Goal: Obtain resource: Download file/media

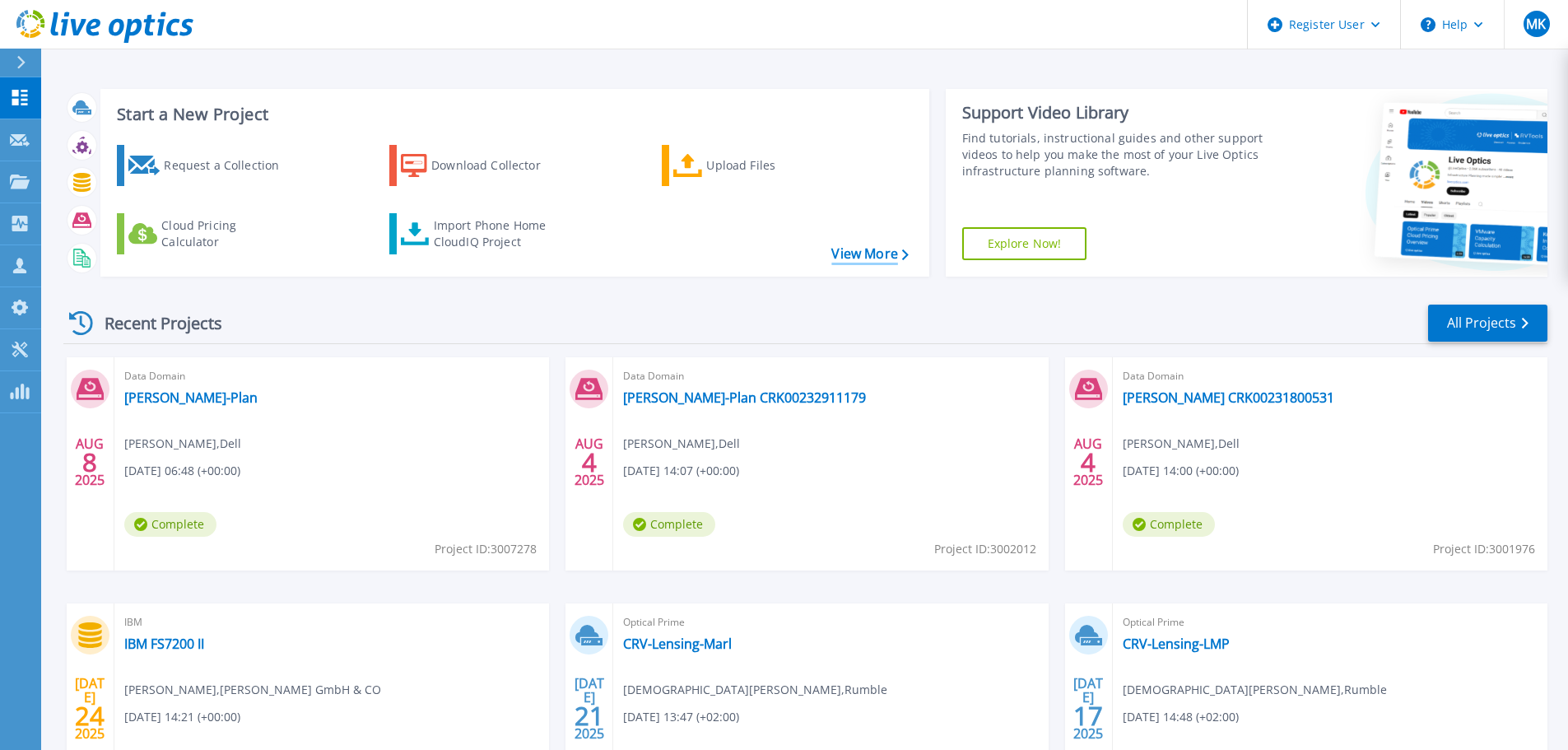
click at [885, 260] on link "View More" at bounding box center [870, 254] width 77 height 15
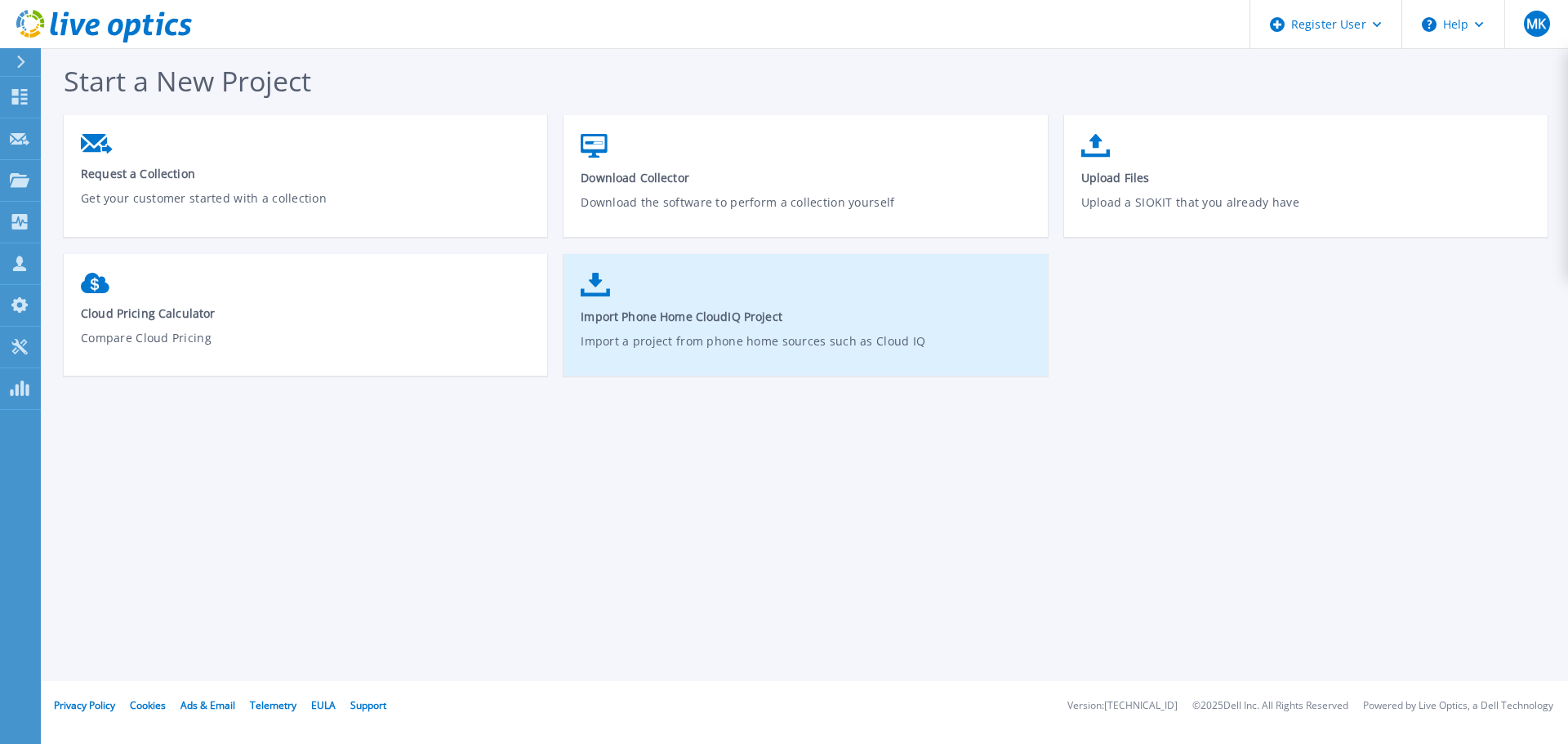
click at [712, 330] on link "Import Phone Home CloudIQ Project Import a project from phone home sources such…" at bounding box center [805, 323] width 484 height 117
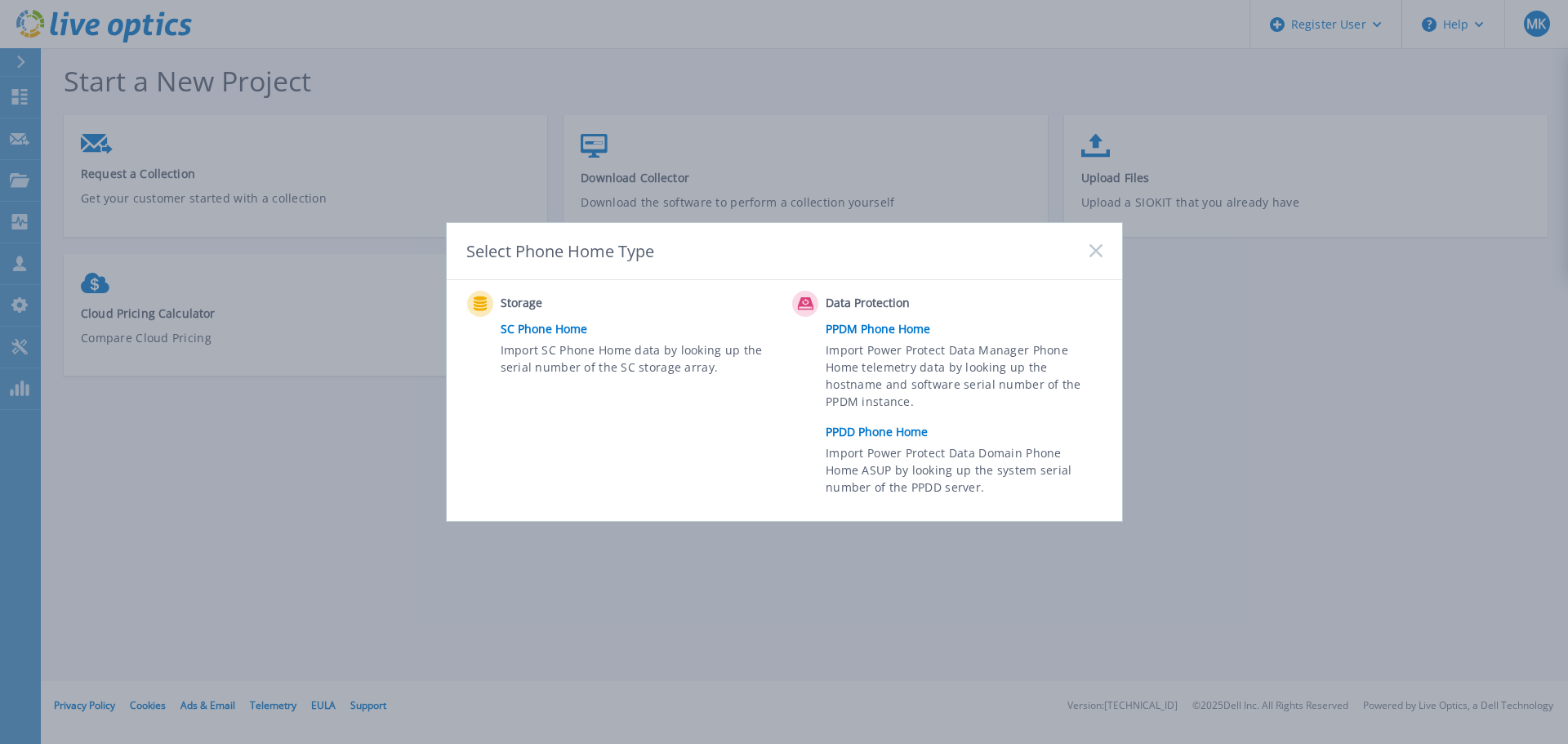
click at [860, 438] on link "PPDD Phone Home" at bounding box center [968, 432] width 285 height 25
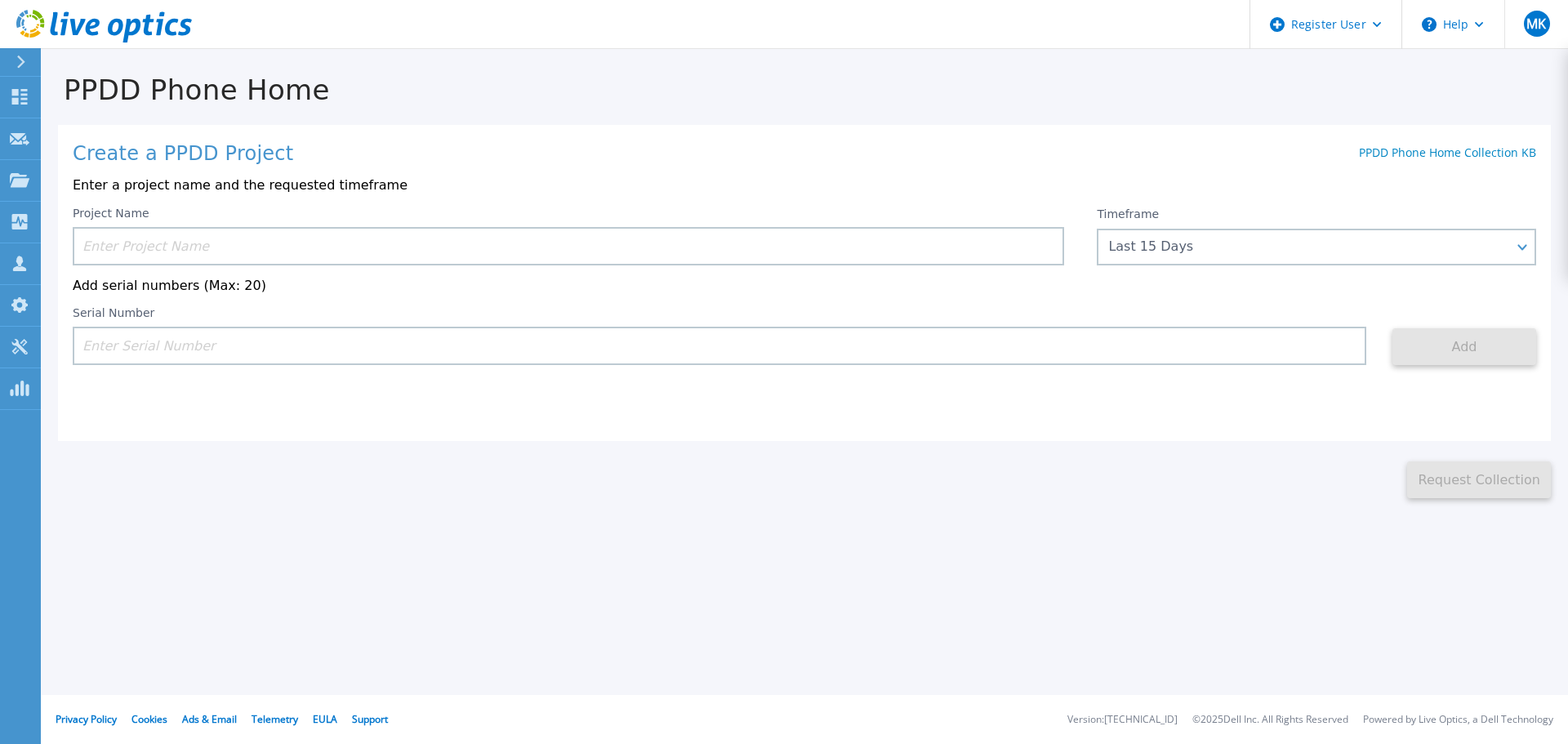
click at [177, 347] on input at bounding box center [719, 346] width 1294 height 39
paste input "CRK00232911179"
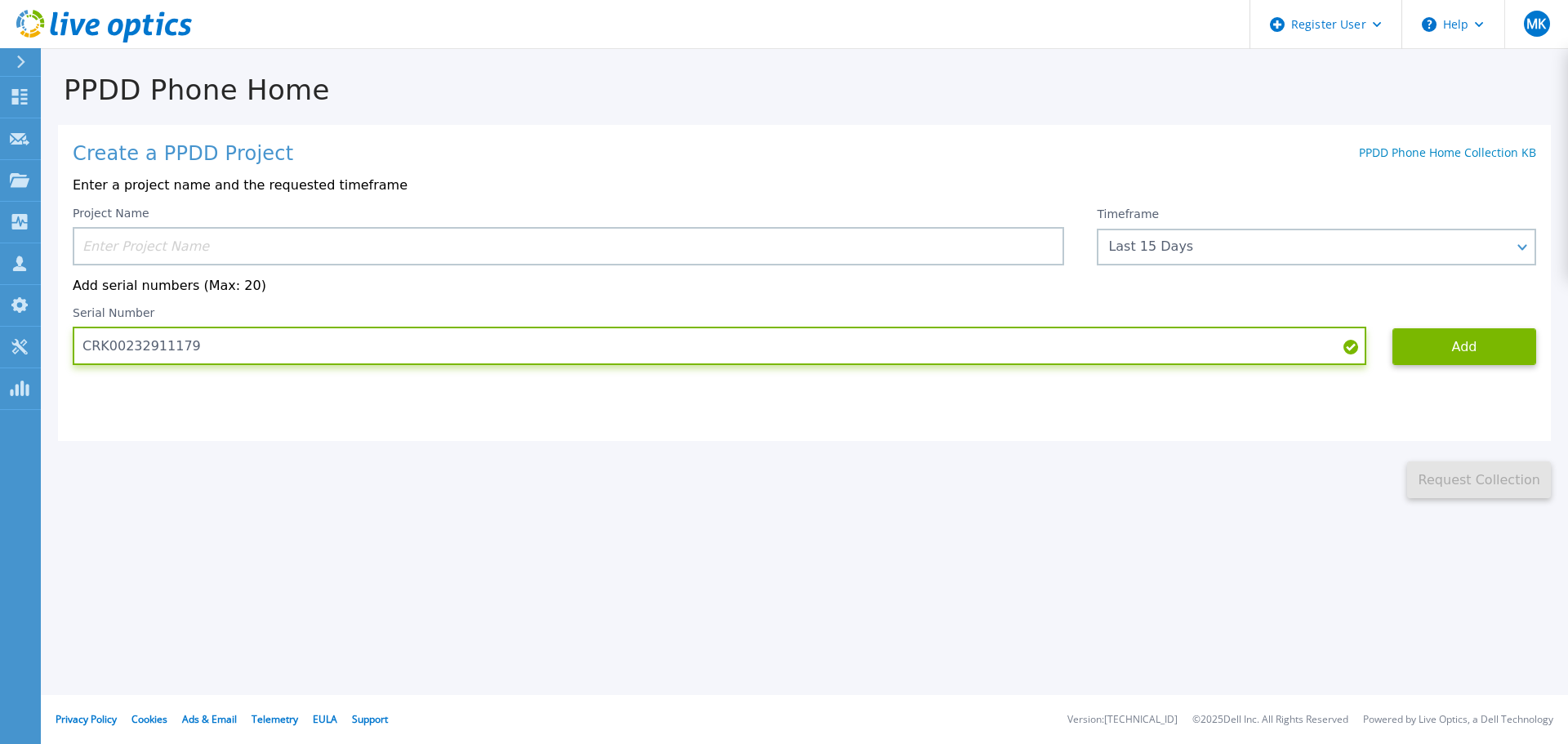
type input "CRK00232911179"
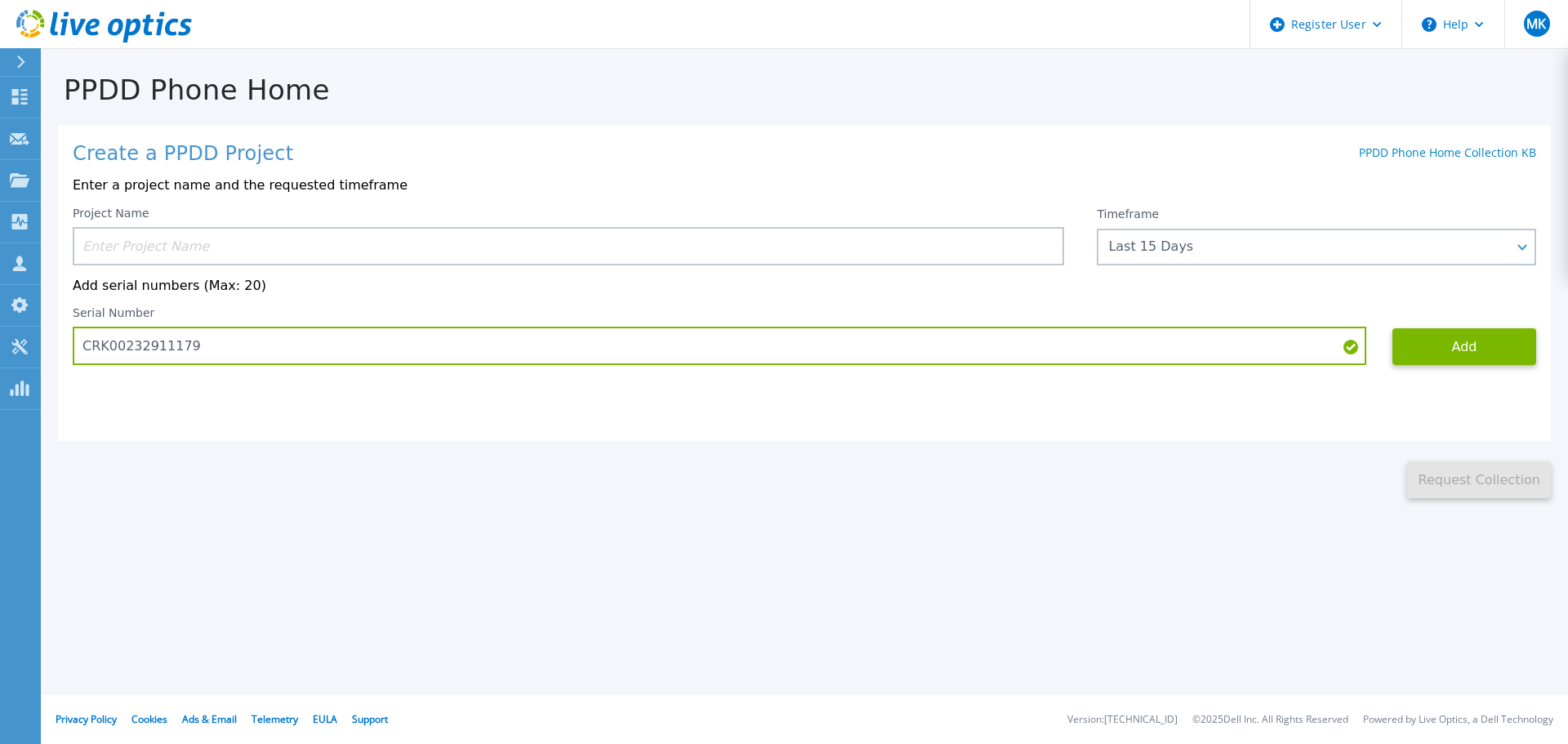
click at [162, 250] on input at bounding box center [569, 246] width 992 height 39
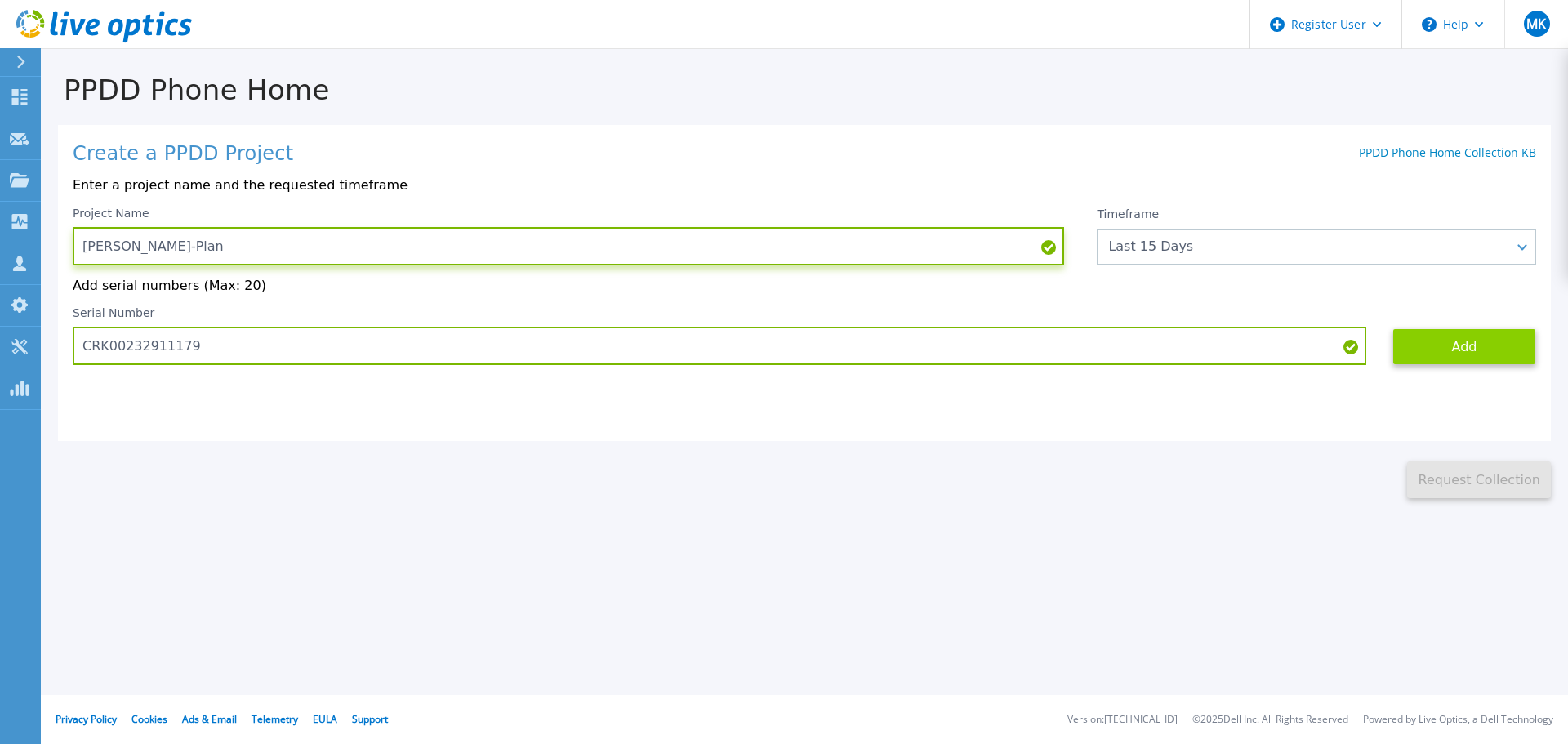
type input "[PERSON_NAME]-Plan"
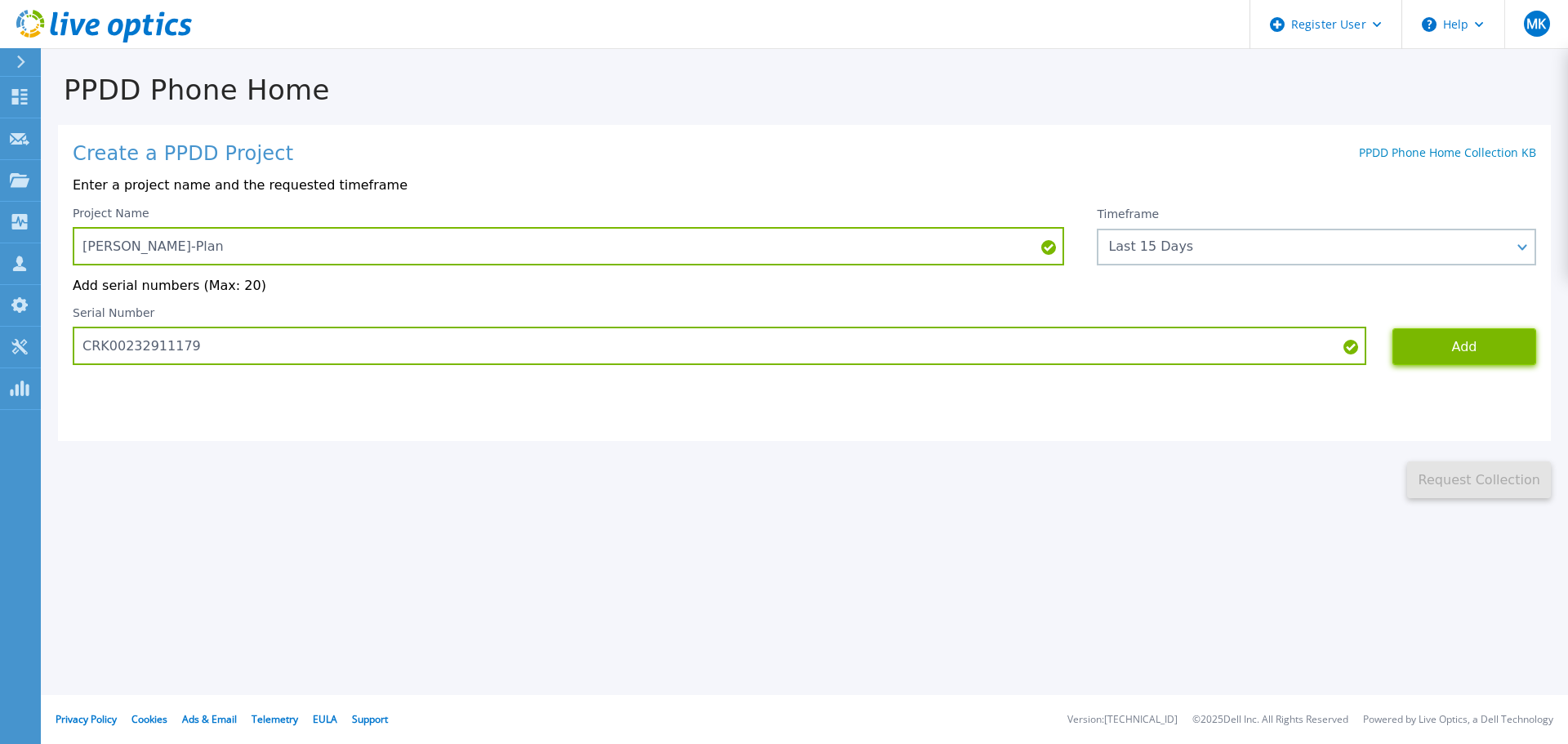
click at [1438, 357] on button "Add" at bounding box center [1464, 346] width 143 height 37
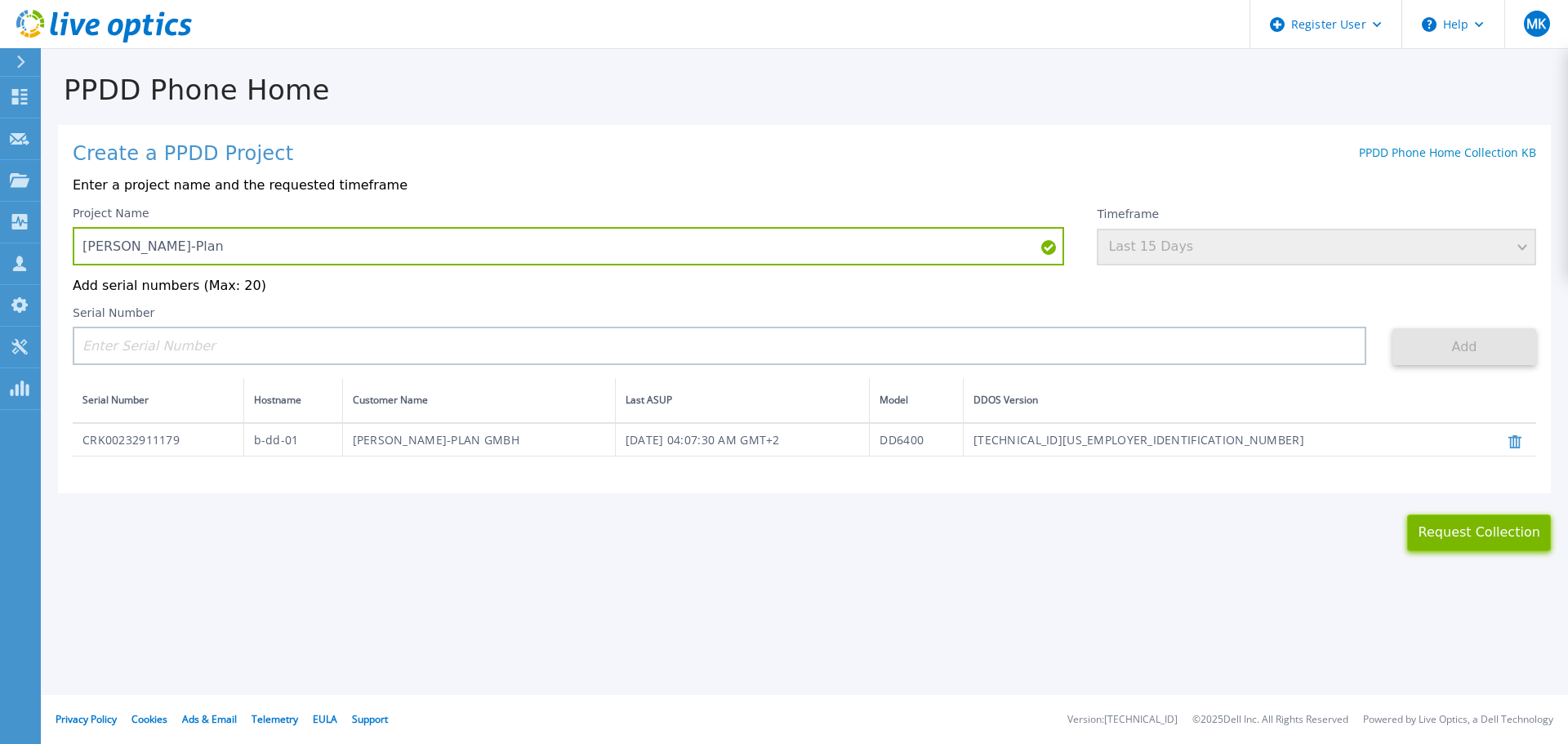
click at [1483, 542] on button "Request Collection" at bounding box center [1479, 533] width 143 height 37
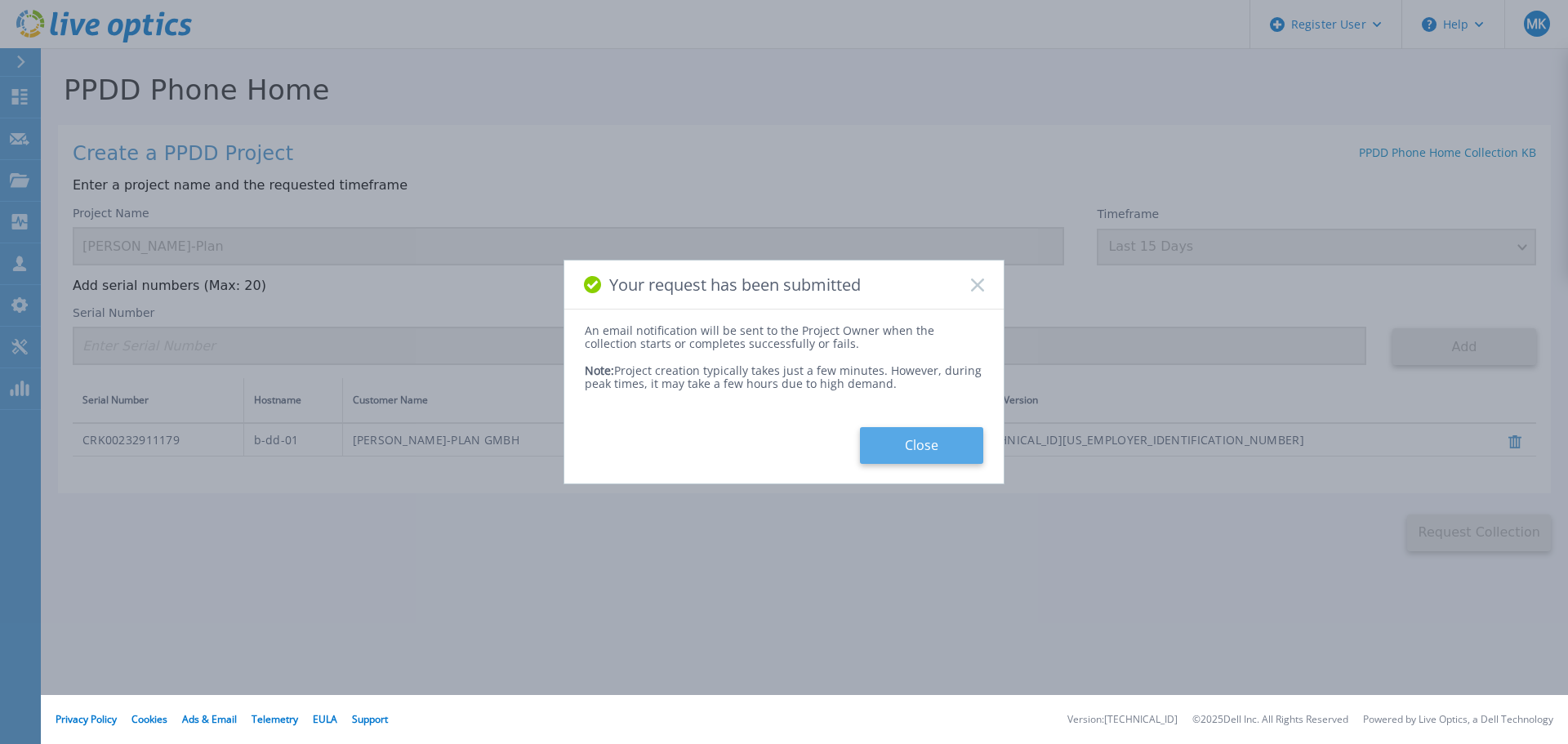
click at [926, 445] on button "Close" at bounding box center [921, 445] width 124 height 37
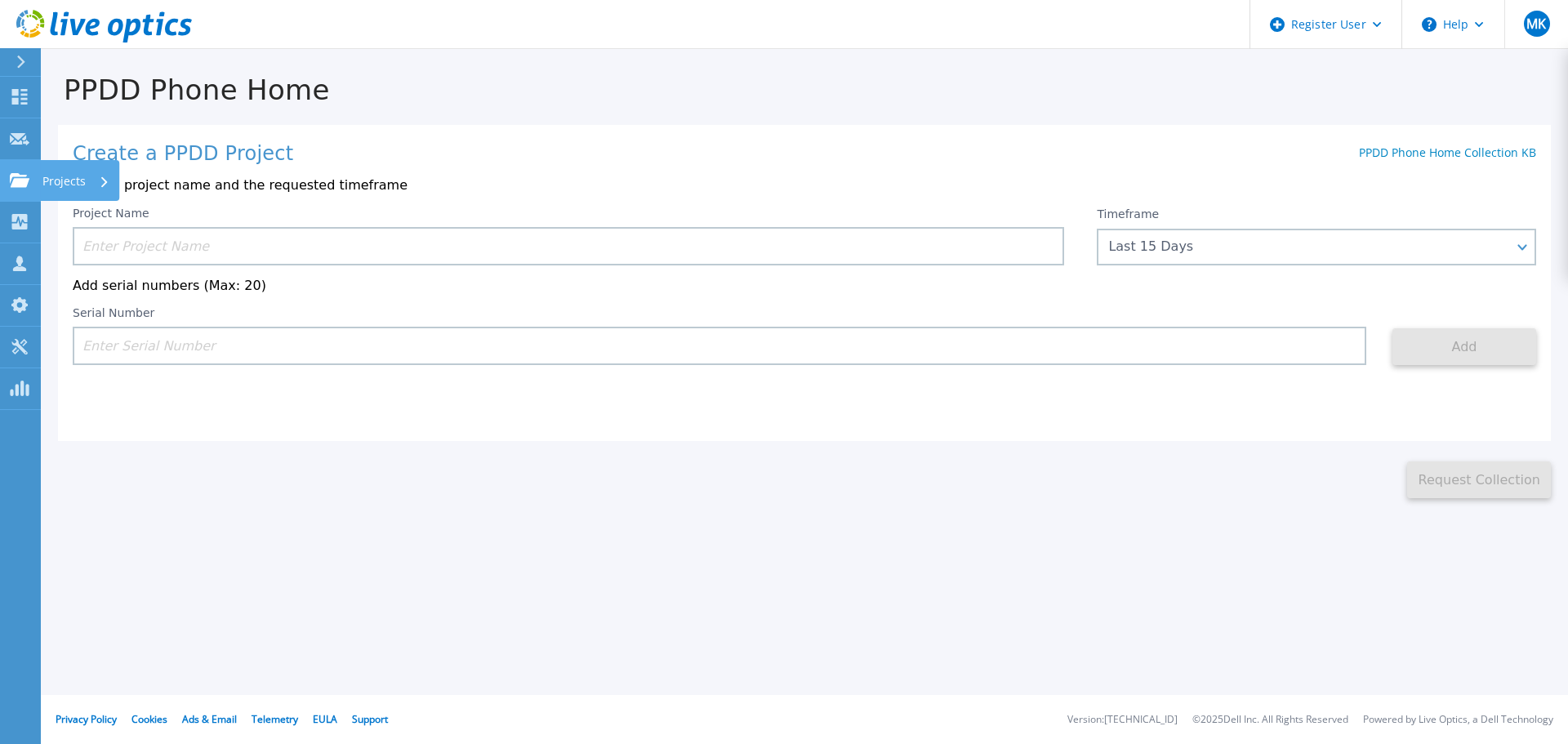
click at [13, 176] on icon at bounding box center [19, 180] width 20 height 14
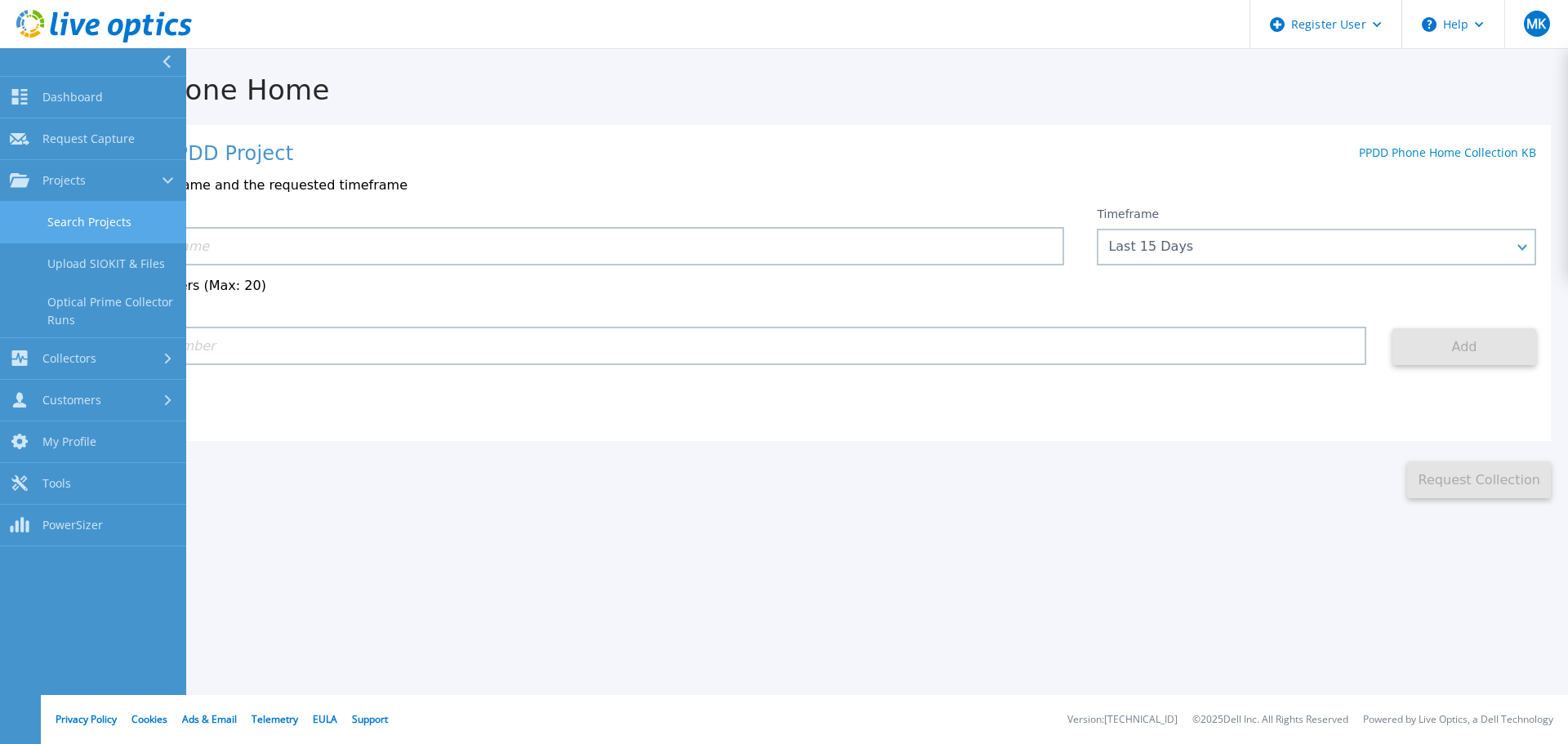
click at [86, 231] on link "Search Projects" at bounding box center [93, 223] width 187 height 41
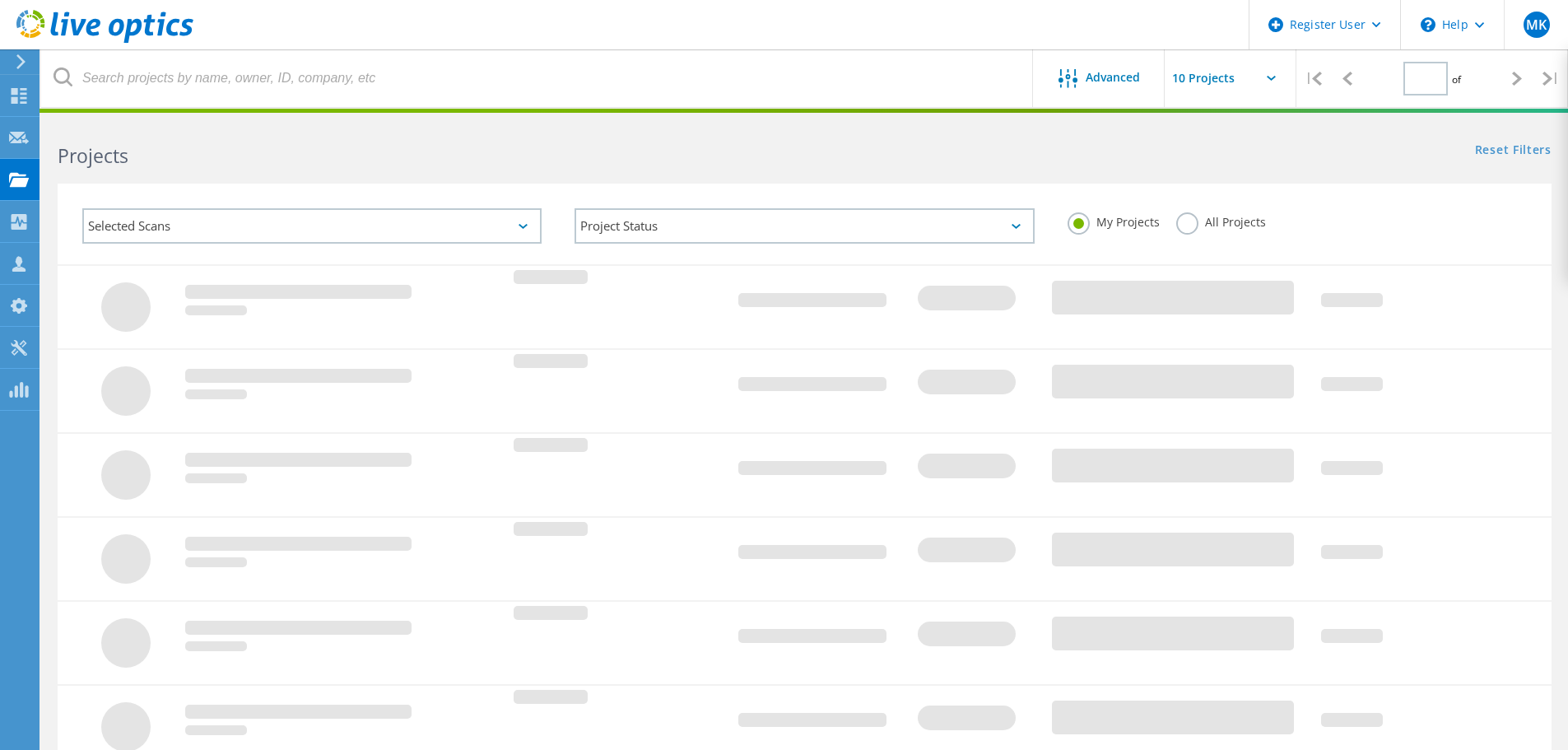
type input "1"
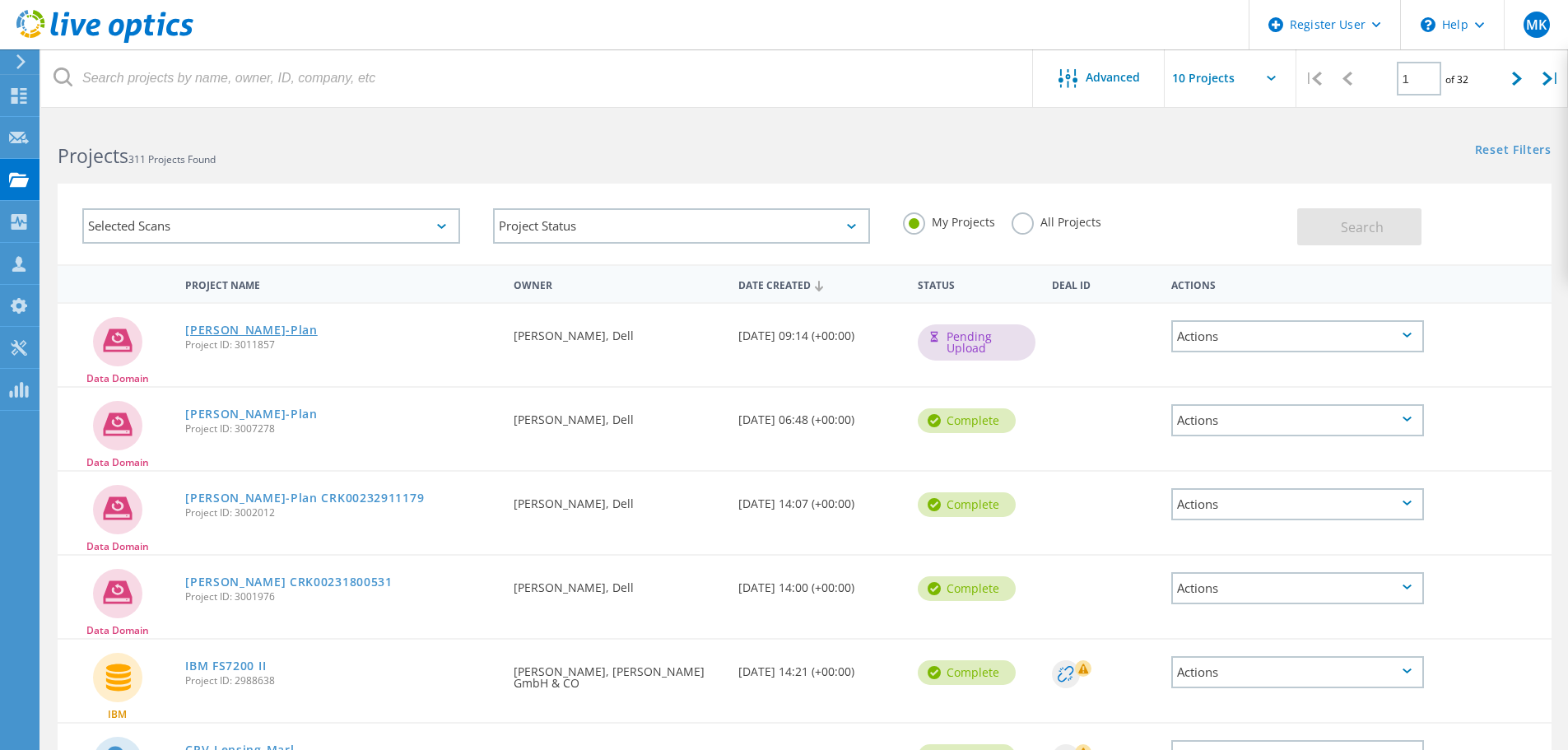
click at [240, 334] on link "[PERSON_NAME]-Plan" at bounding box center [251, 330] width 132 height 11
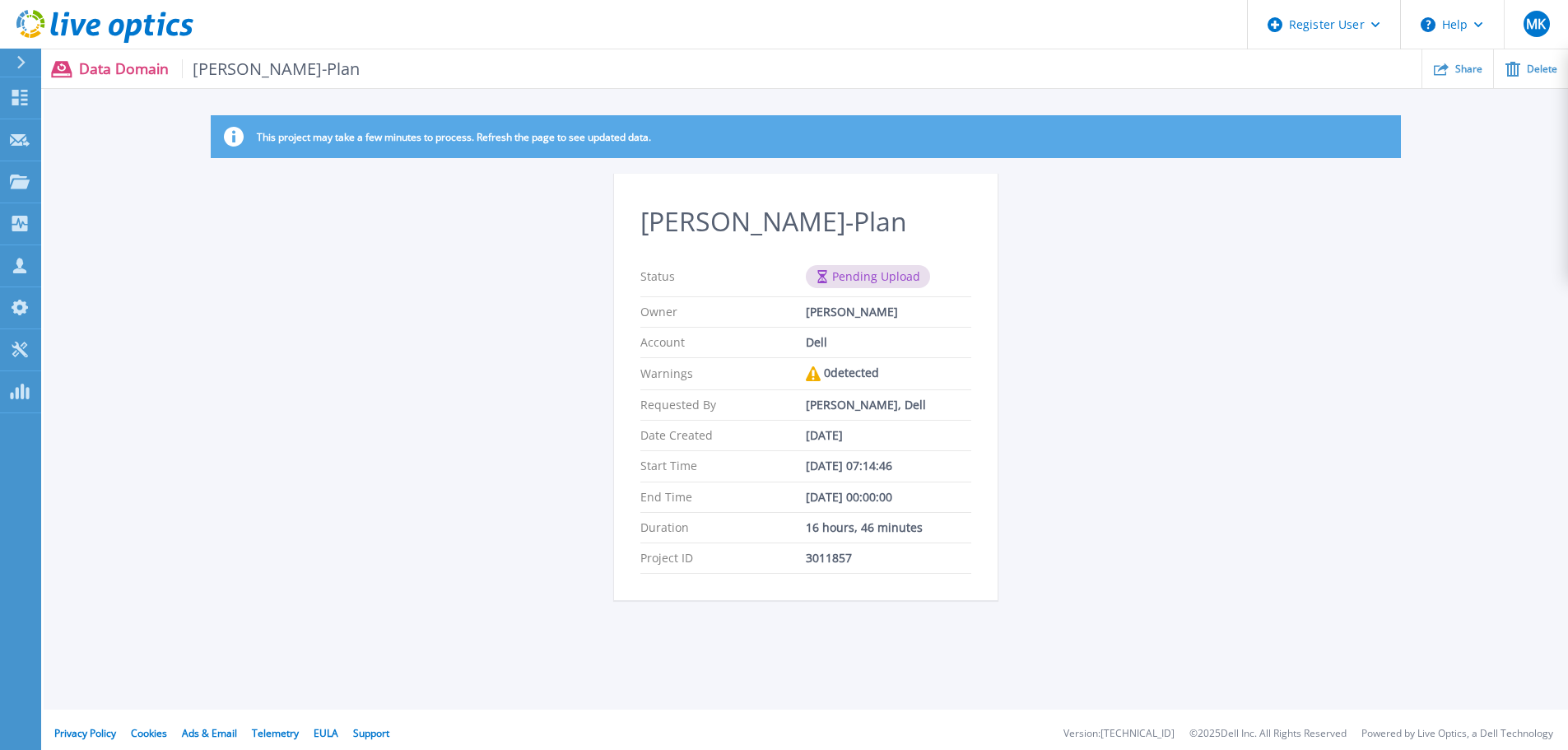
click at [444, 327] on div "This project may take a few minutes to process. Refresh the page to see updated…" at bounding box center [806, 367] width 1525 height 505
click at [40, 182] on link "Projects Projects" at bounding box center [20, 183] width 41 height 42
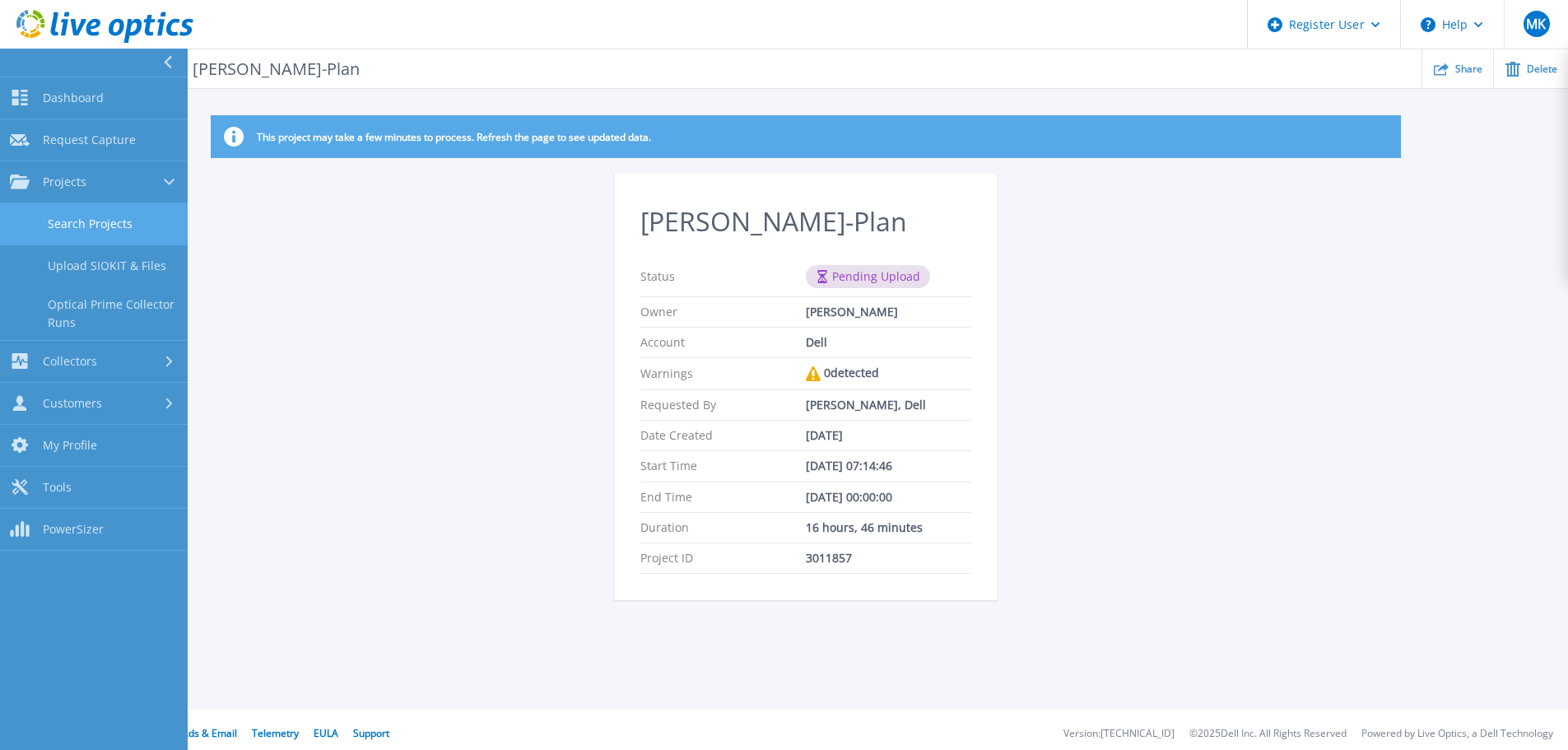
click at [81, 222] on link "Search Projects" at bounding box center [94, 224] width 188 height 42
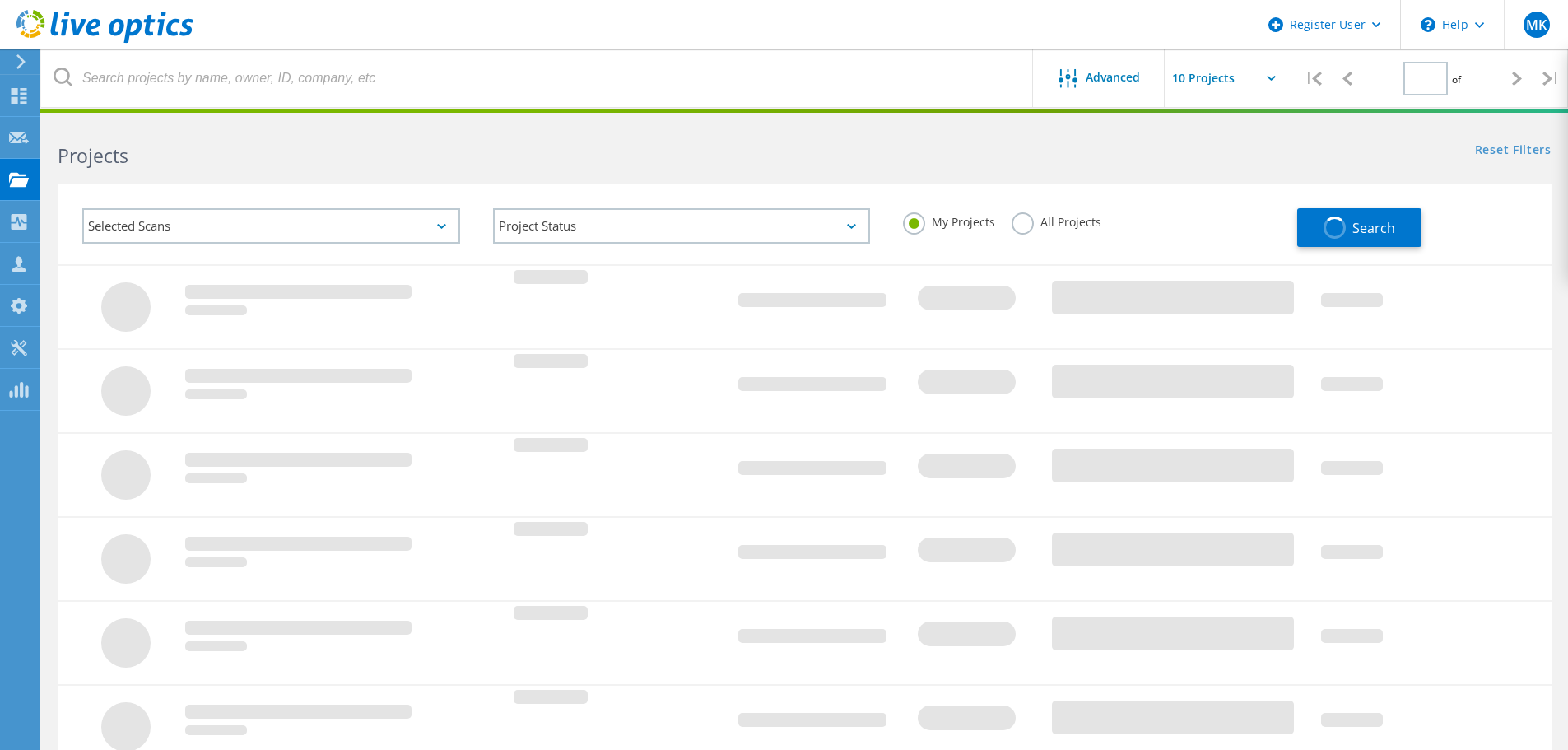
type input "1"
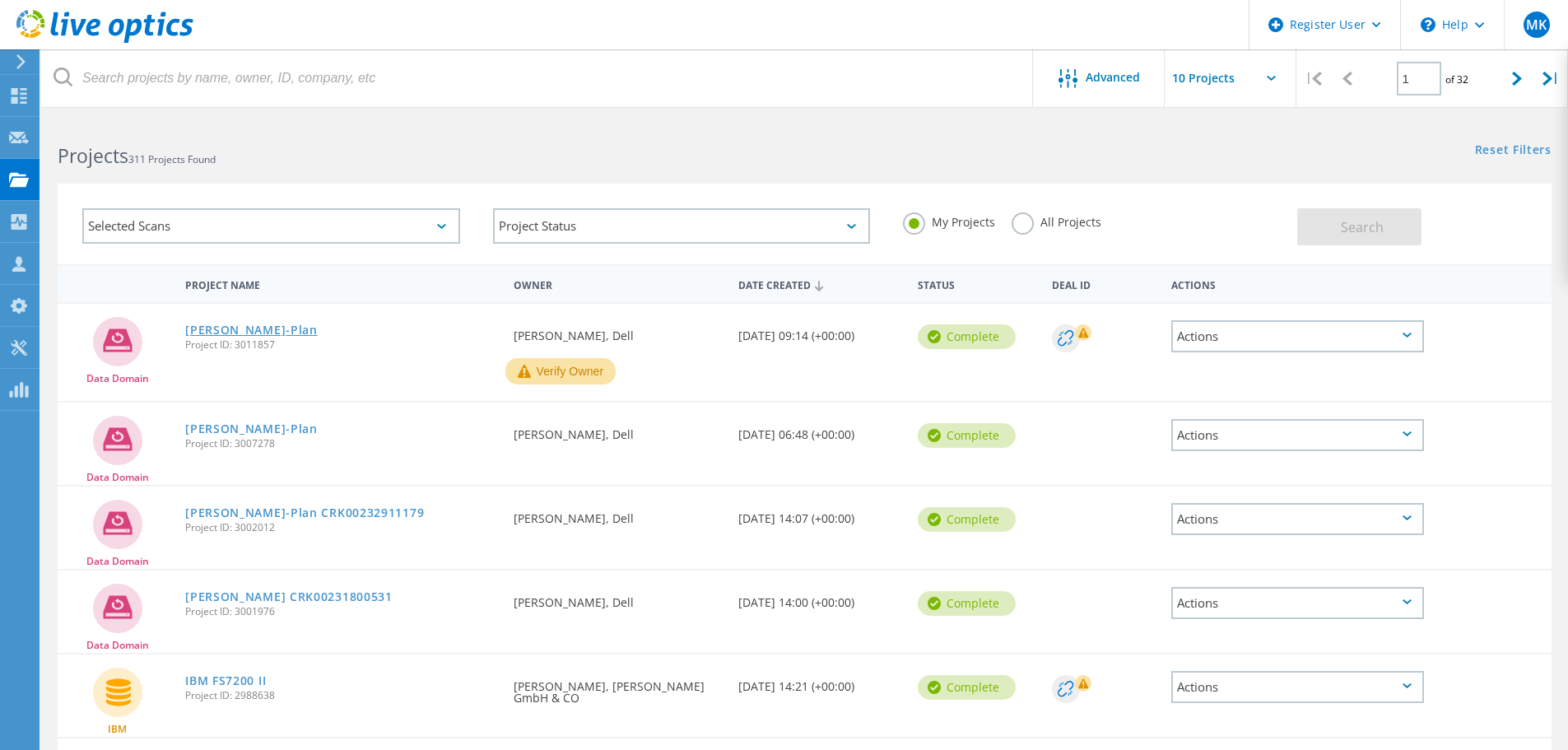
click at [235, 333] on link "[PERSON_NAME]-Plan" at bounding box center [251, 330] width 132 height 11
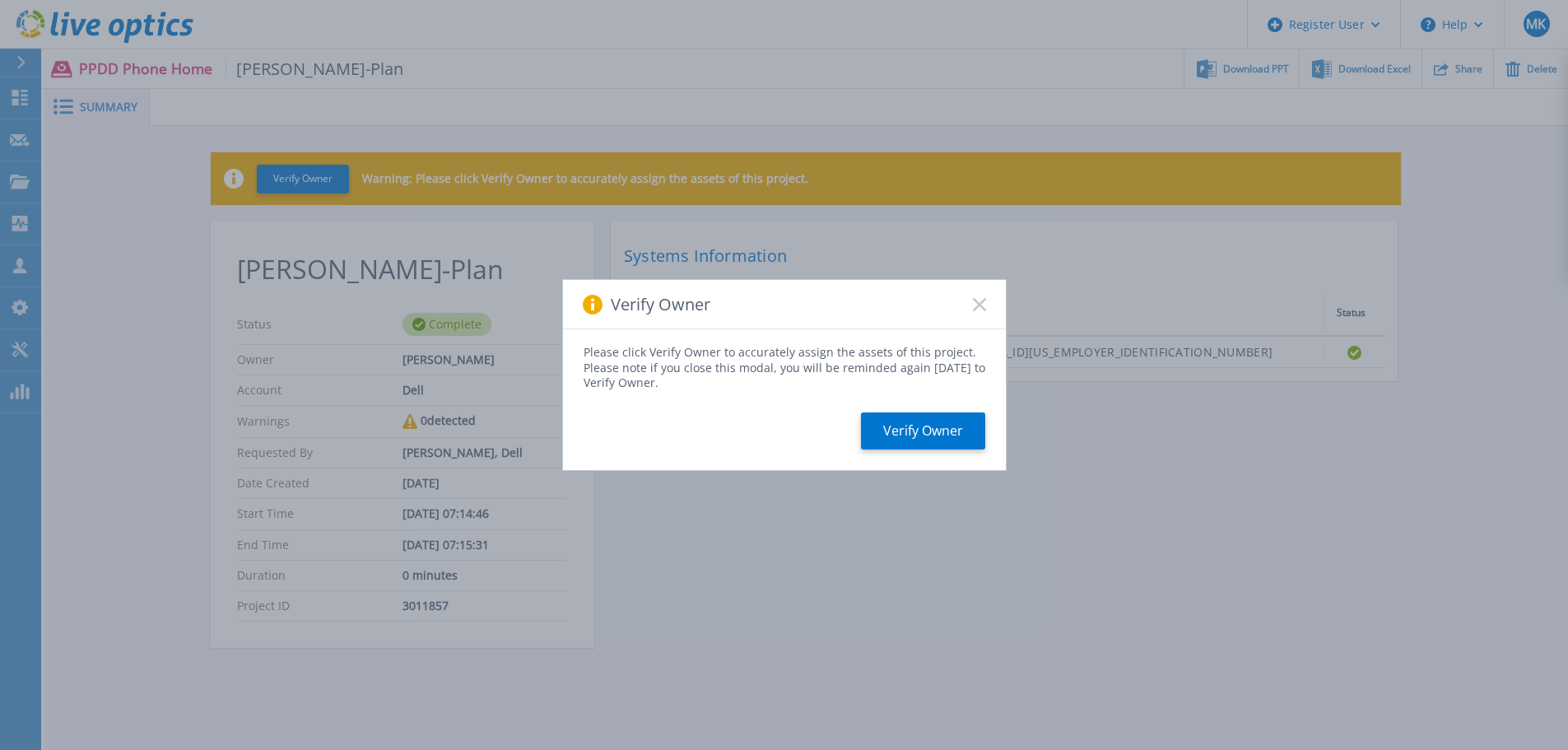
click at [977, 306] on rect at bounding box center [979, 304] width 14 height 14
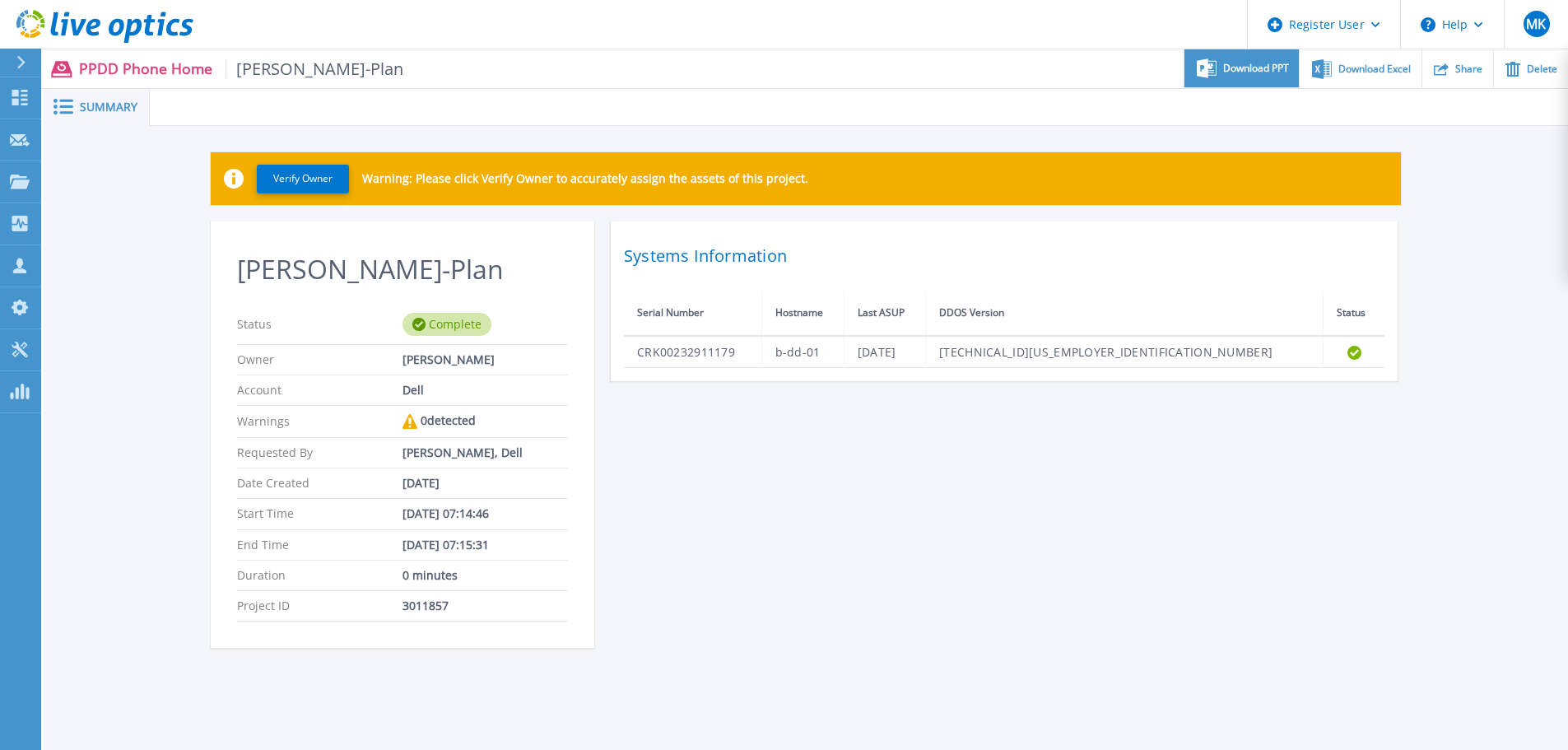
click at [1241, 67] on span "Download PPT" at bounding box center [1255, 68] width 66 height 10
click at [26, 95] on icon at bounding box center [20, 97] width 15 height 15
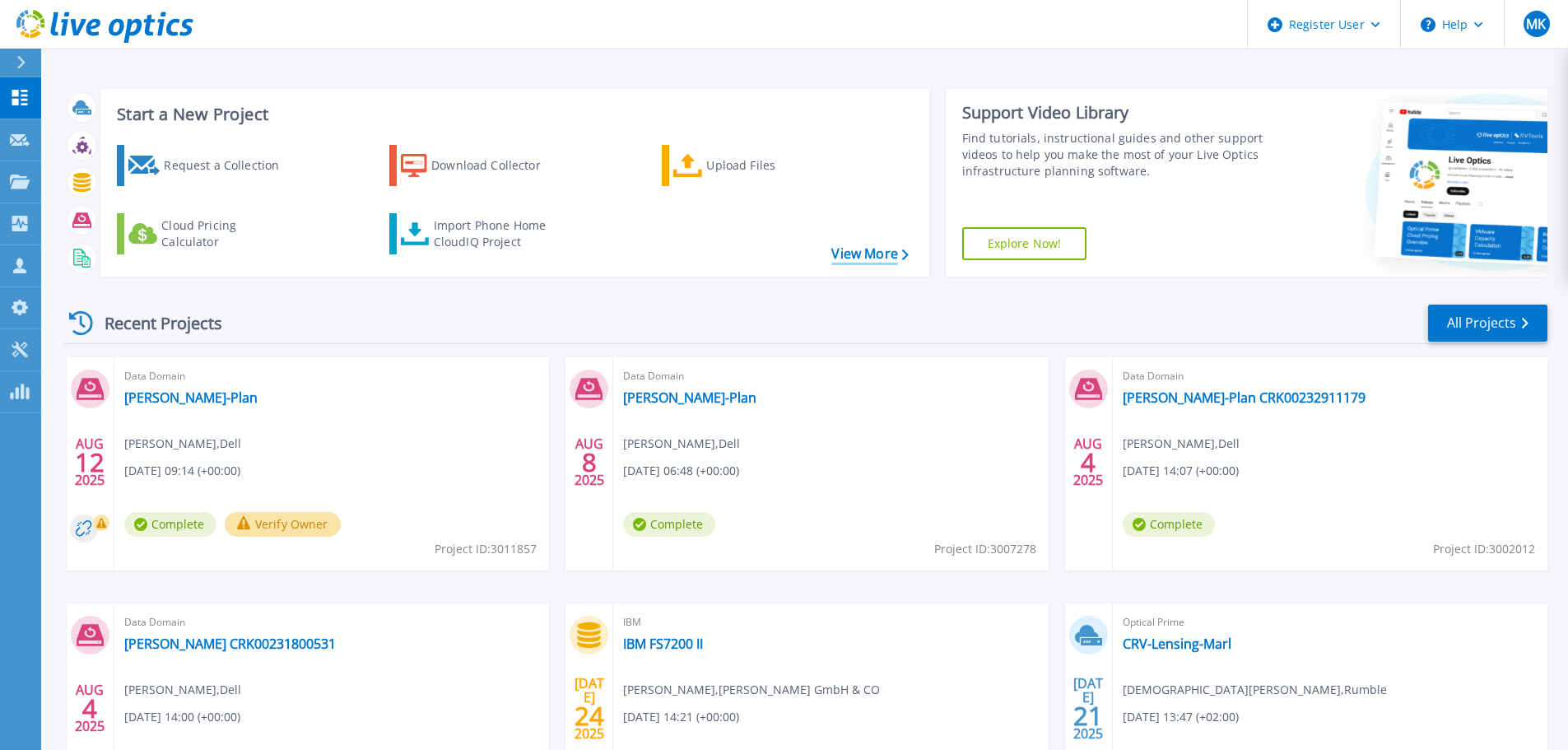
click at [848, 247] on link "View More" at bounding box center [870, 254] width 77 height 15
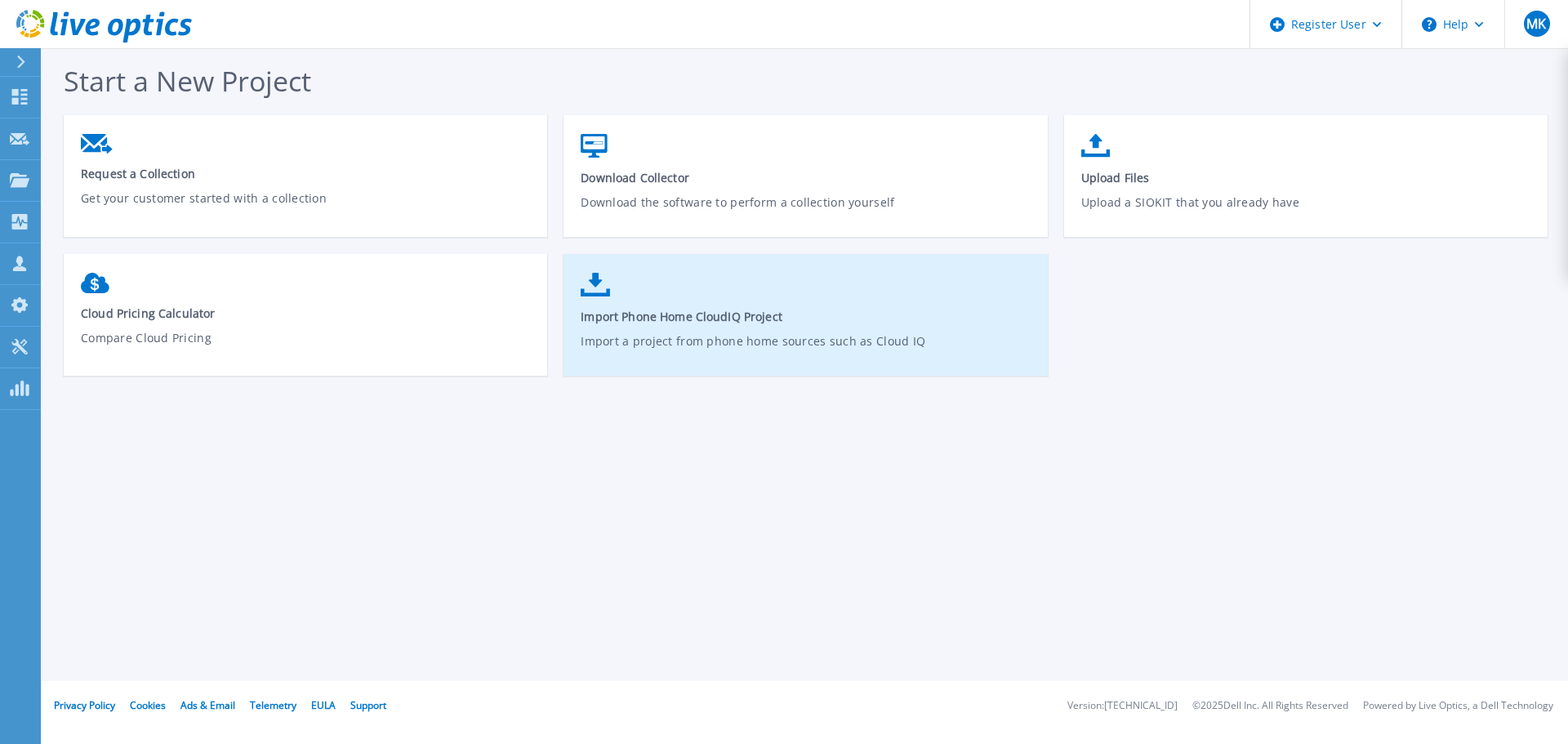
click at [785, 337] on p "Import a project from phone home sources such as Cloud IQ" at bounding box center [805, 352] width 450 height 38
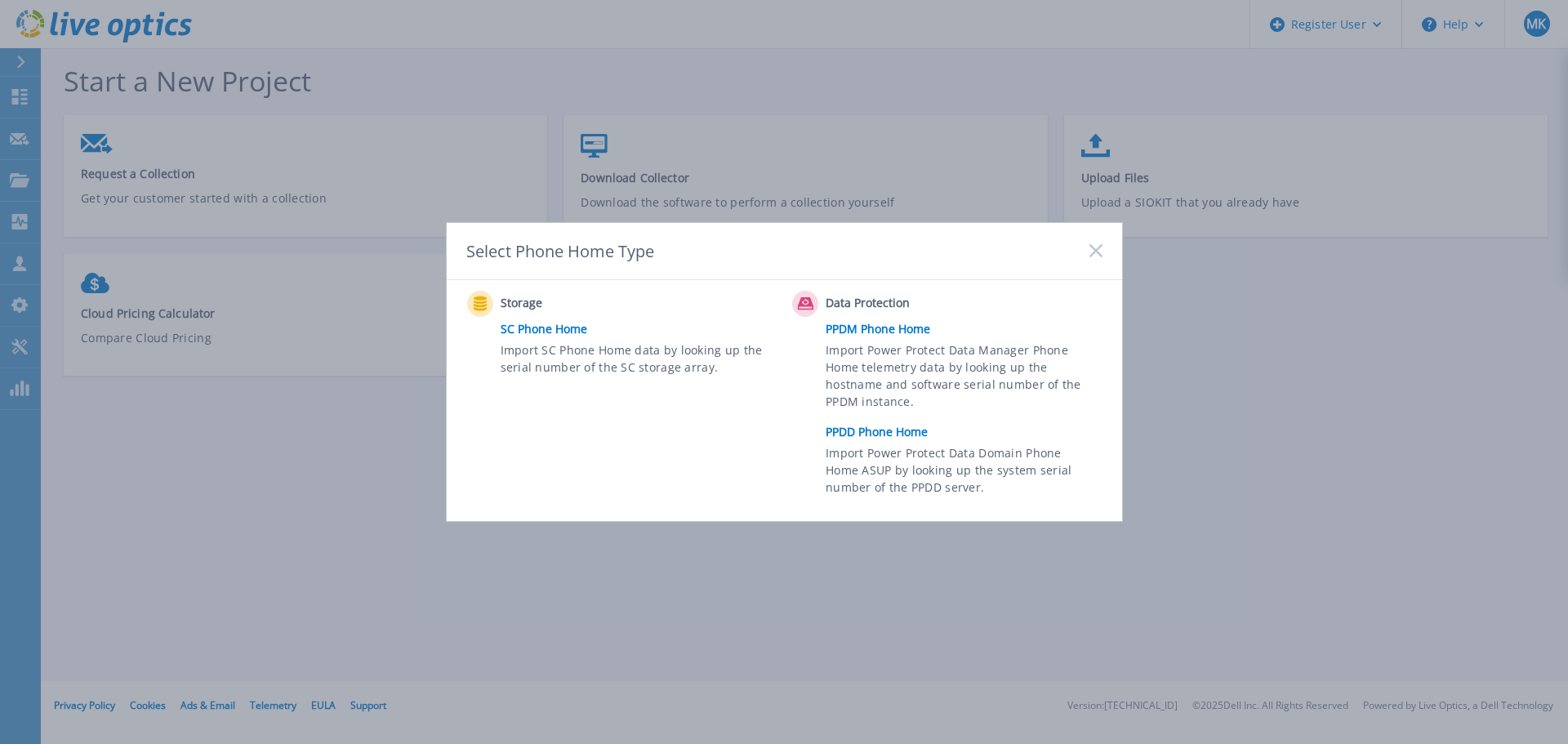
click at [901, 443] on link "PPDD Phone Home" at bounding box center [968, 432] width 285 height 25
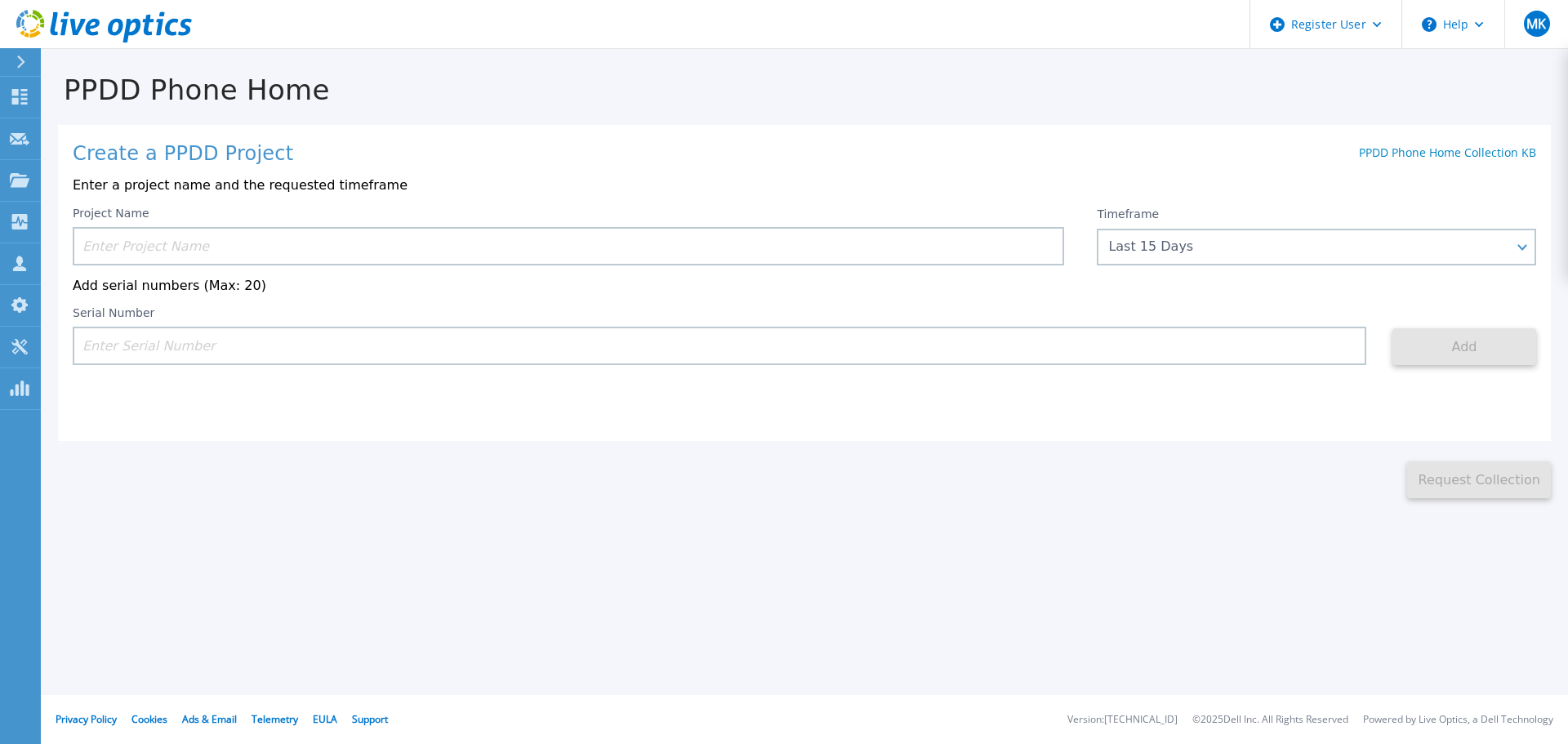
click at [418, 374] on div "Create a PPDD Project PPDD Phone Home Collection KB Enter a project name and th…" at bounding box center [805, 283] width 1494 height 316
click at [418, 359] on input at bounding box center [719, 346] width 1294 height 39
paste input "CRK00232911179"
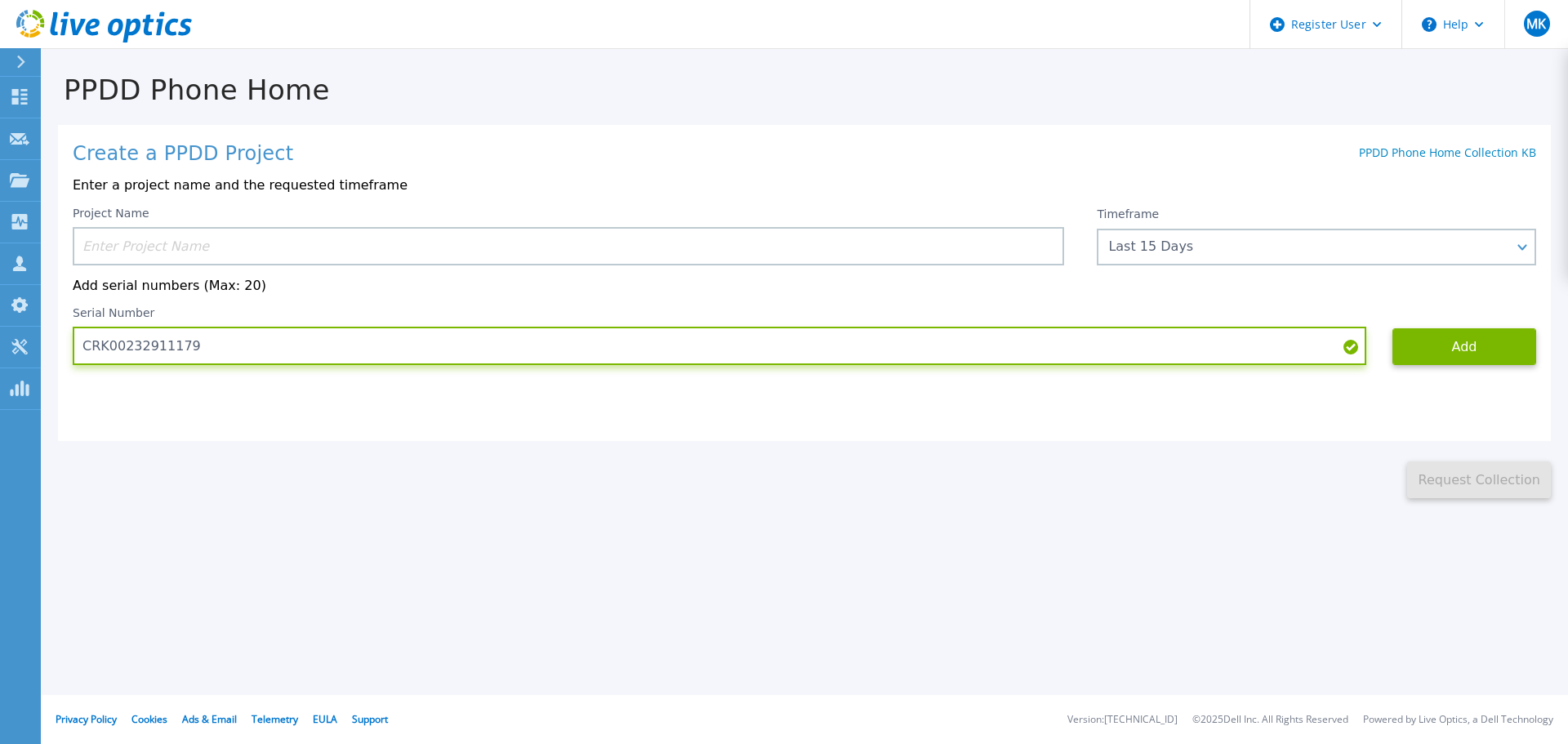
type input "CRK00232911179"
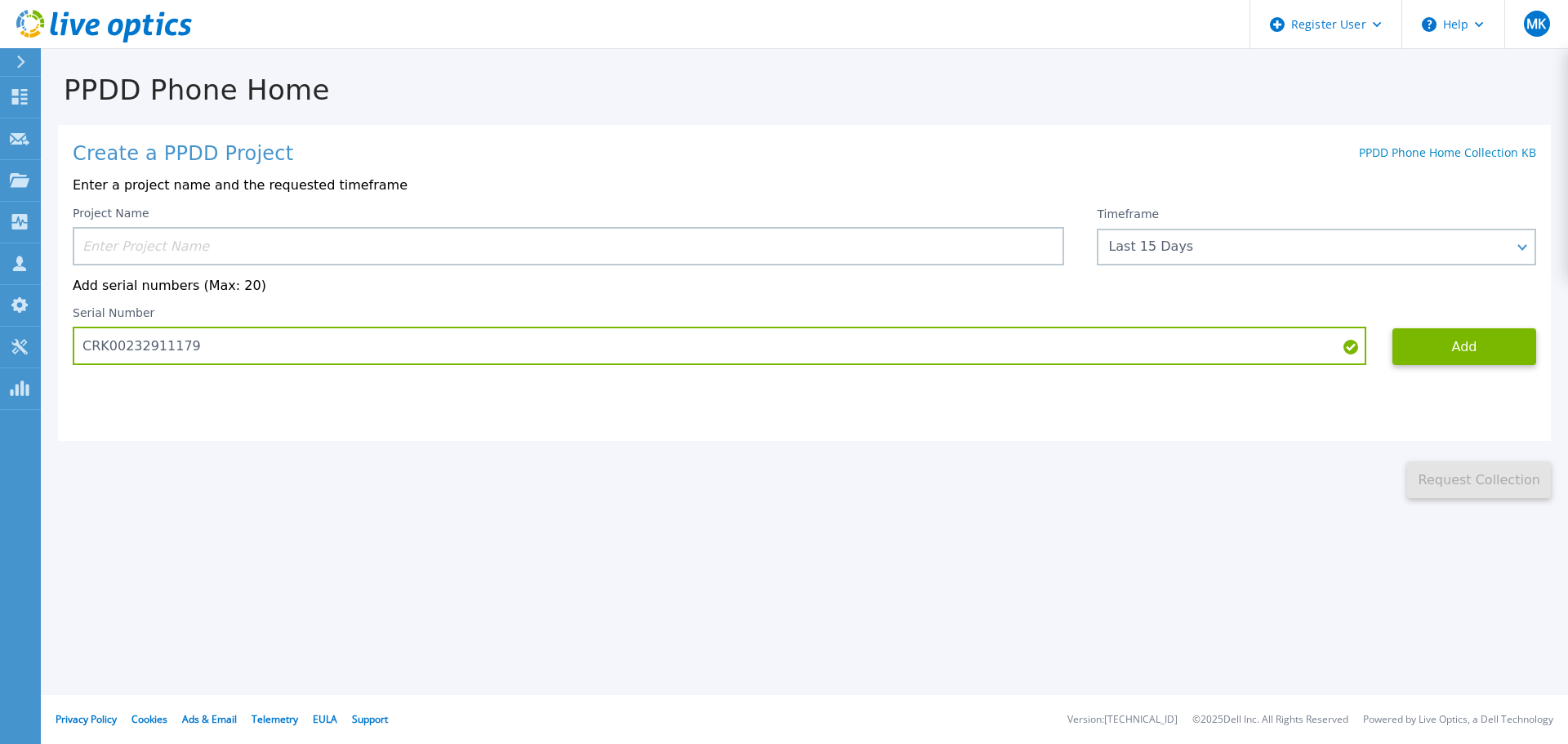
click at [350, 225] on div "Project Name" at bounding box center [569, 236] width 992 height 58
click at [355, 231] on input at bounding box center [569, 246] width 992 height 39
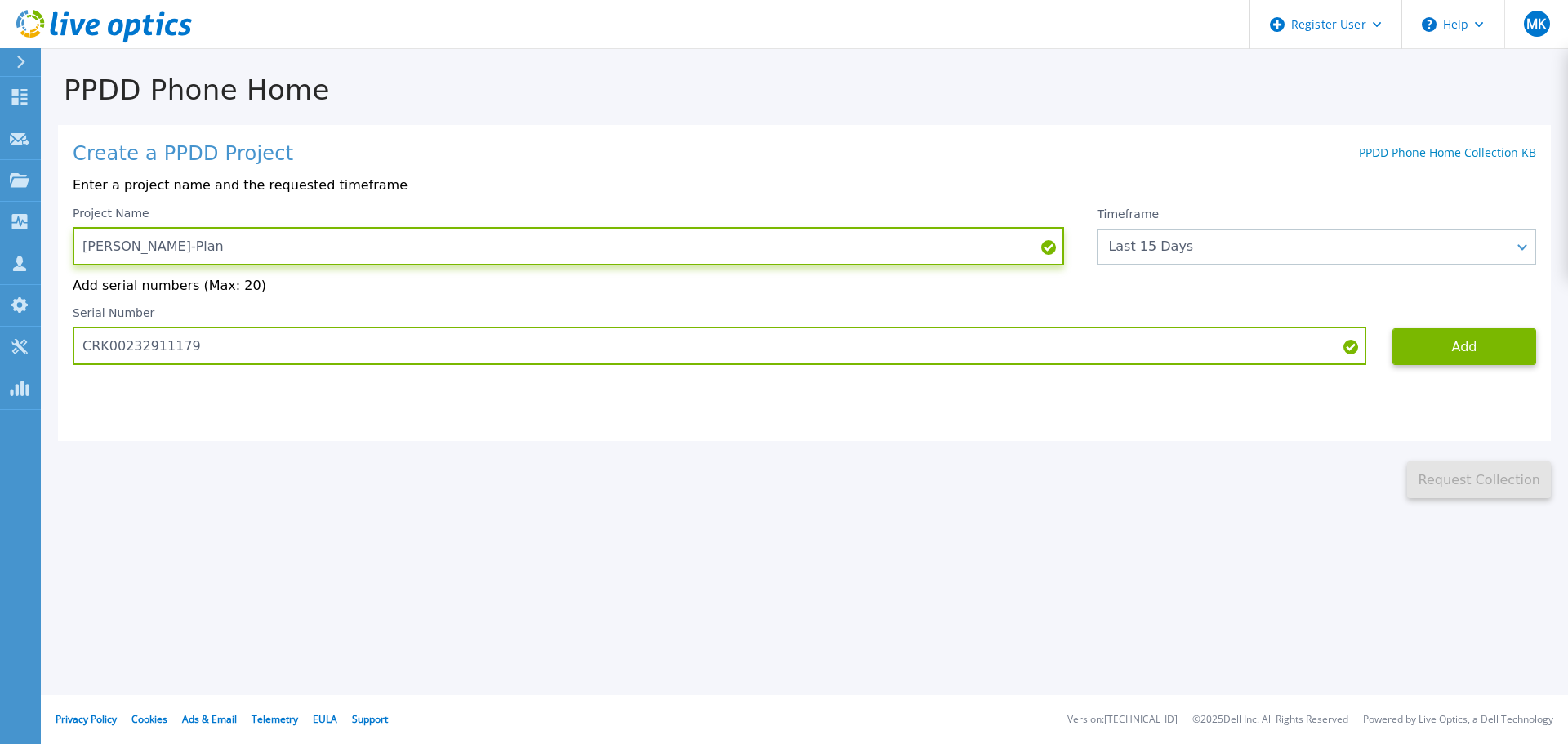
paste input "CRK00232911179"
type input "[PERSON_NAME]-Plan CRK00232911179"
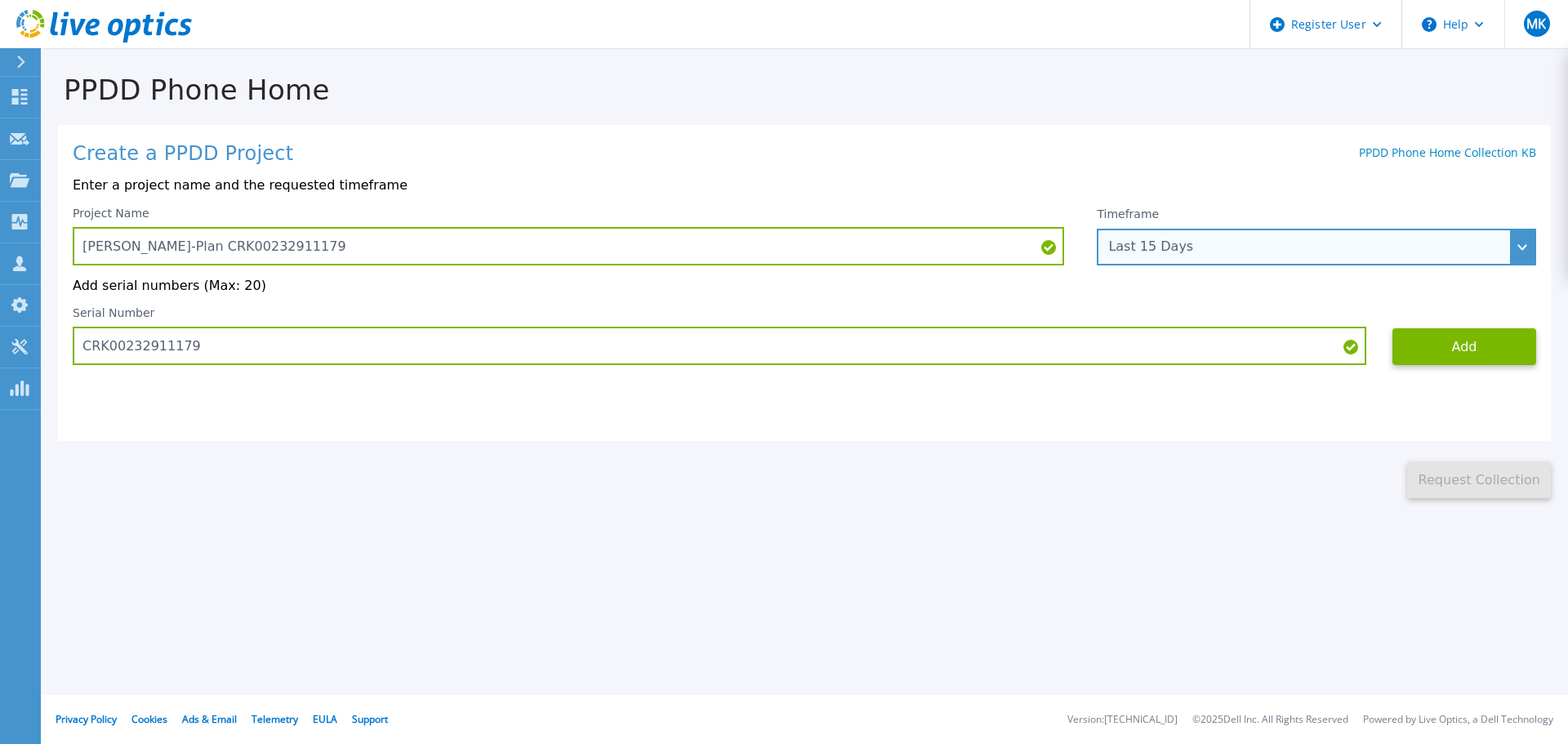
click at [1196, 240] on div "Last 15 Days" at bounding box center [1308, 247] width 399 height 15
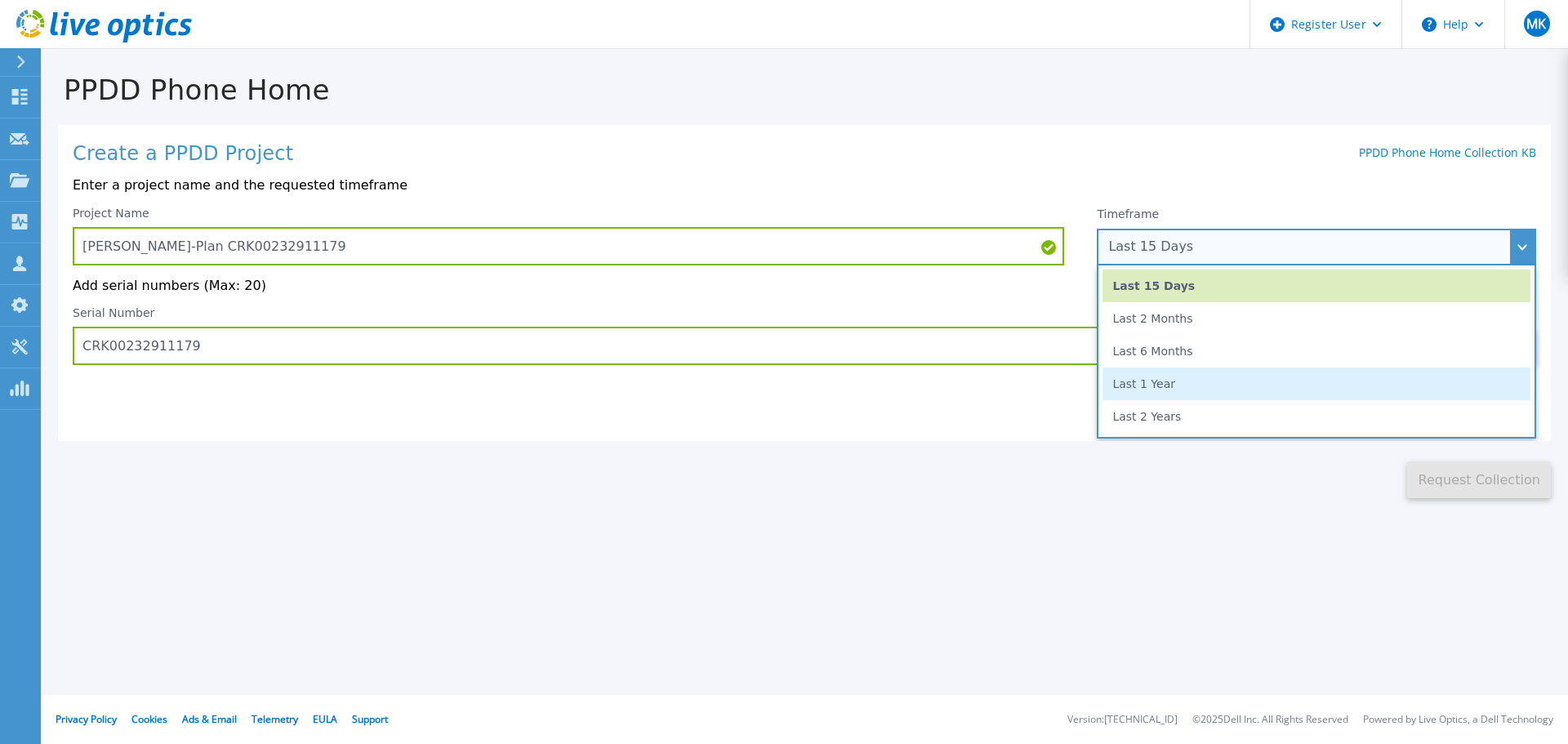
click at [1202, 389] on li "Last 1 Year" at bounding box center [1317, 384] width 428 height 33
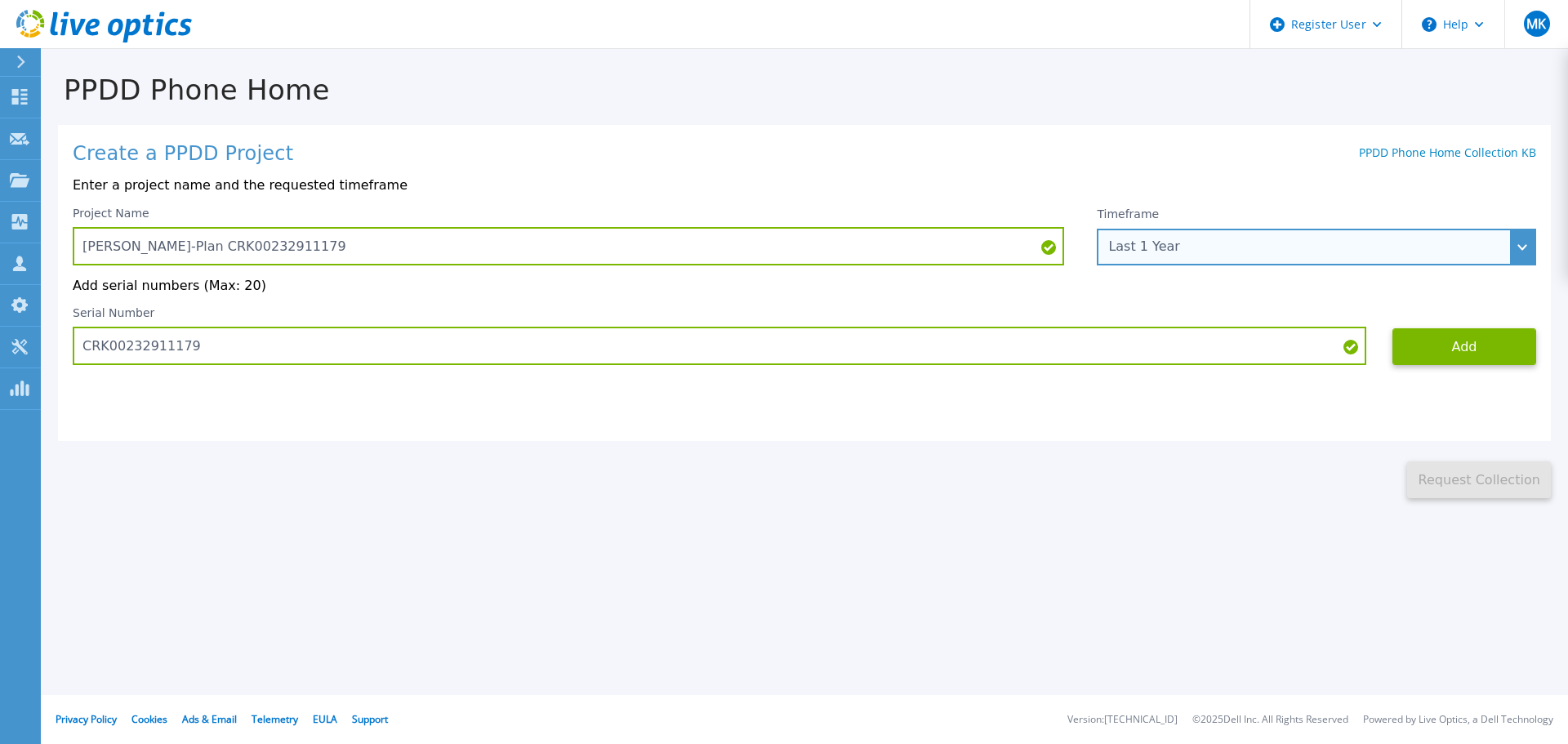
click at [1192, 237] on div "Last 1 Year" at bounding box center [1317, 247] width 439 height 37
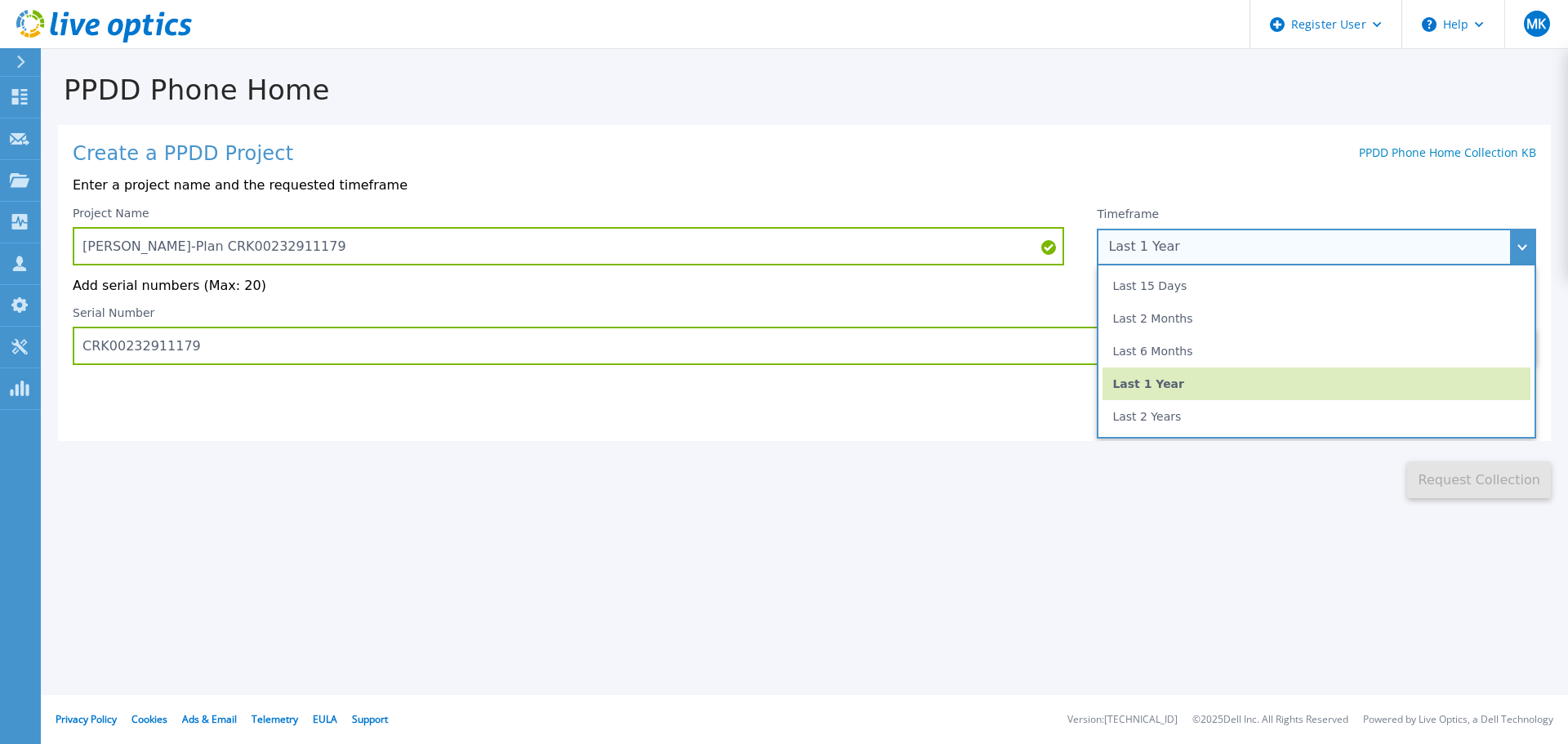
click at [1159, 418] on li "Last 2 Years" at bounding box center [1317, 417] width 428 height 33
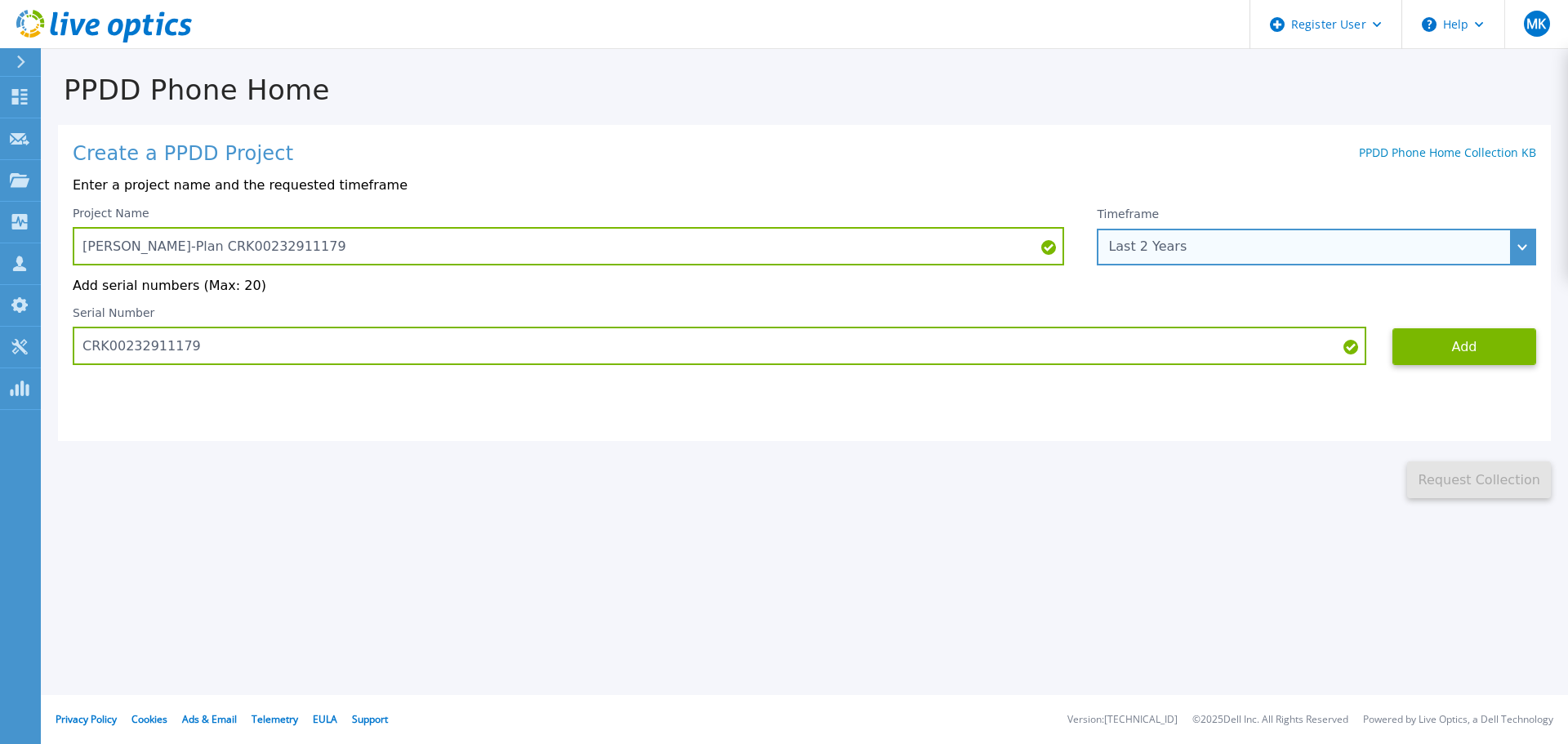
click at [1214, 243] on div "Last 2 Years" at bounding box center [1308, 247] width 399 height 15
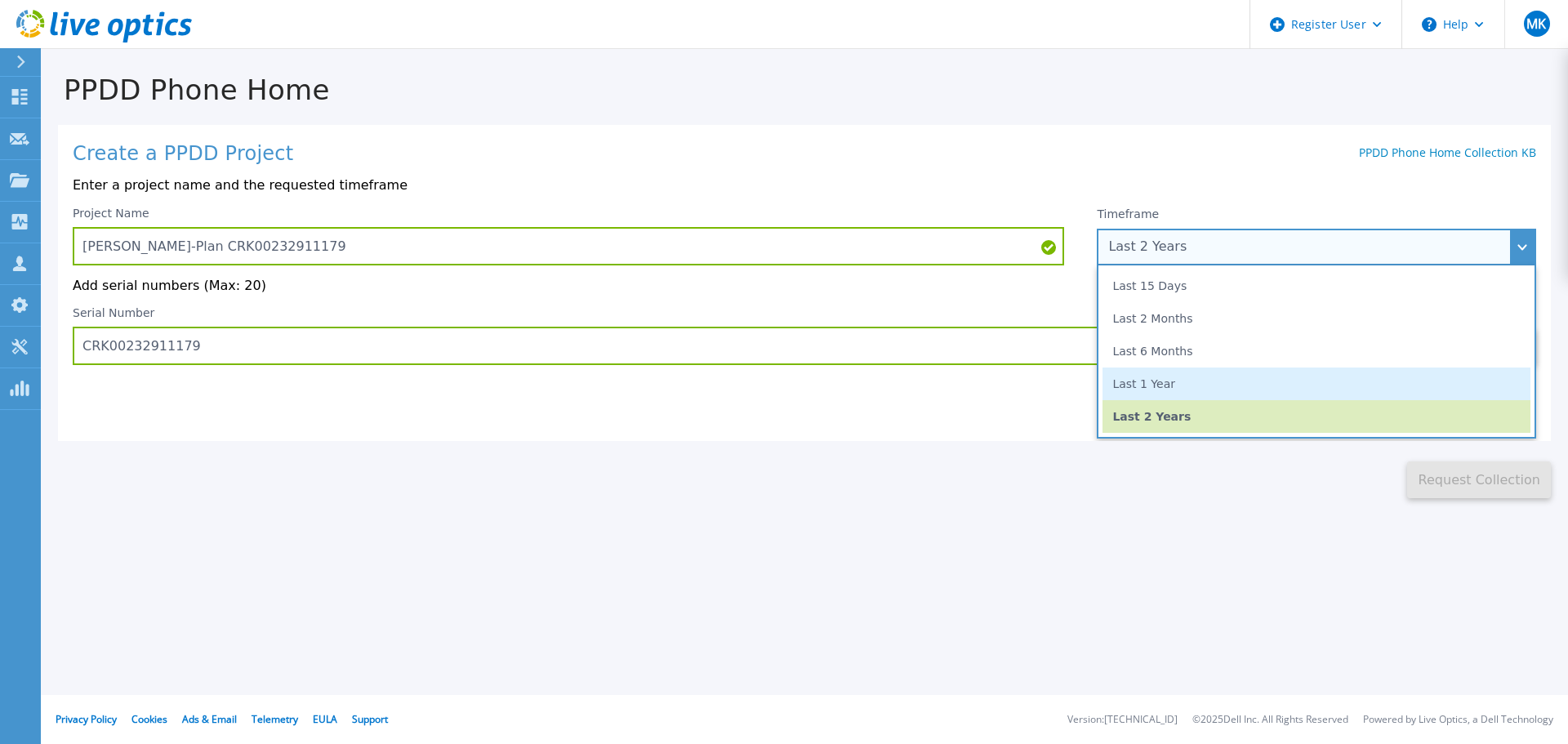
click at [1188, 388] on li "Last 1 Year" at bounding box center [1317, 384] width 428 height 33
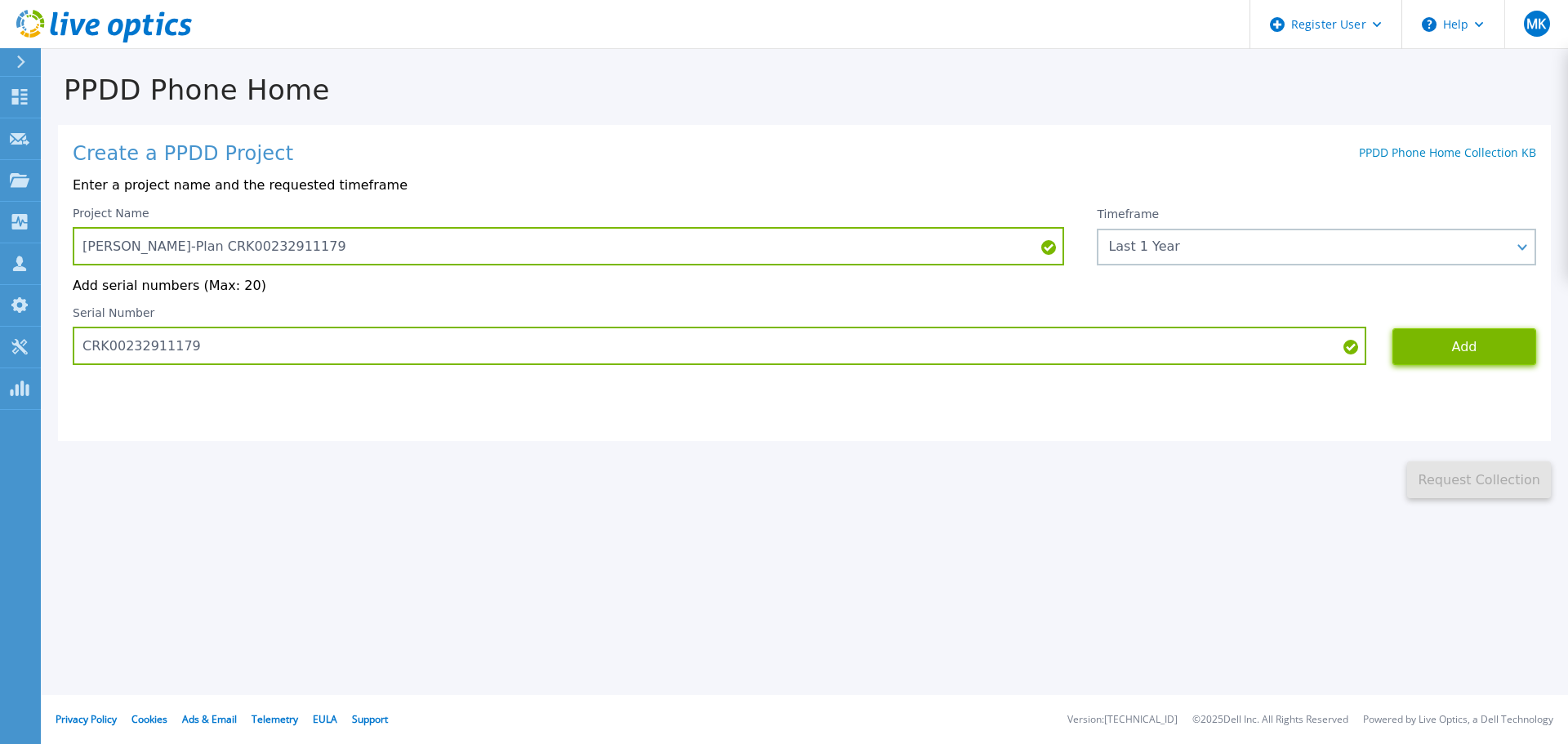
click at [1465, 357] on button "Add" at bounding box center [1464, 346] width 143 height 37
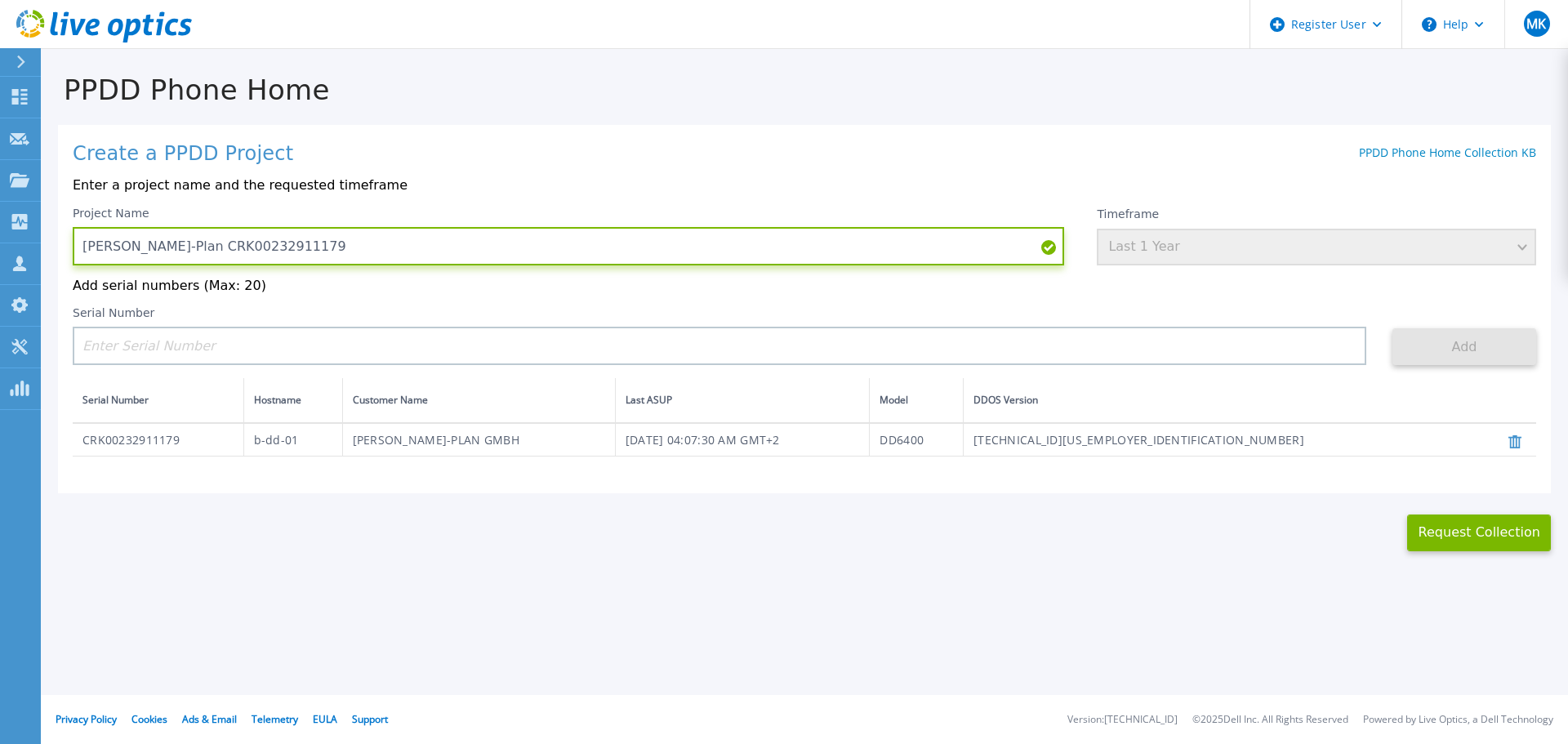
click at [308, 237] on input "[PERSON_NAME]-Plan CRK00232911179" at bounding box center [569, 246] width 992 height 39
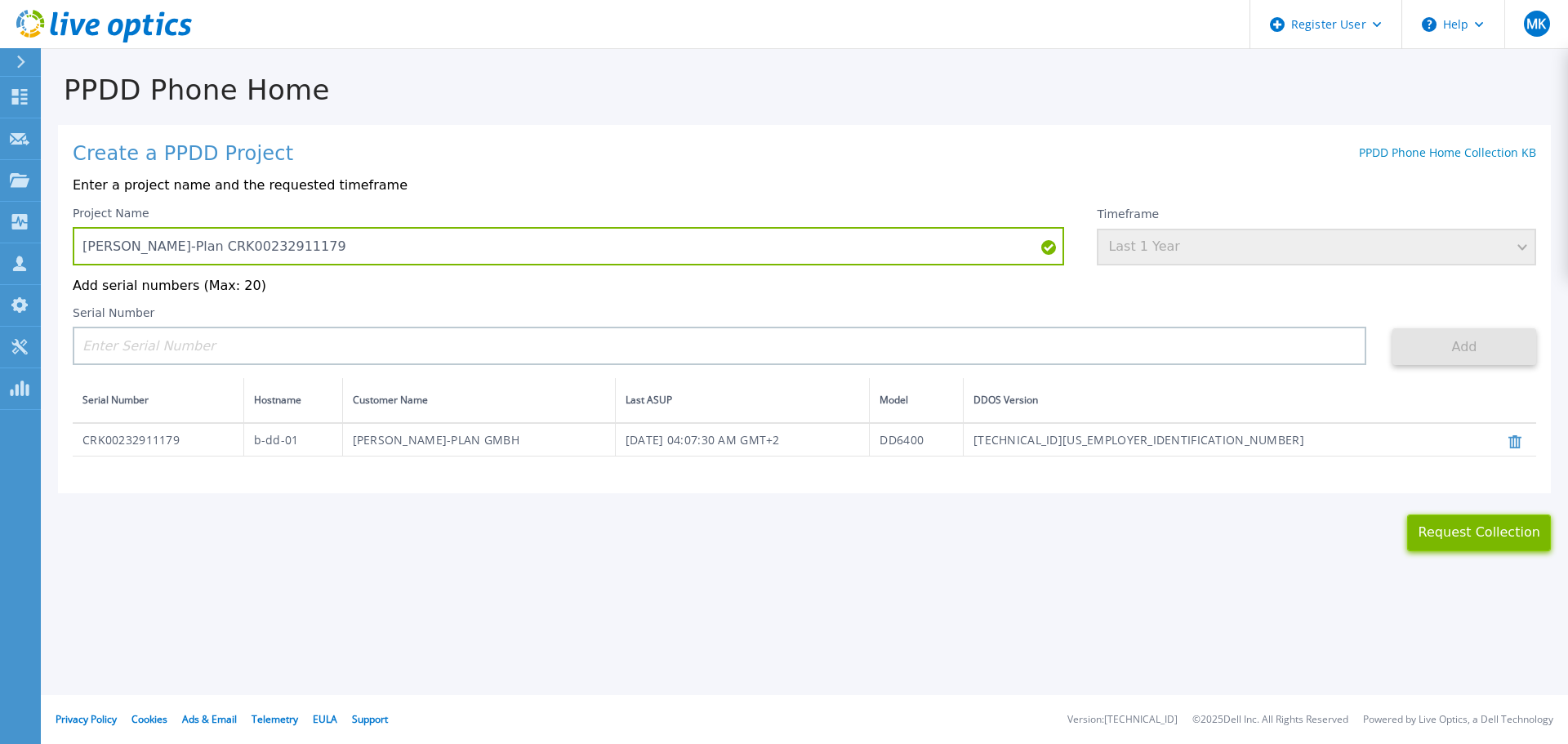
click at [1442, 530] on button "Request Collection" at bounding box center [1479, 533] width 143 height 37
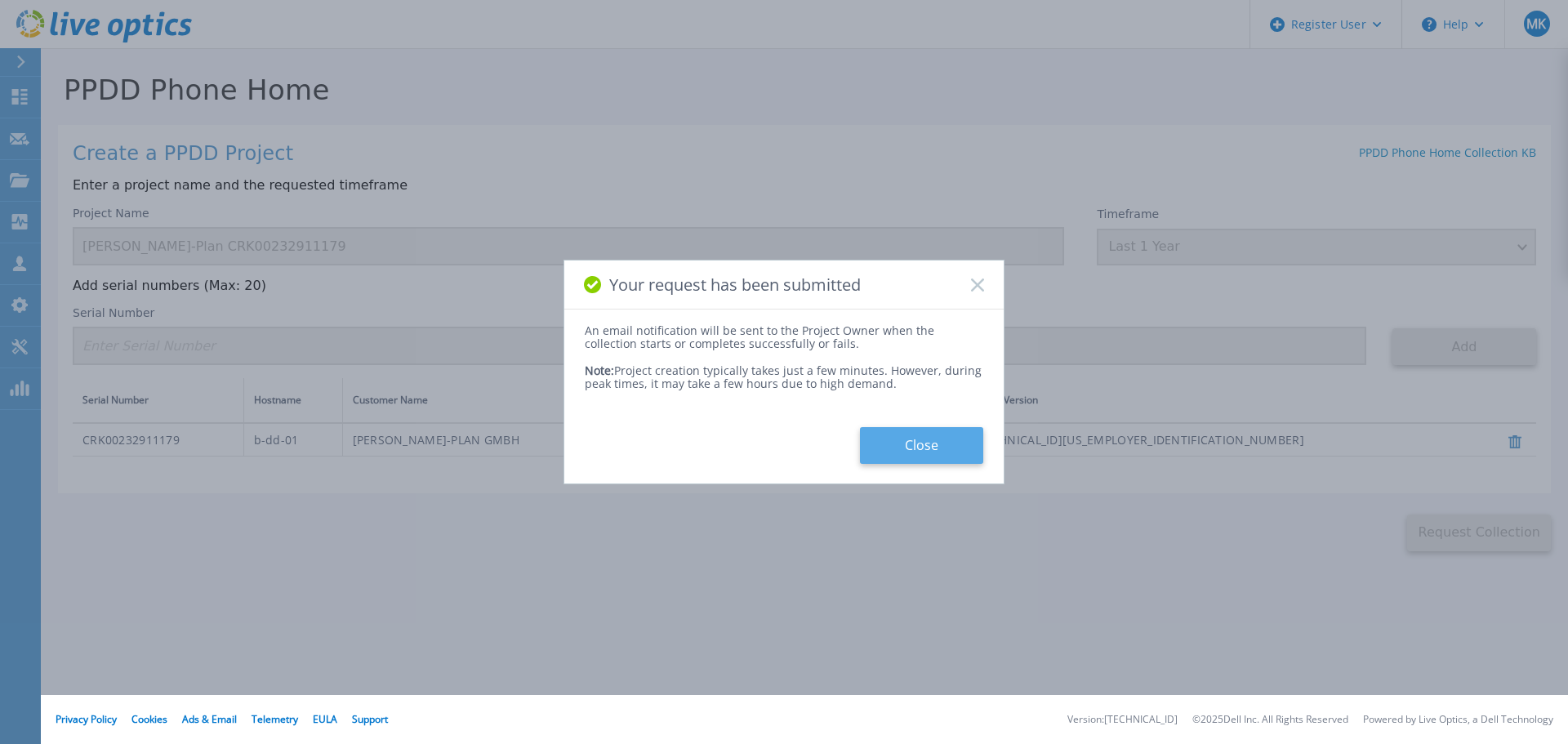
click at [897, 440] on button "Close" at bounding box center [921, 445] width 124 height 37
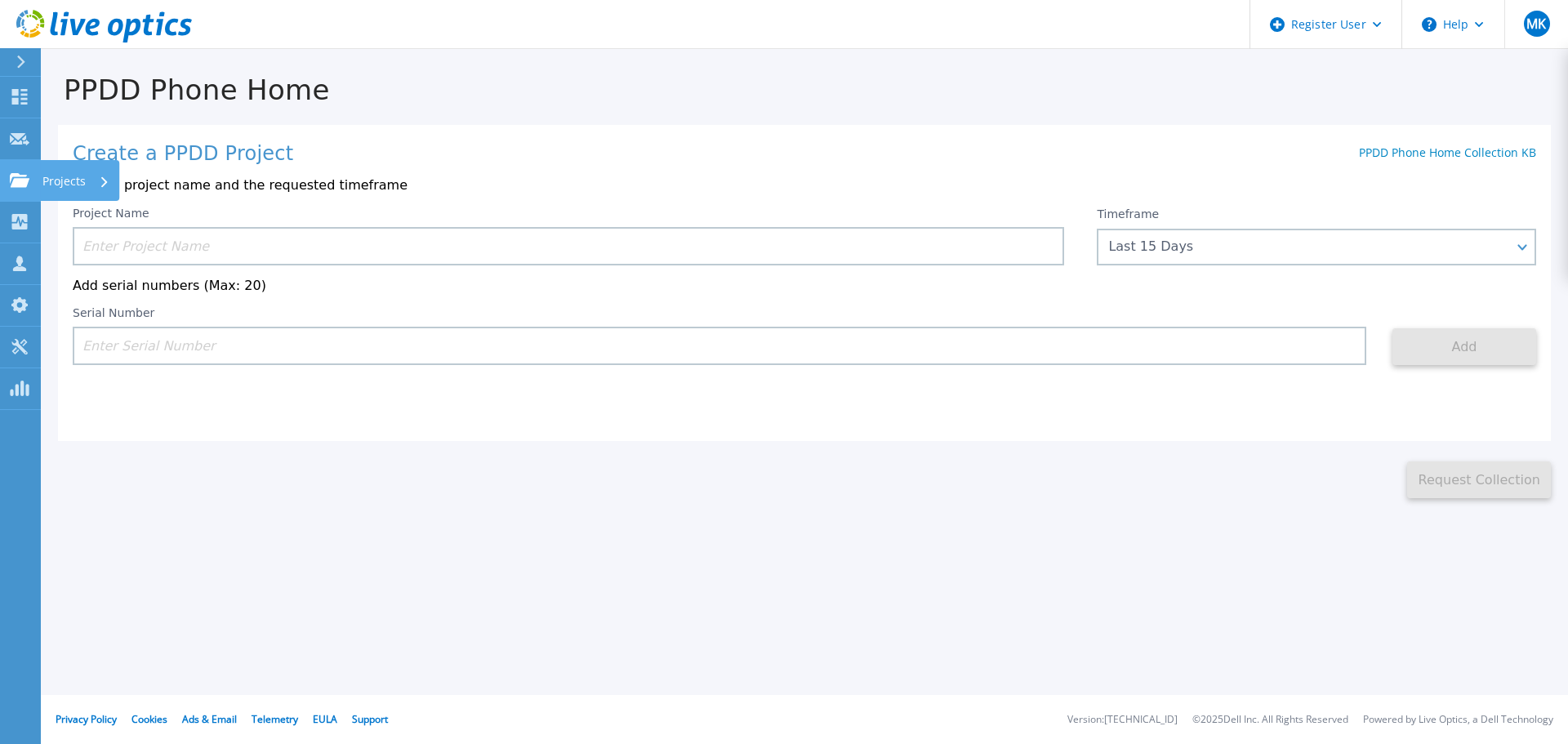
click at [5, 174] on link "Projects Projects" at bounding box center [20, 181] width 41 height 41
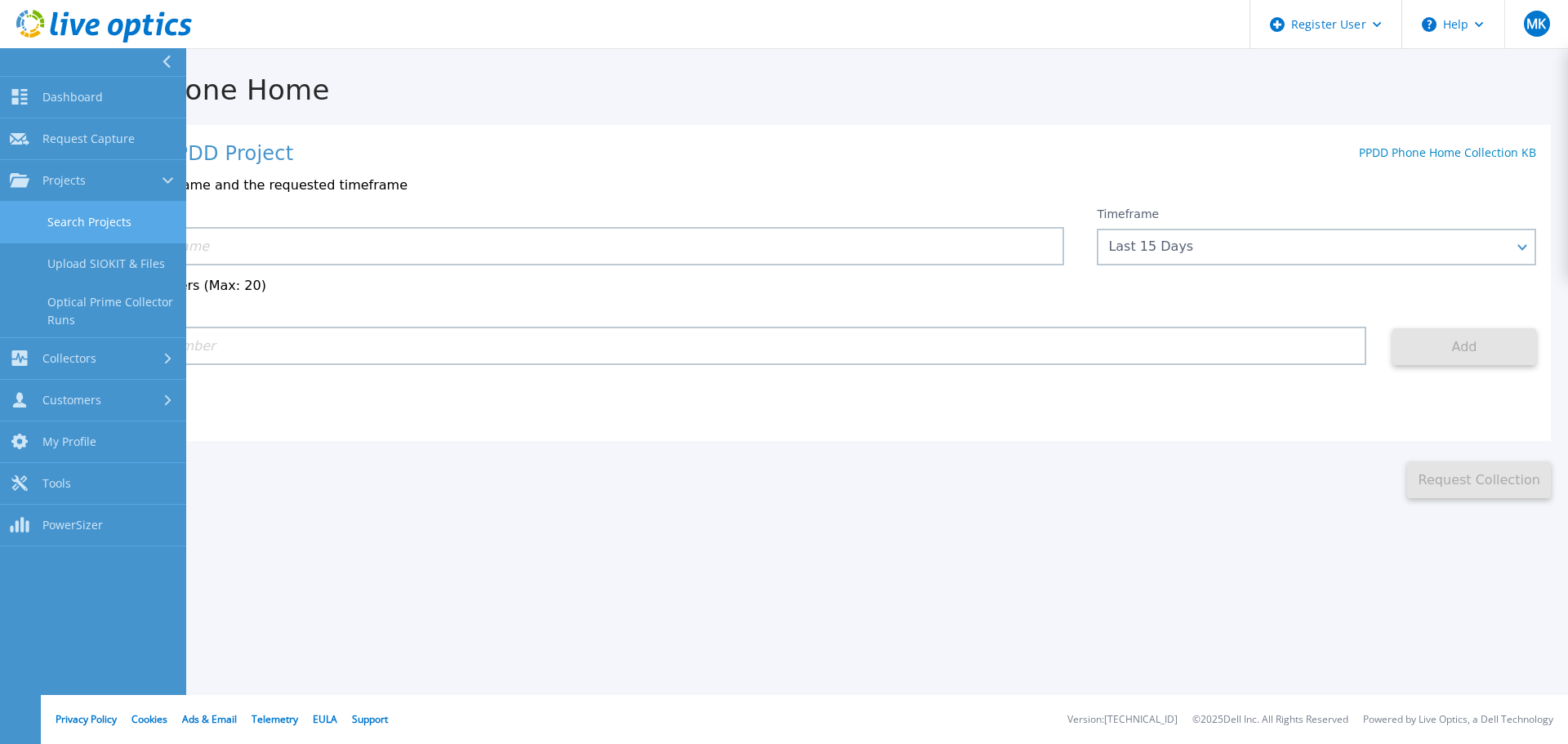
click at [63, 223] on link "Search Projects" at bounding box center [93, 223] width 187 height 41
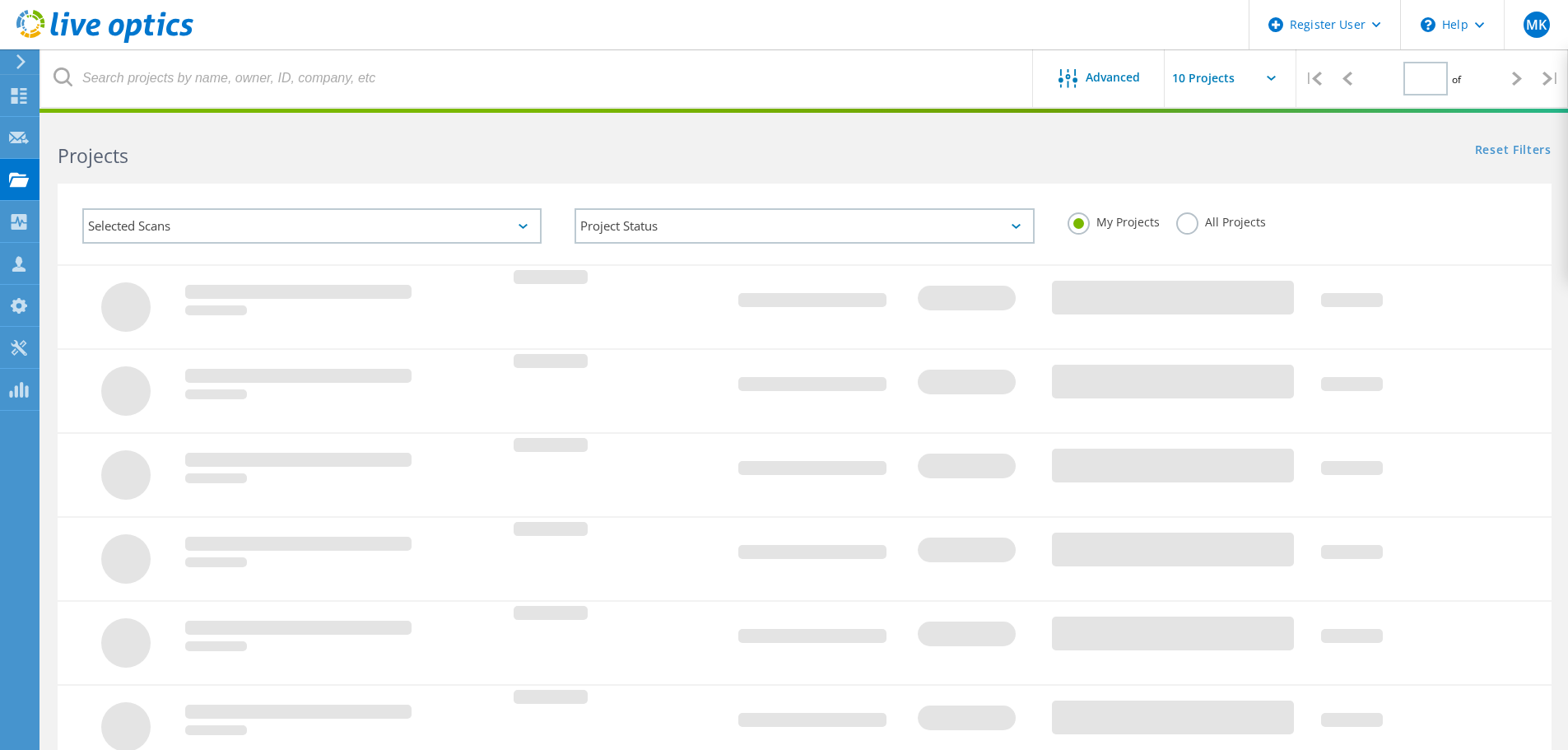
type input "1"
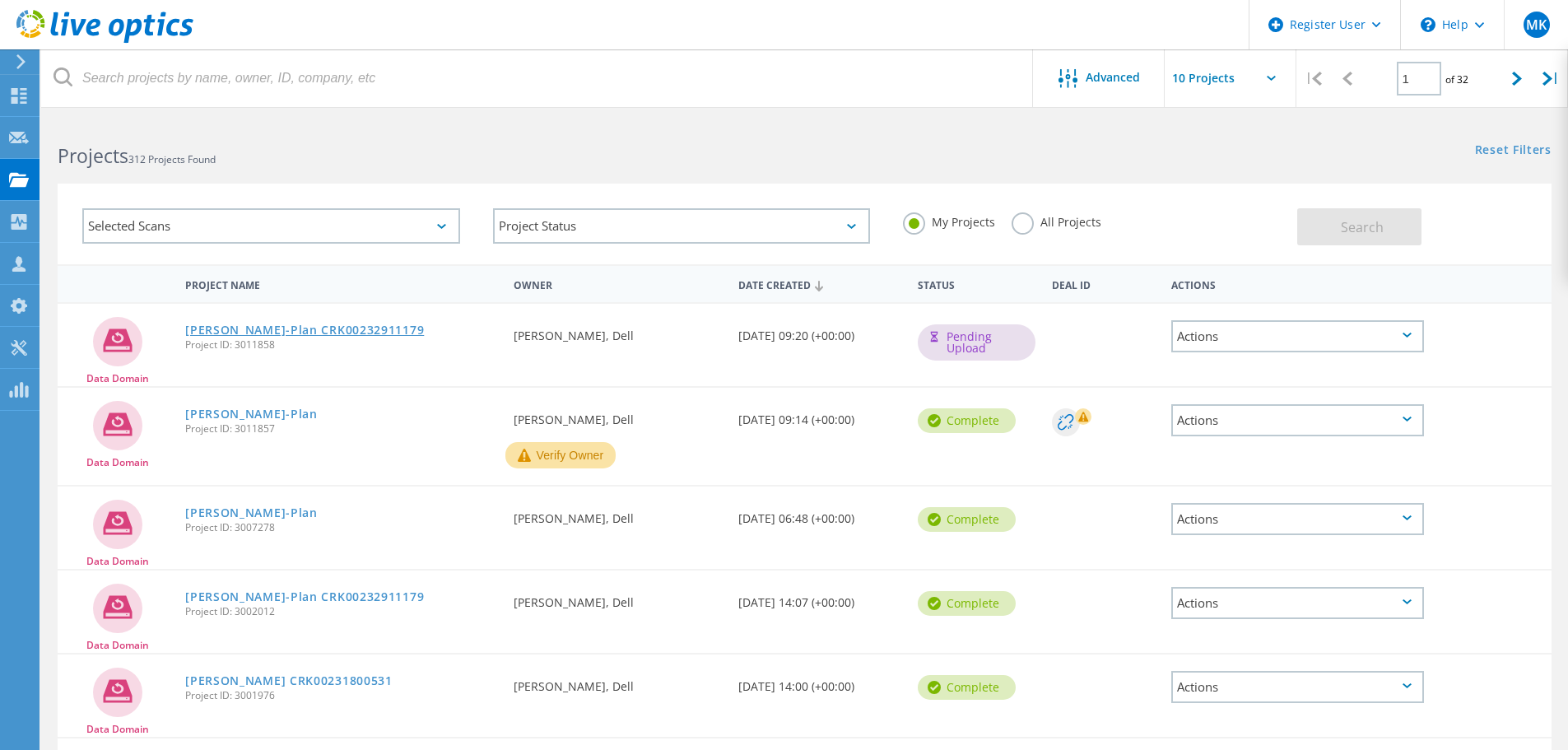
click at [304, 331] on link "[PERSON_NAME]-Plan CRK00232911179" at bounding box center [304, 330] width 239 height 11
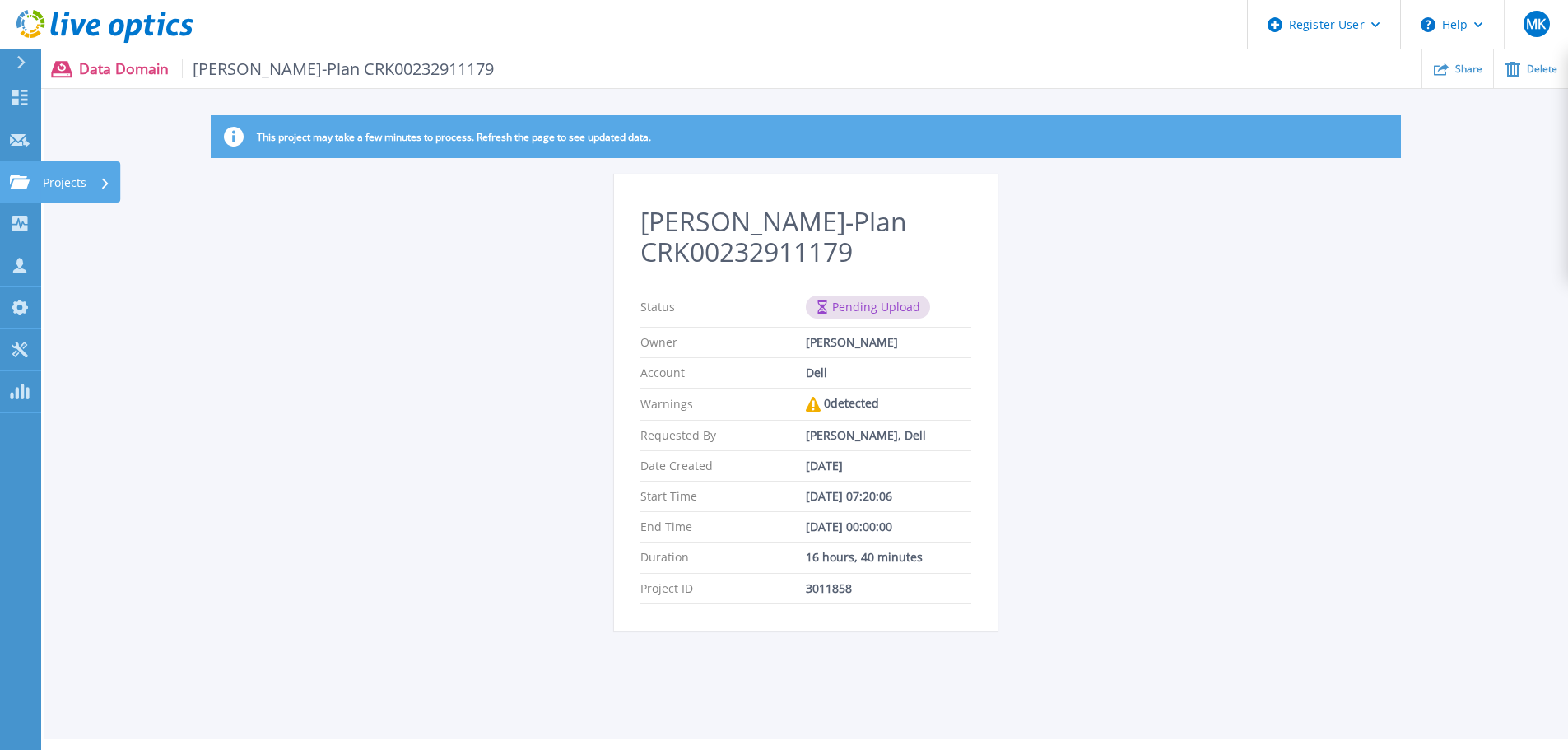
click at [15, 183] on icon at bounding box center [19, 182] width 20 height 14
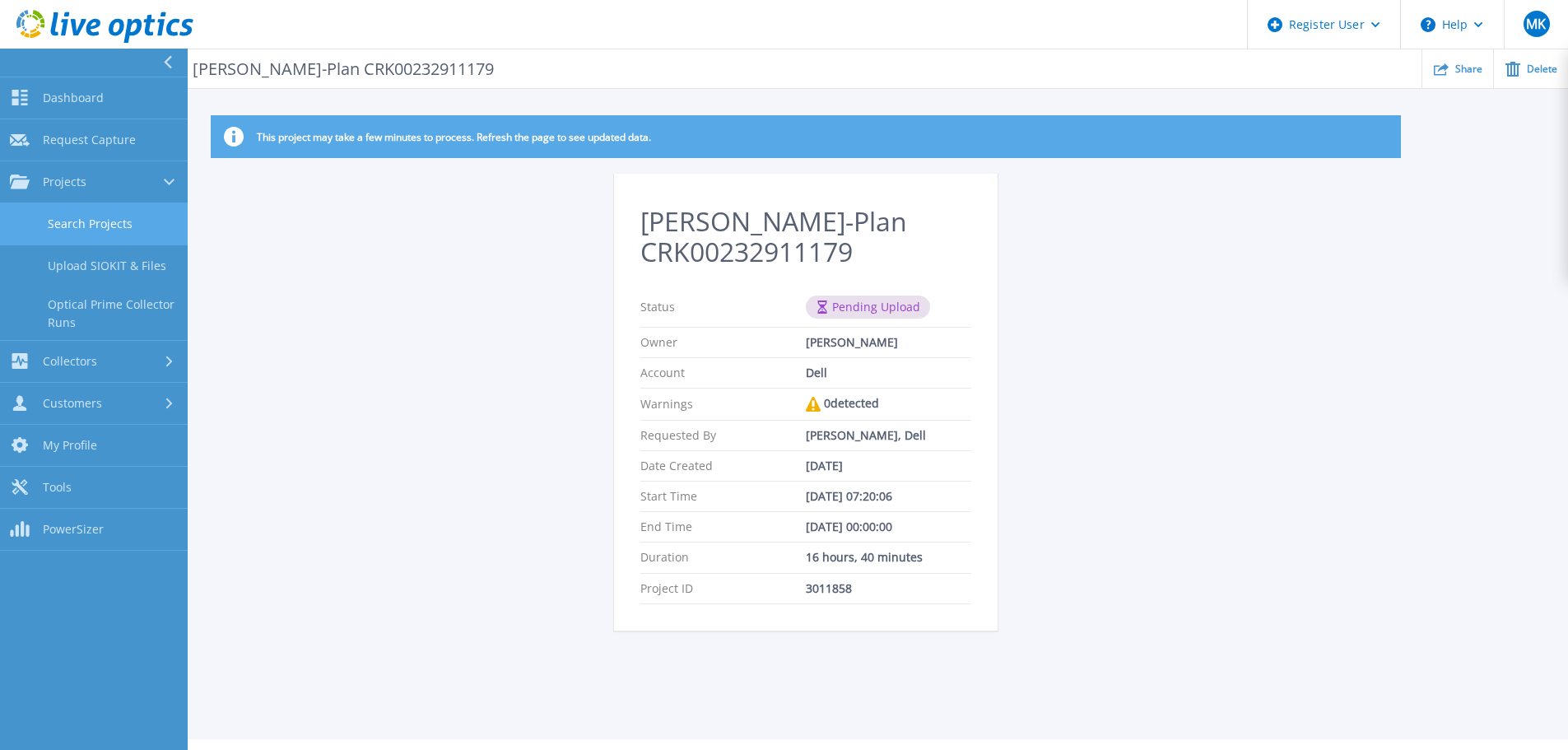
click at [119, 230] on link "Search Projects" at bounding box center [94, 224] width 188 height 42
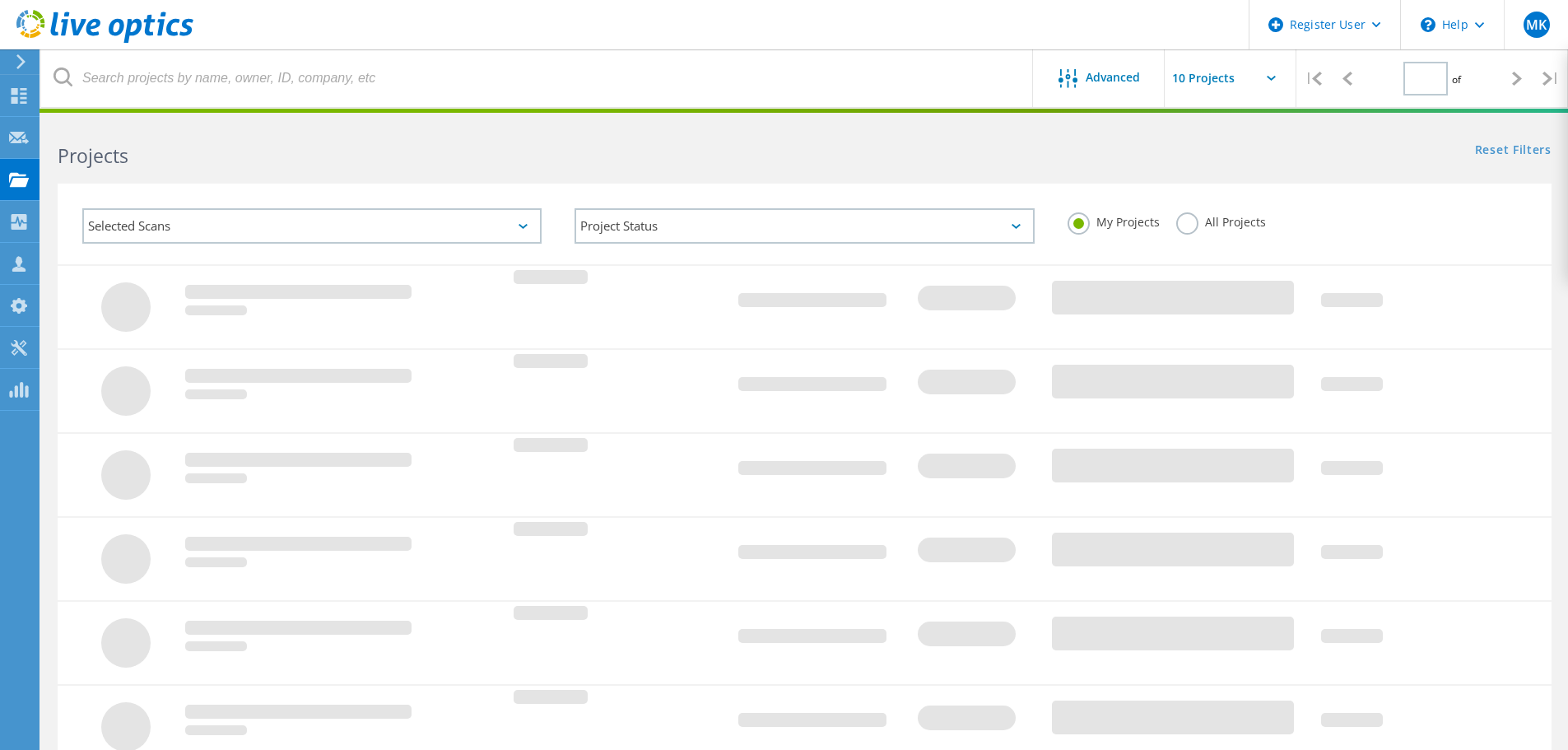
type input "1"
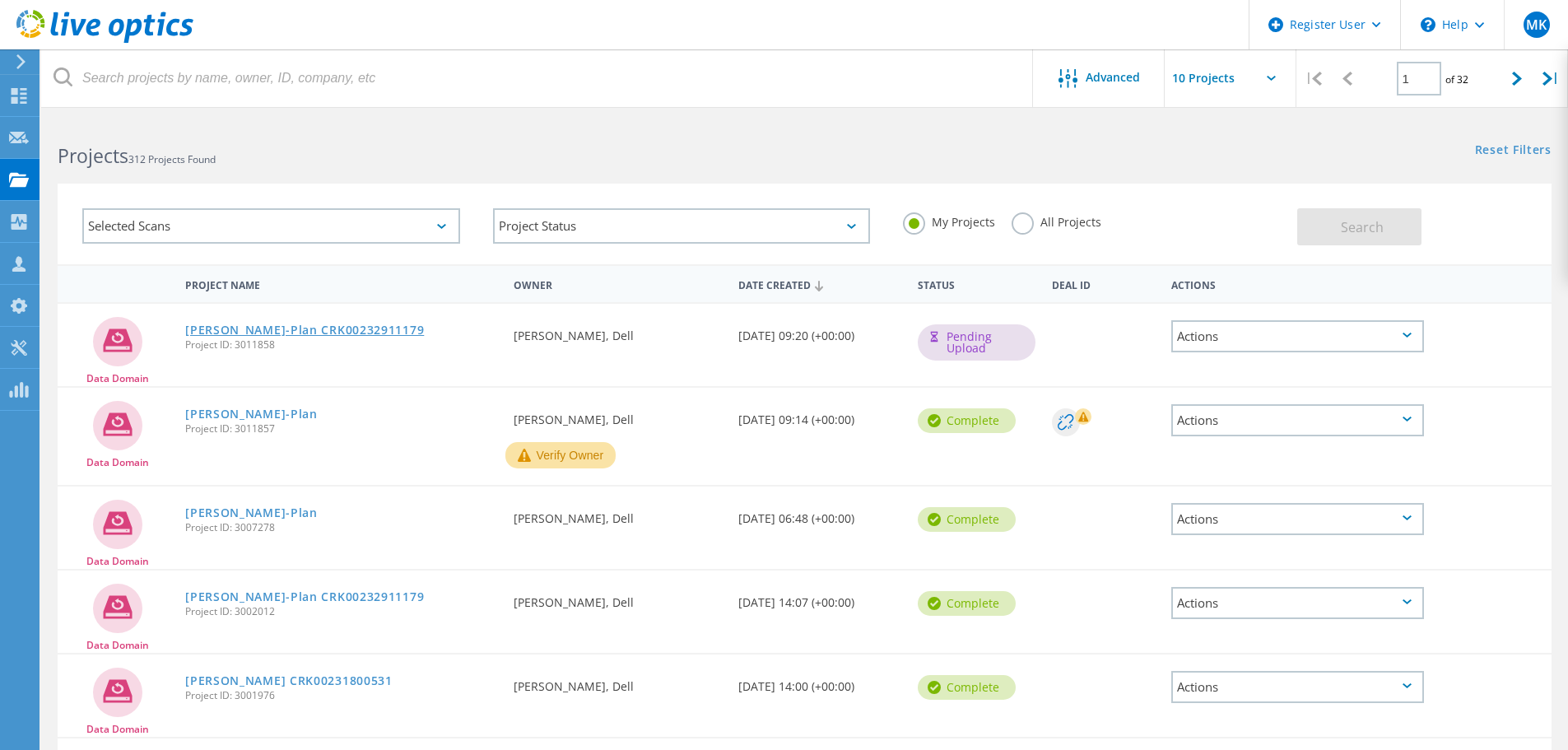
click at [325, 335] on link "[PERSON_NAME]-Plan CRK00232911179" at bounding box center [304, 330] width 239 height 11
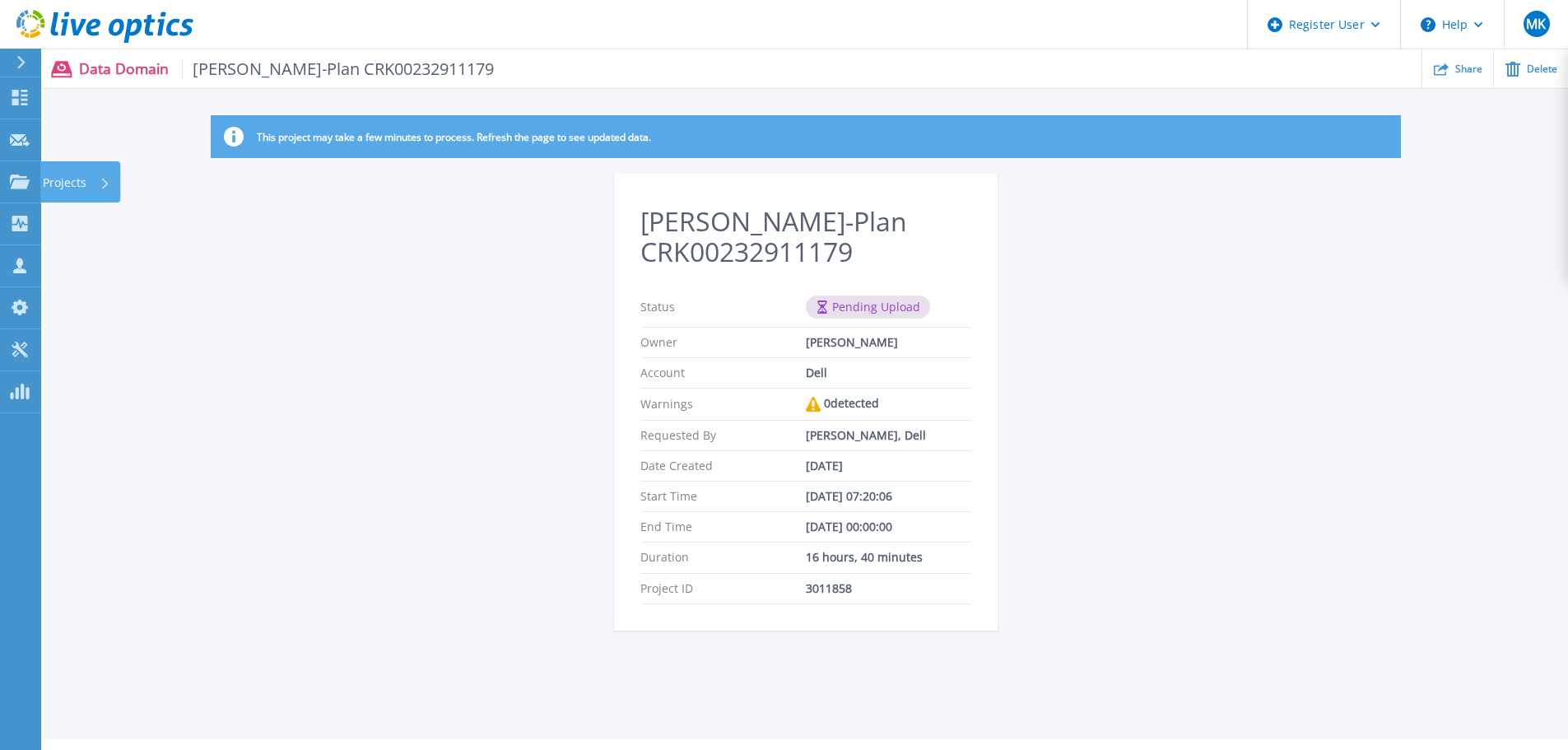
click at [61, 178] on p "Projects" at bounding box center [65, 183] width 44 height 43
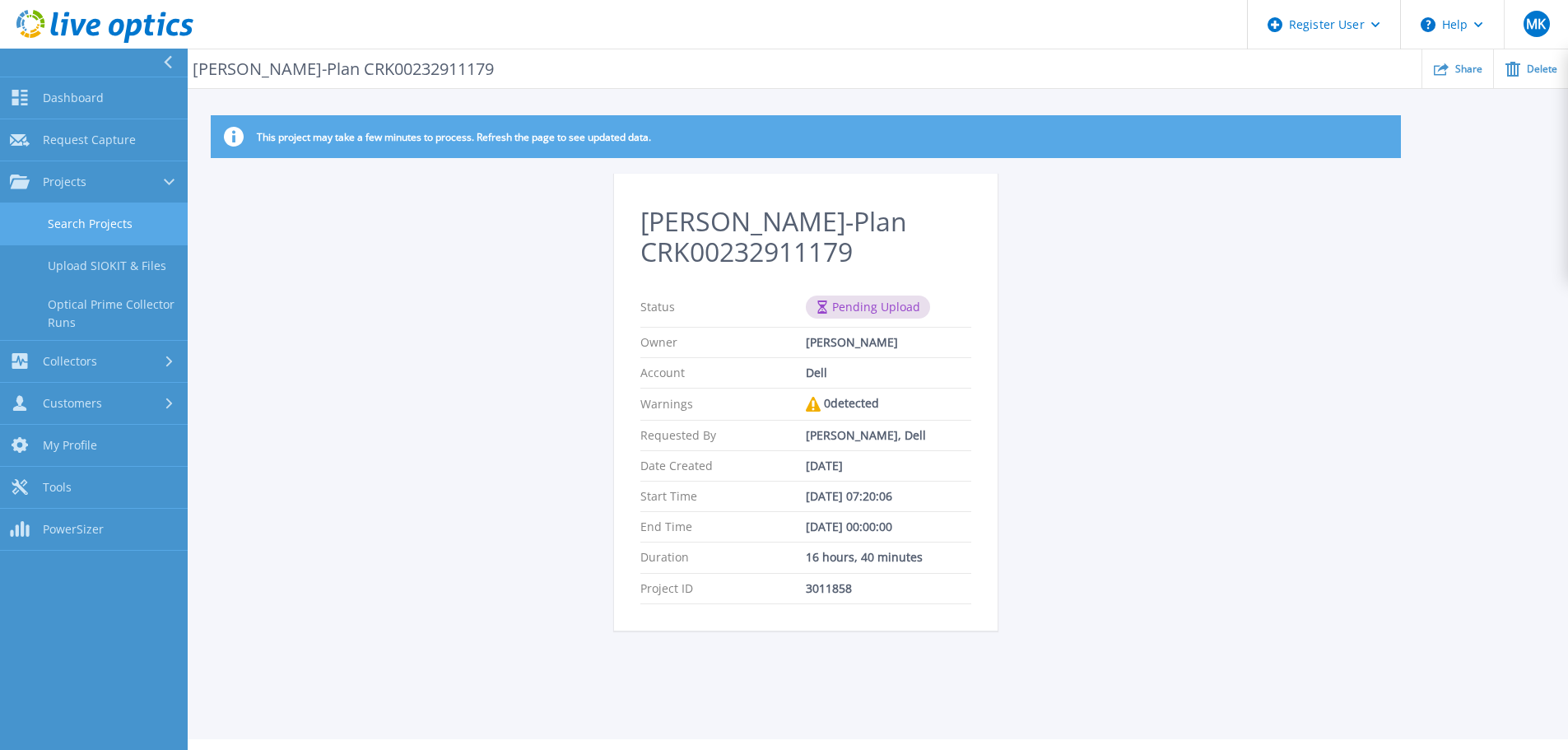
click at [130, 220] on link "Search Projects" at bounding box center [94, 224] width 188 height 42
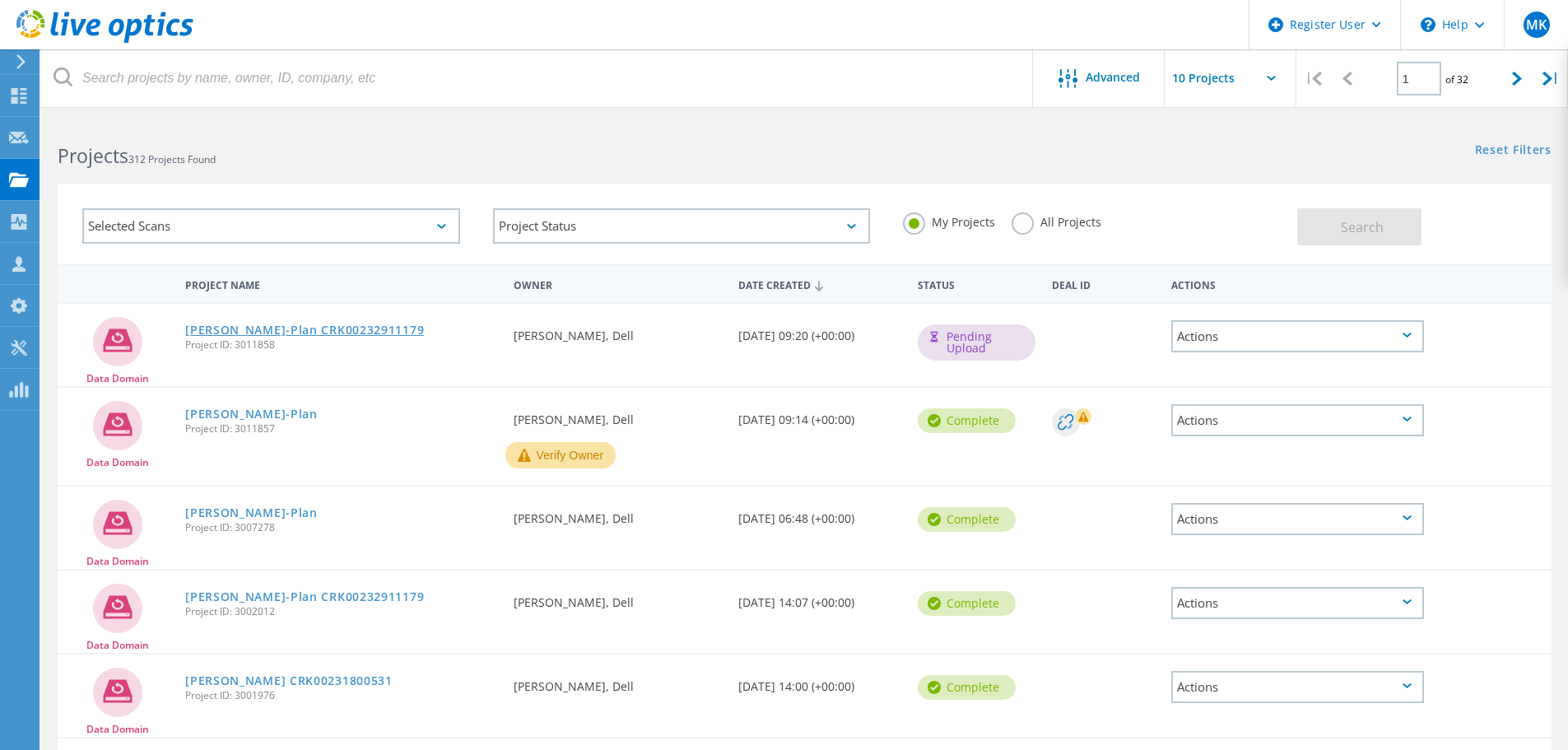
click at [234, 333] on link "[PERSON_NAME]-Plan CRK00232911179" at bounding box center [304, 330] width 239 height 11
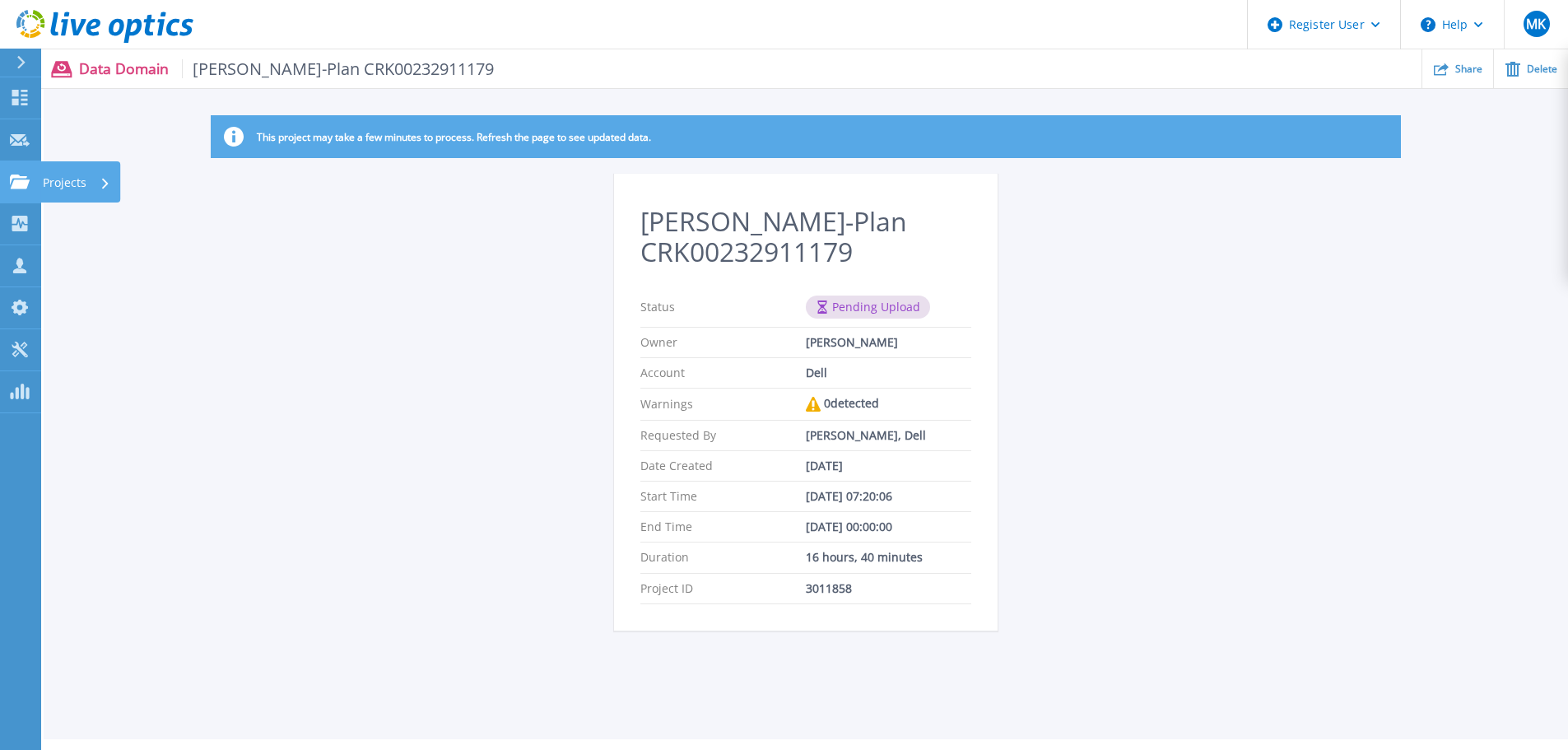
click at [18, 187] on link "Projects Projects" at bounding box center [20, 183] width 41 height 42
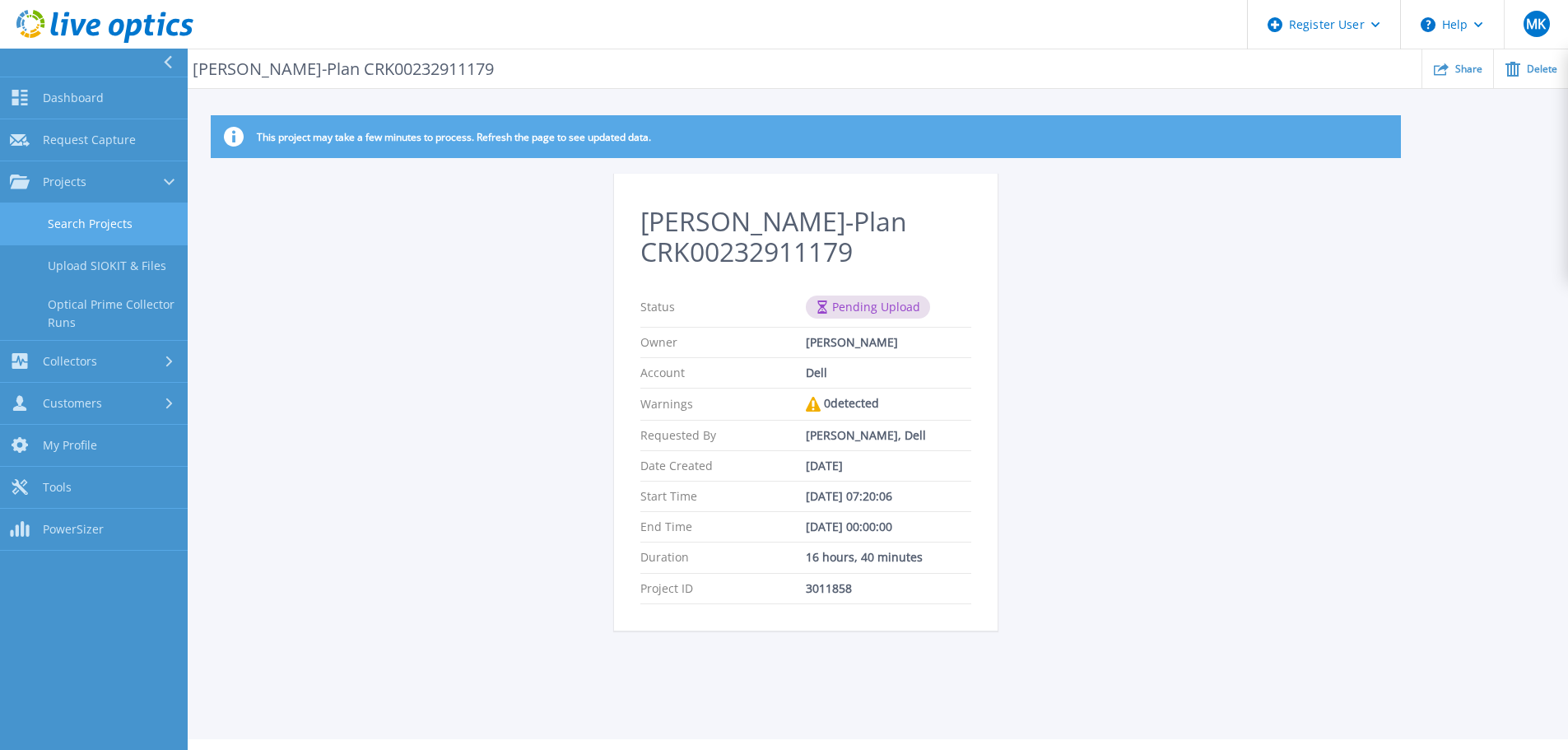
click at [71, 225] on link "Search Projects" at bounding box center [94, 224] width 188 height 42
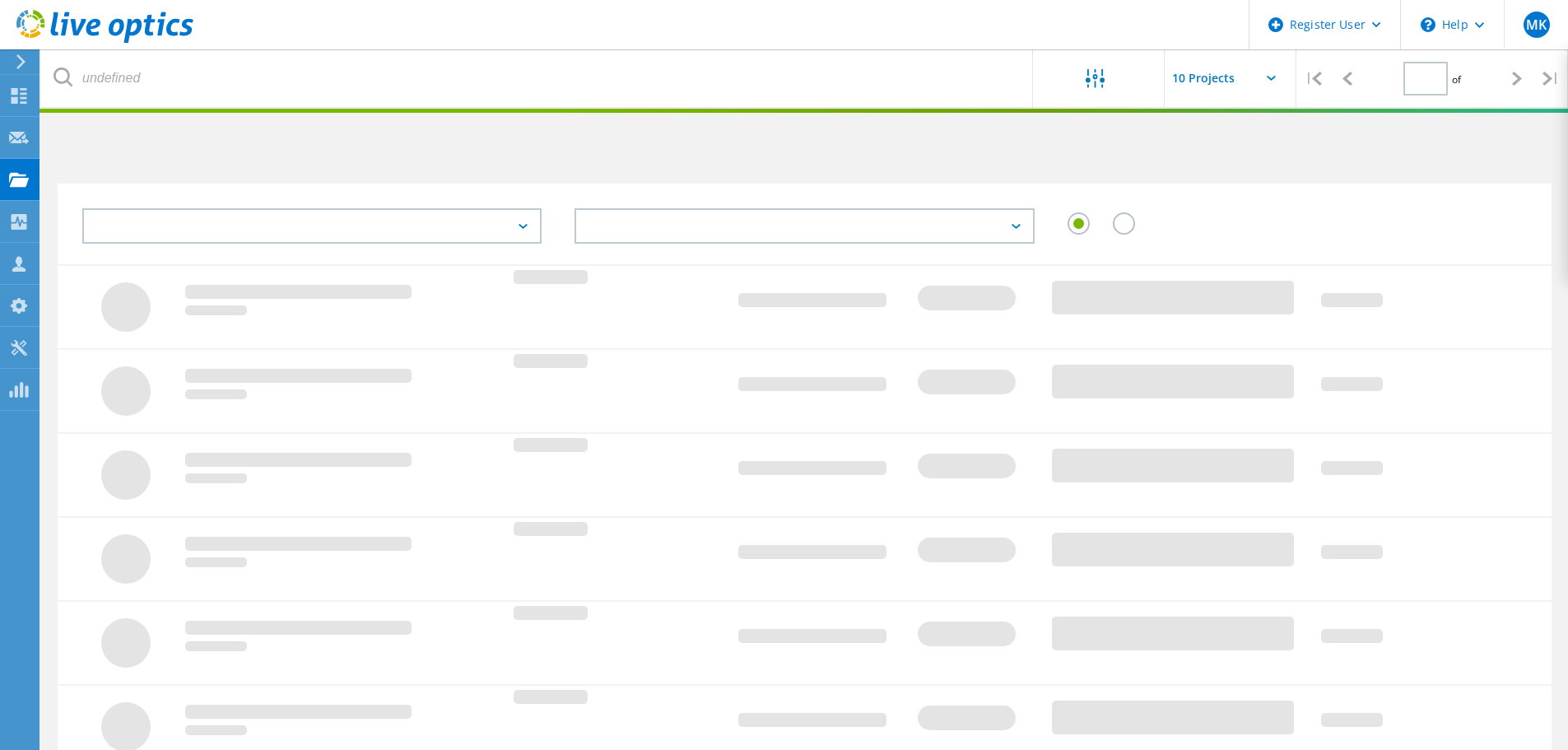
type input "1"
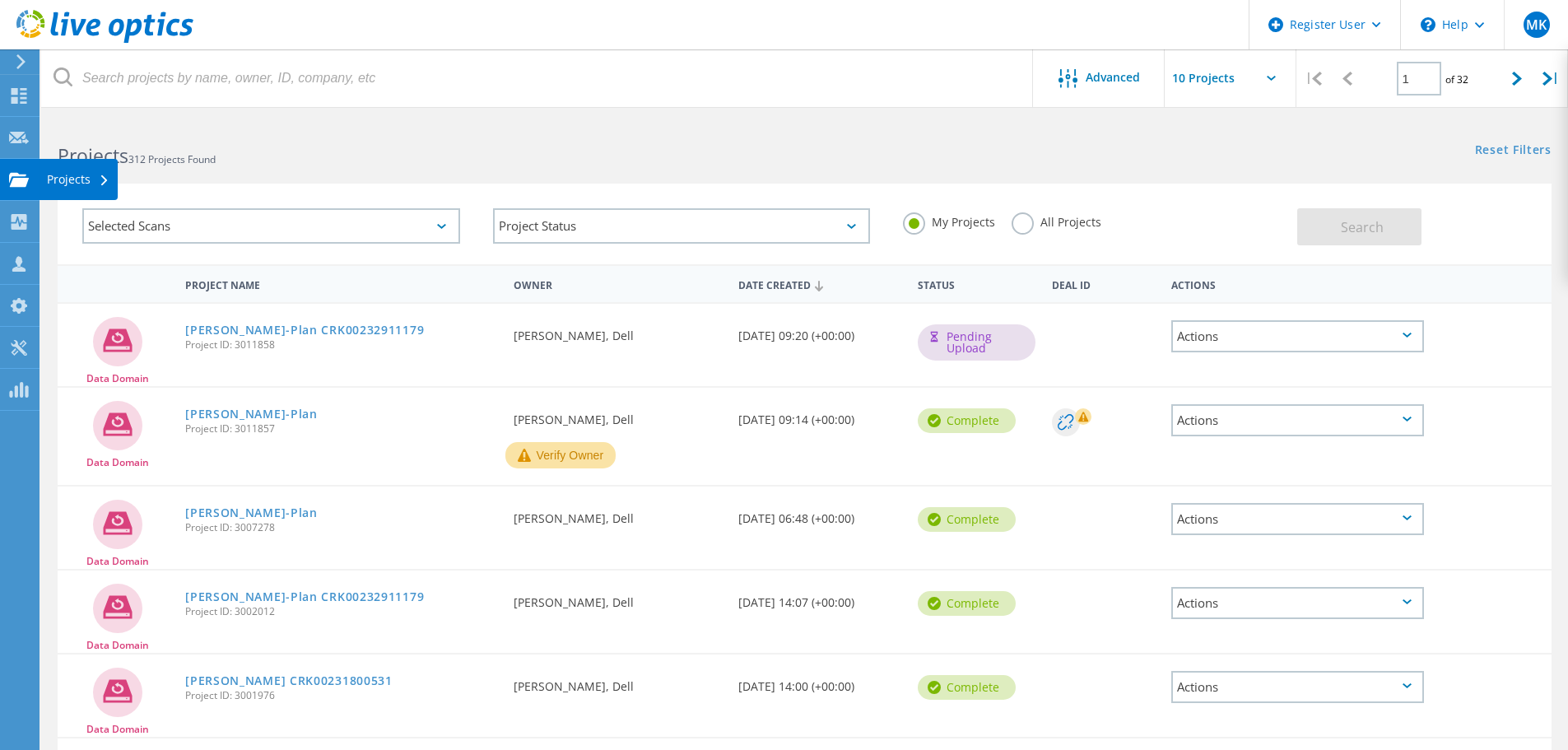
click at [15, 182] on use at bounding box center [19, 179] width 20 height 14
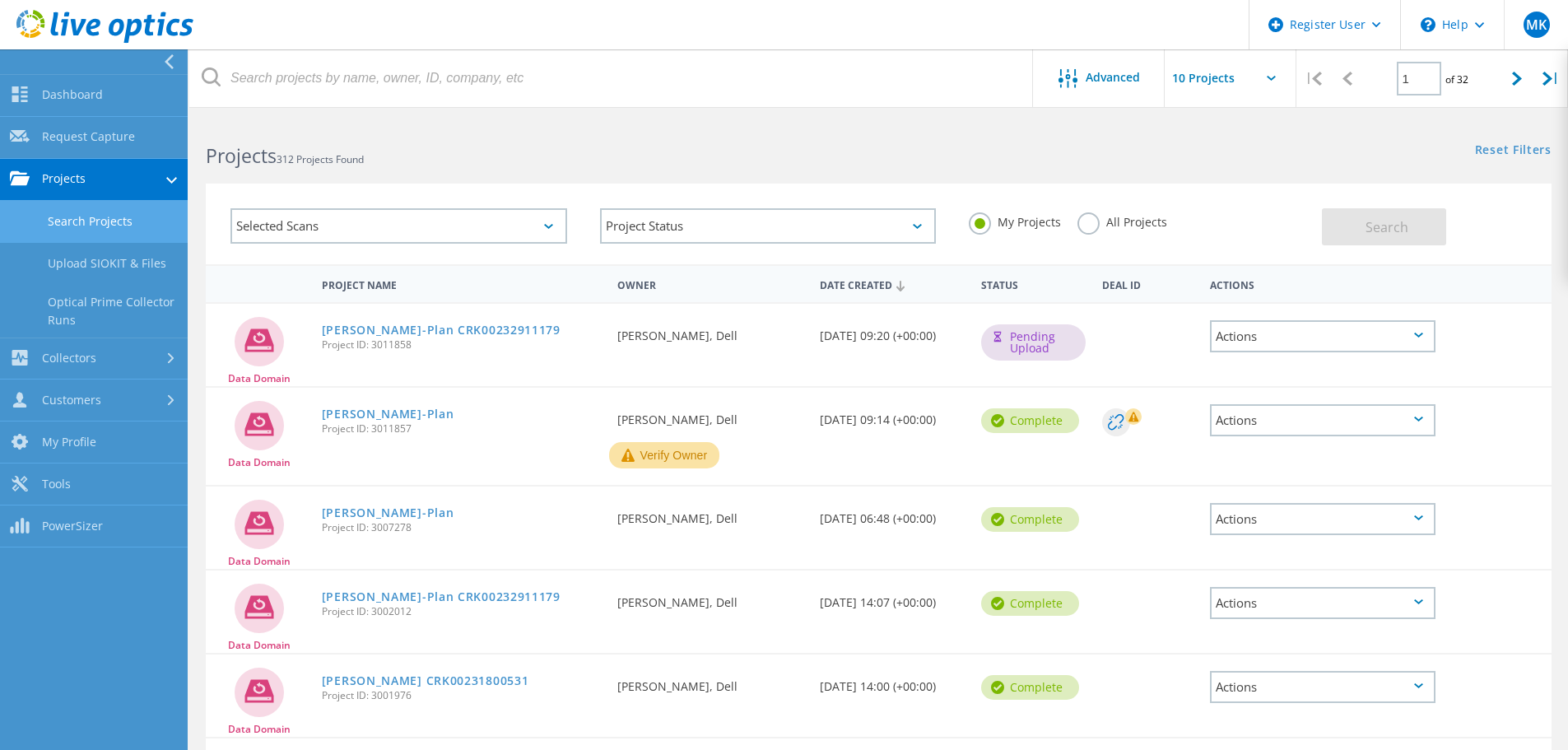
click at [67, 219] on link "Search Projects" at bounding box center [94, 221] width 188 height 42
click at [74, 144] on link "Request Capture" at bounding box center [94, 138] width 188 height 42
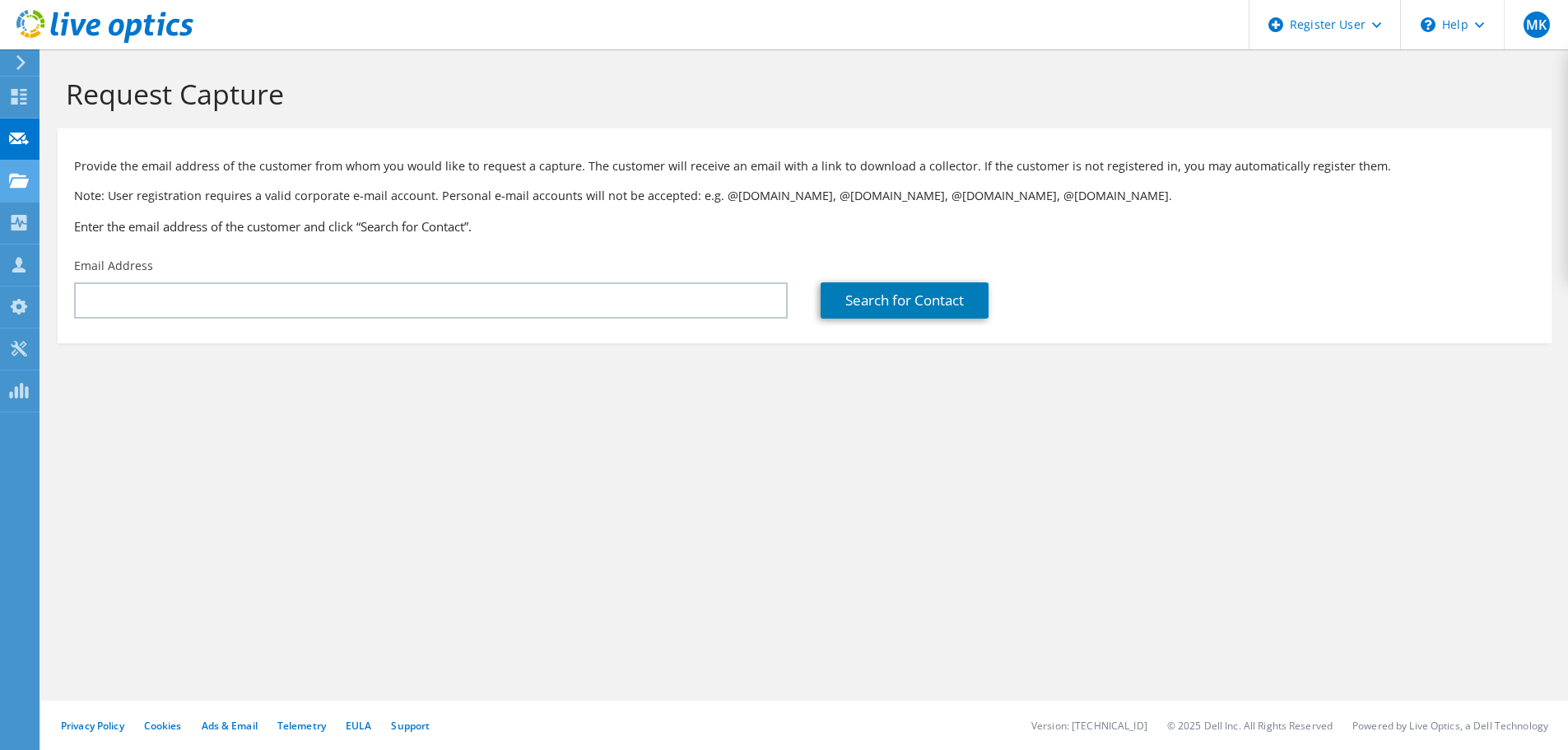
drag, startPoint x: 44, startPoint y: 172, endPoint x: 34, endPoint y: 182, distance: 14.1
click at [43, 173] on section "Request Capture Provide the email address of the customer from whom you would l…" at bounding box center [804, 238] width 1527 height 376
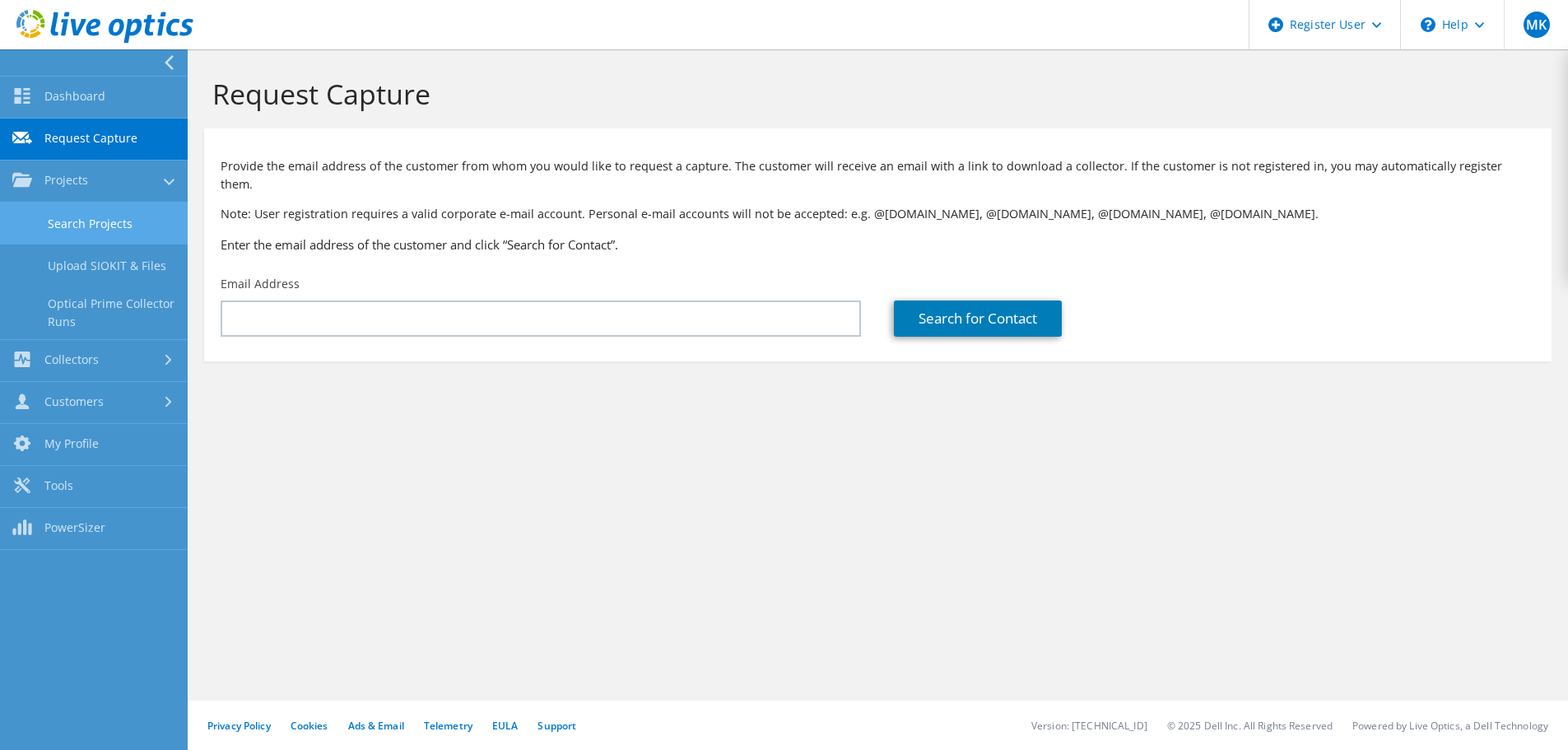
click at [68, 219] on link "Search Projects" at bounding box center [94, 223] width 188 height 42
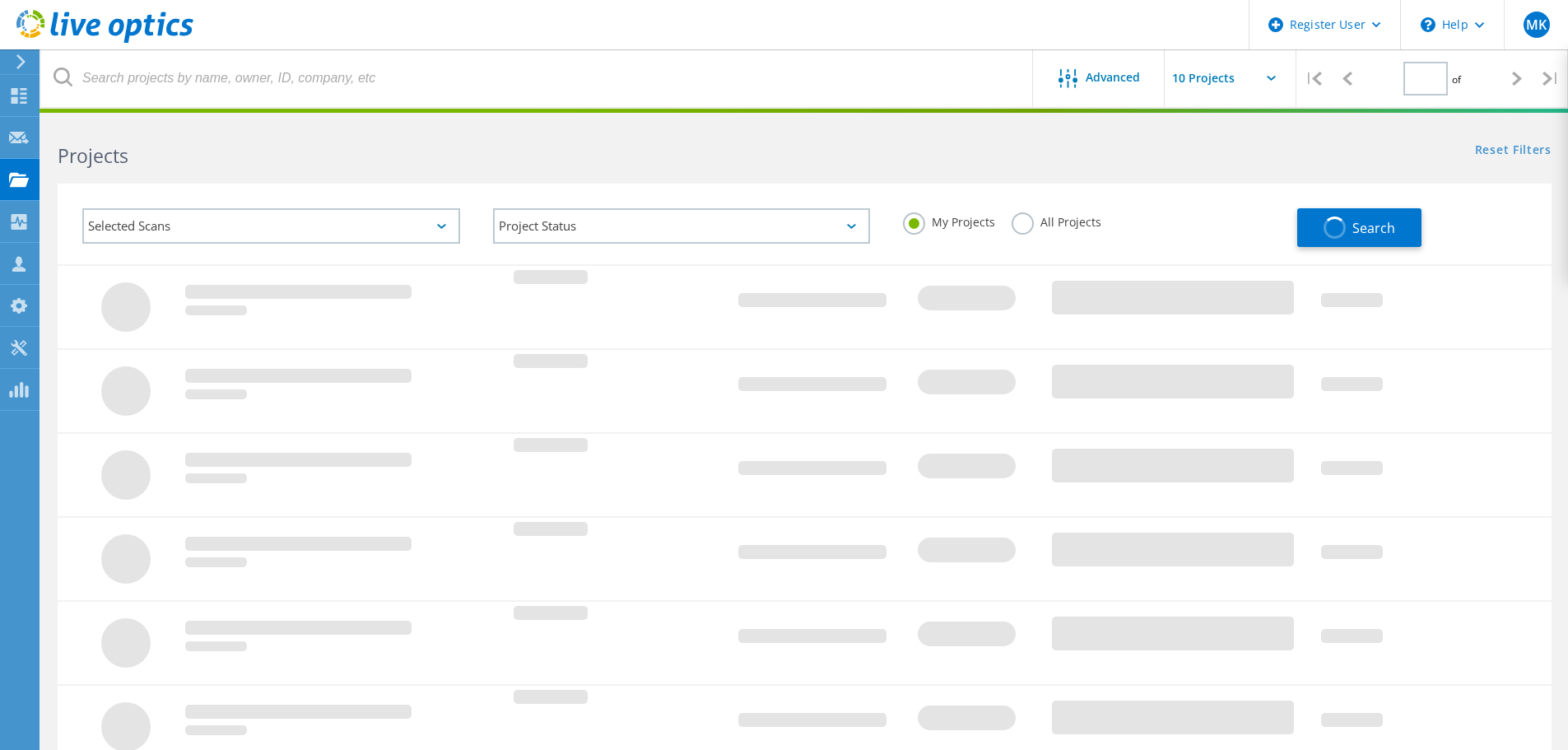
type input "1"
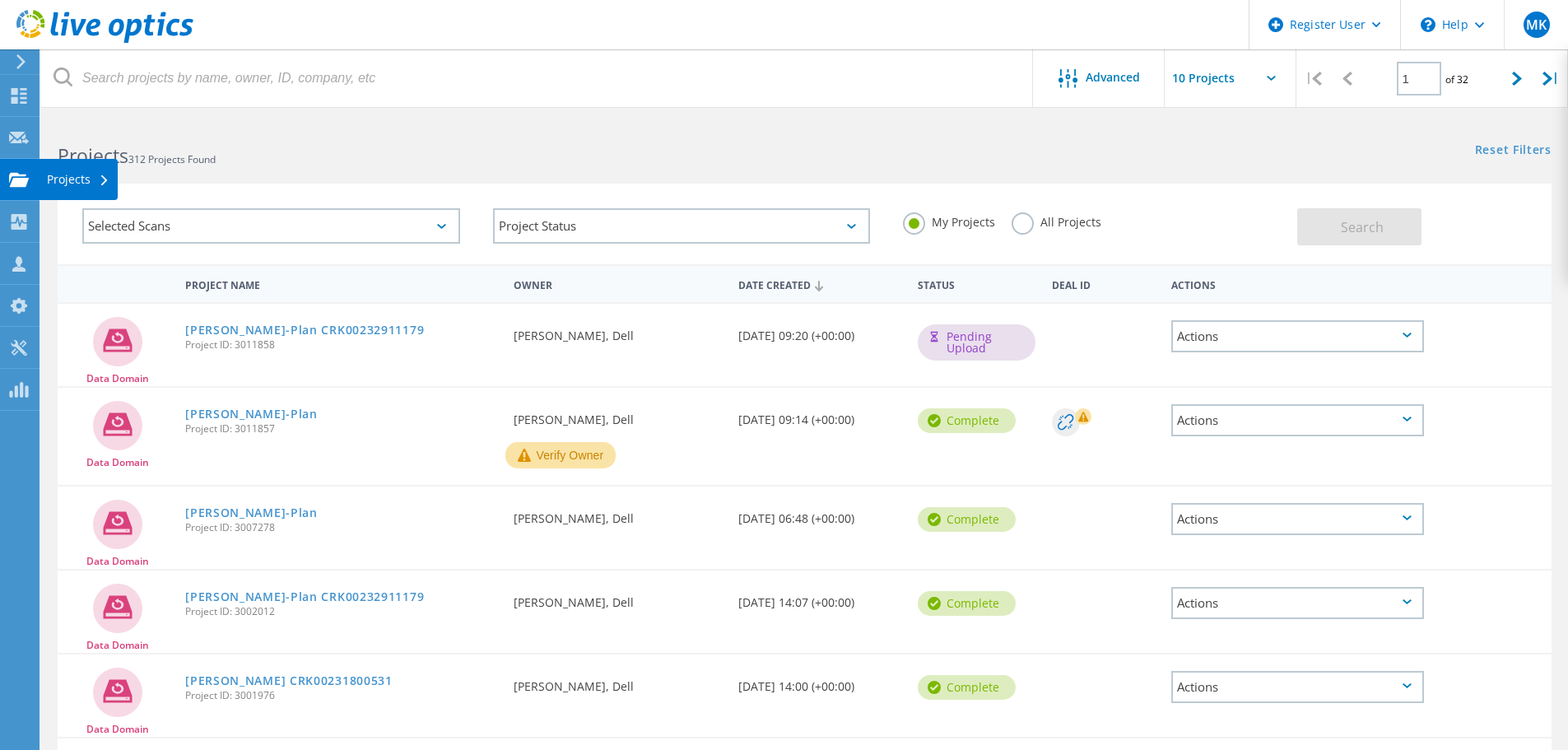
click at [10, 178] on use at bounding box center [19, 179] width 20 height 14
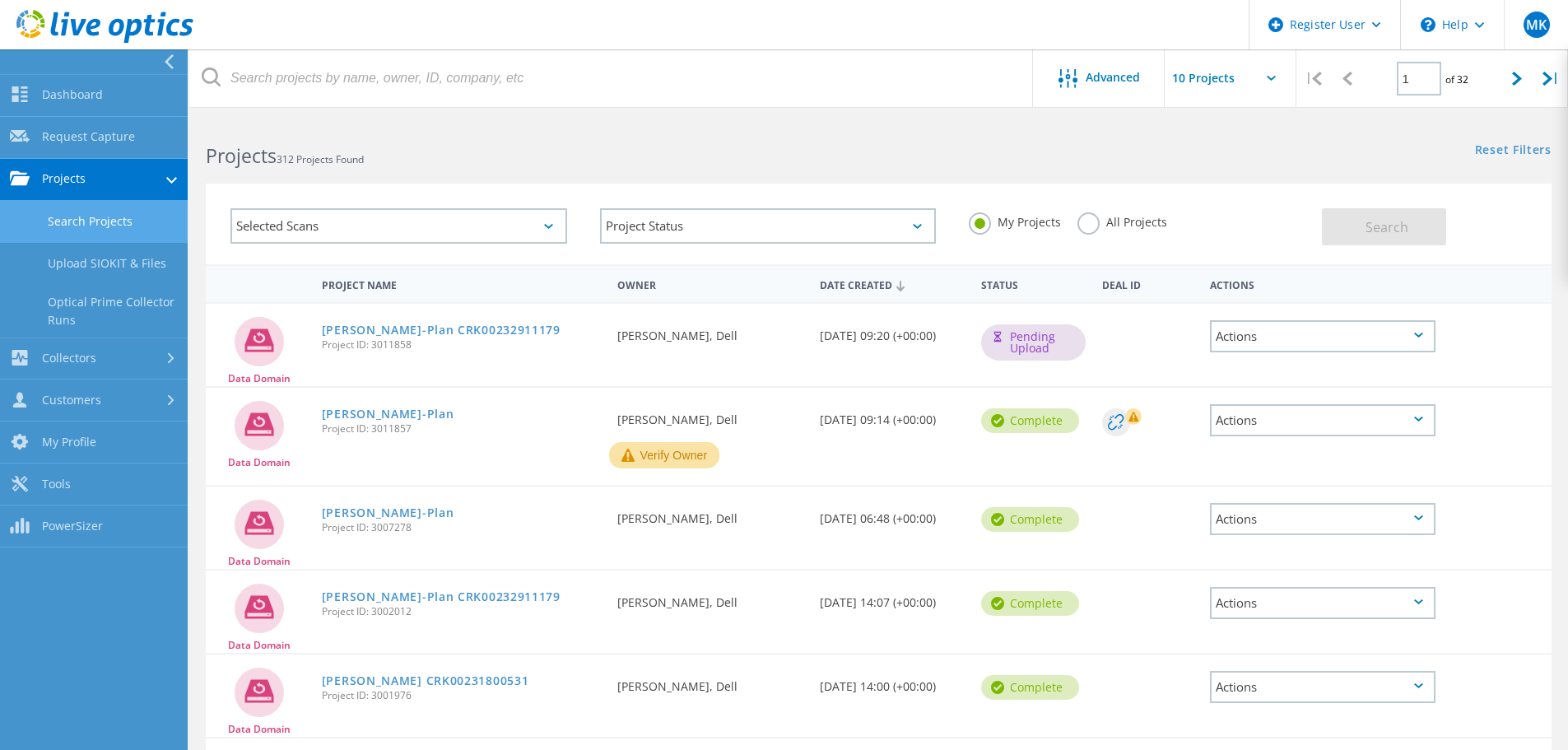
click at [86, 217] on link "Search Projects" at bounding box center [94, 221] width 188 height 42
click at [429, 337] on div "[PERSON_NAME]-Plan CRK00232911179 Project ID: 3011858" at bounding box center [462, 336] width 296 height 63
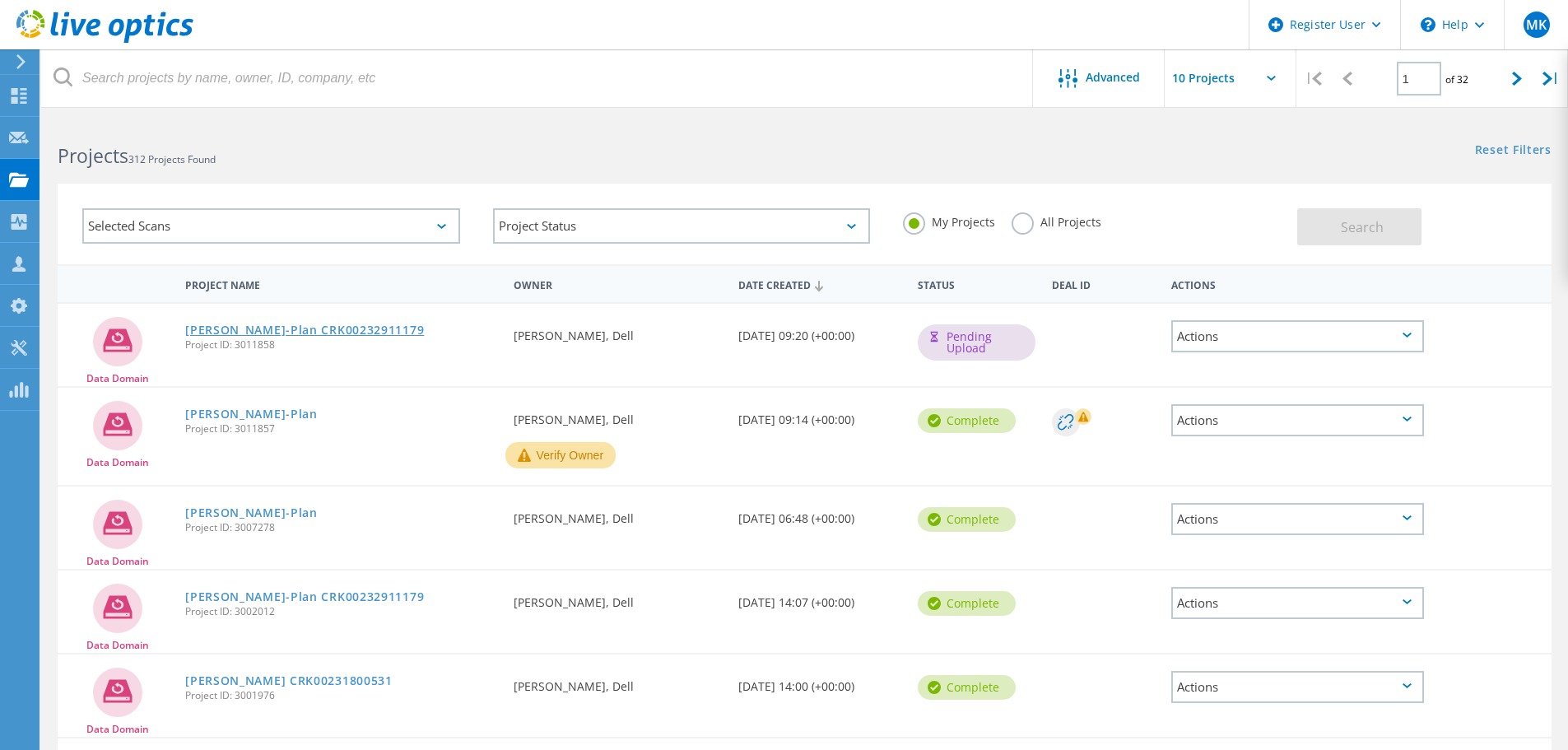
click at [311, 335] on link "Schüßler-Plan CRK00232911179" at bounding box center [304, 330] width 239 height 11
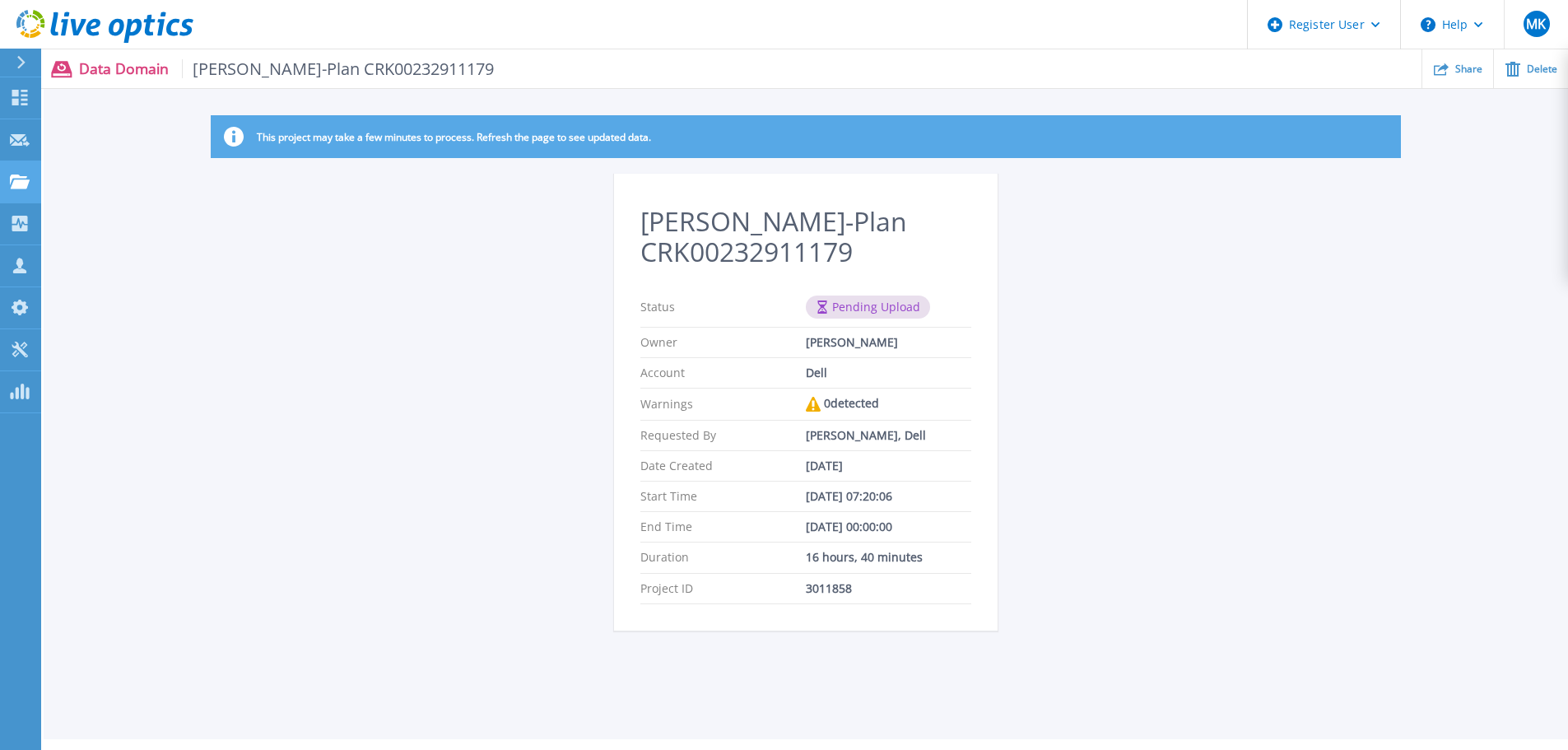
click at [32, 188] on link "Projects Projects" at bounding box center [20, 183] width 41 height 42
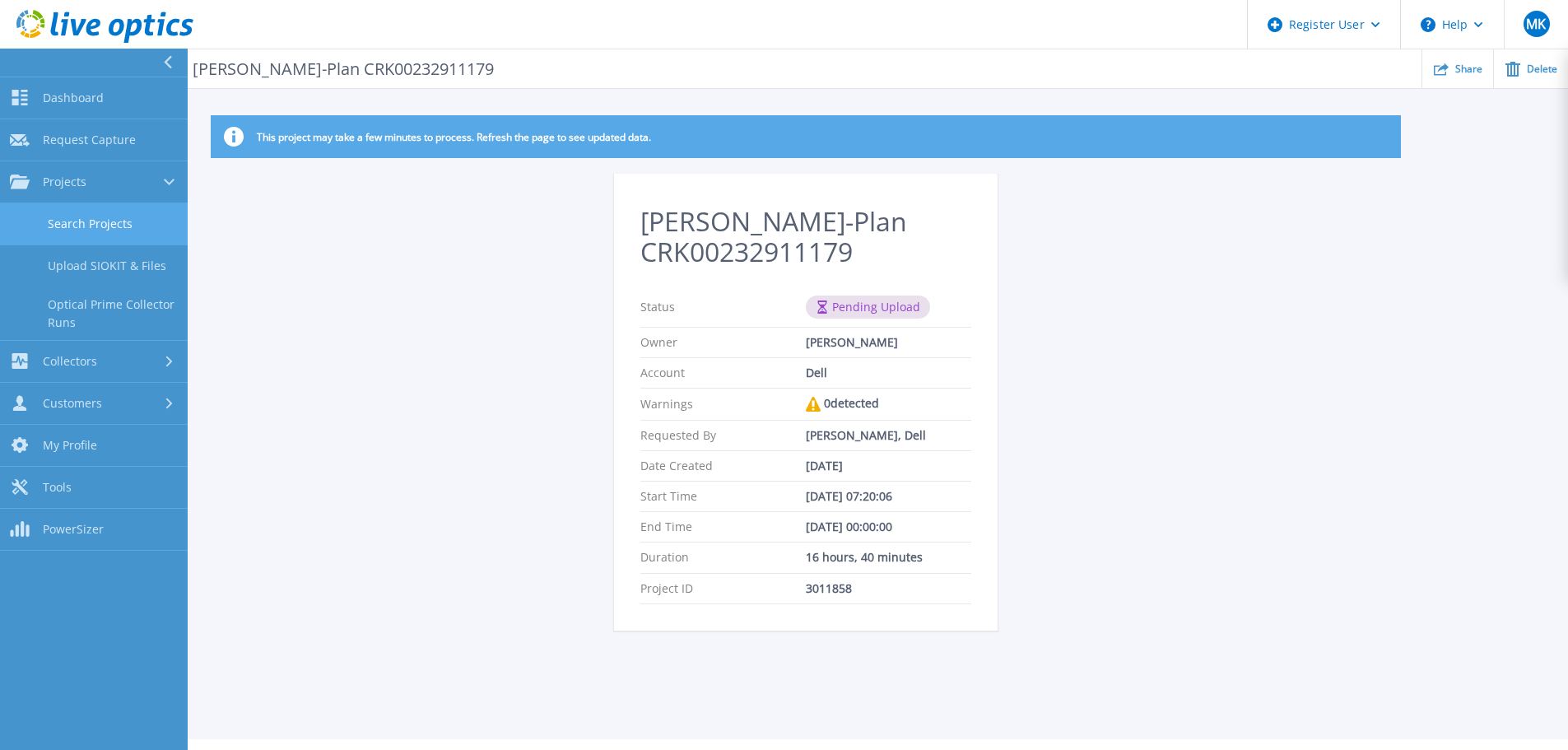
click at [91, 213] on link "Search Projects" at bounding box center [94, 224] width 188 height 42
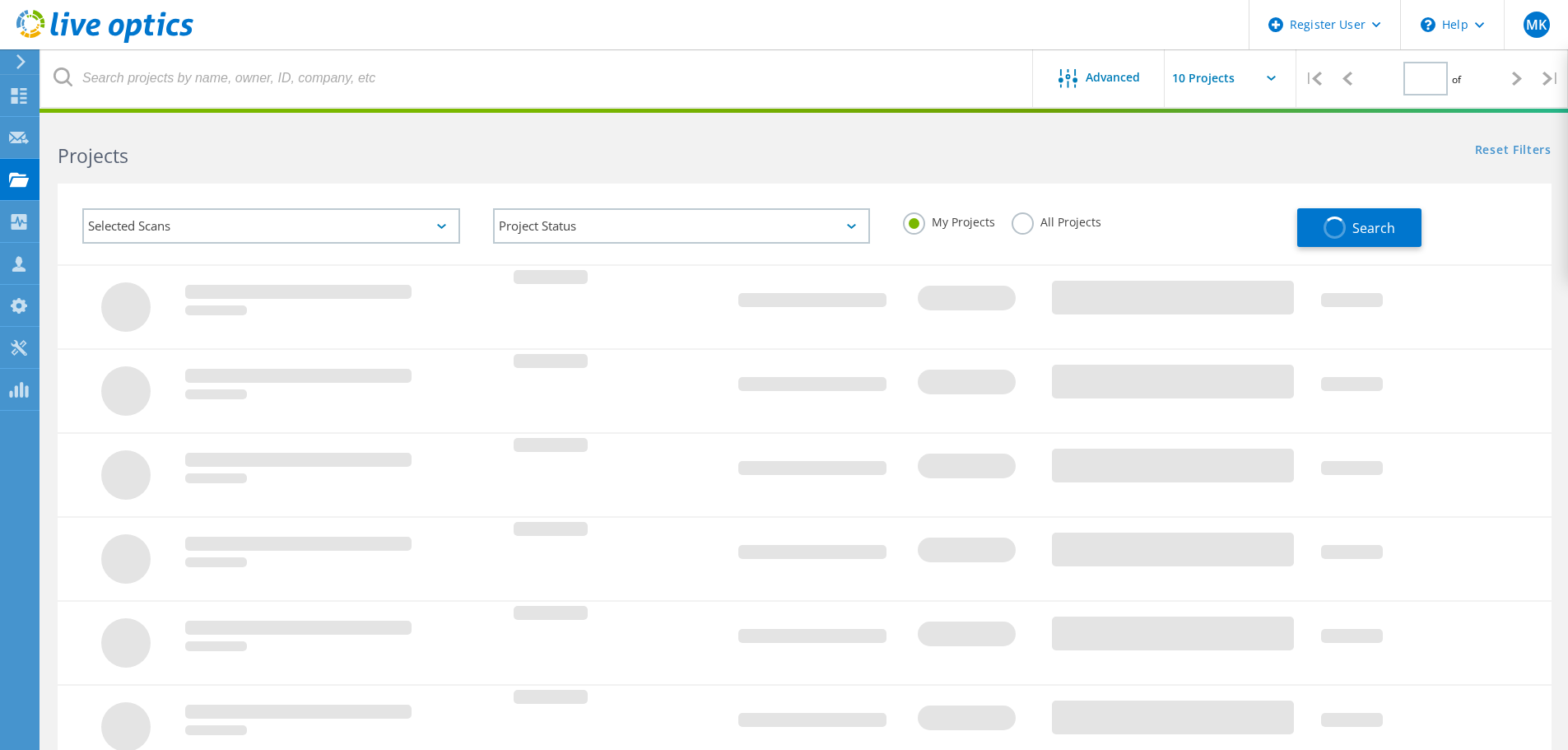
type input "1"
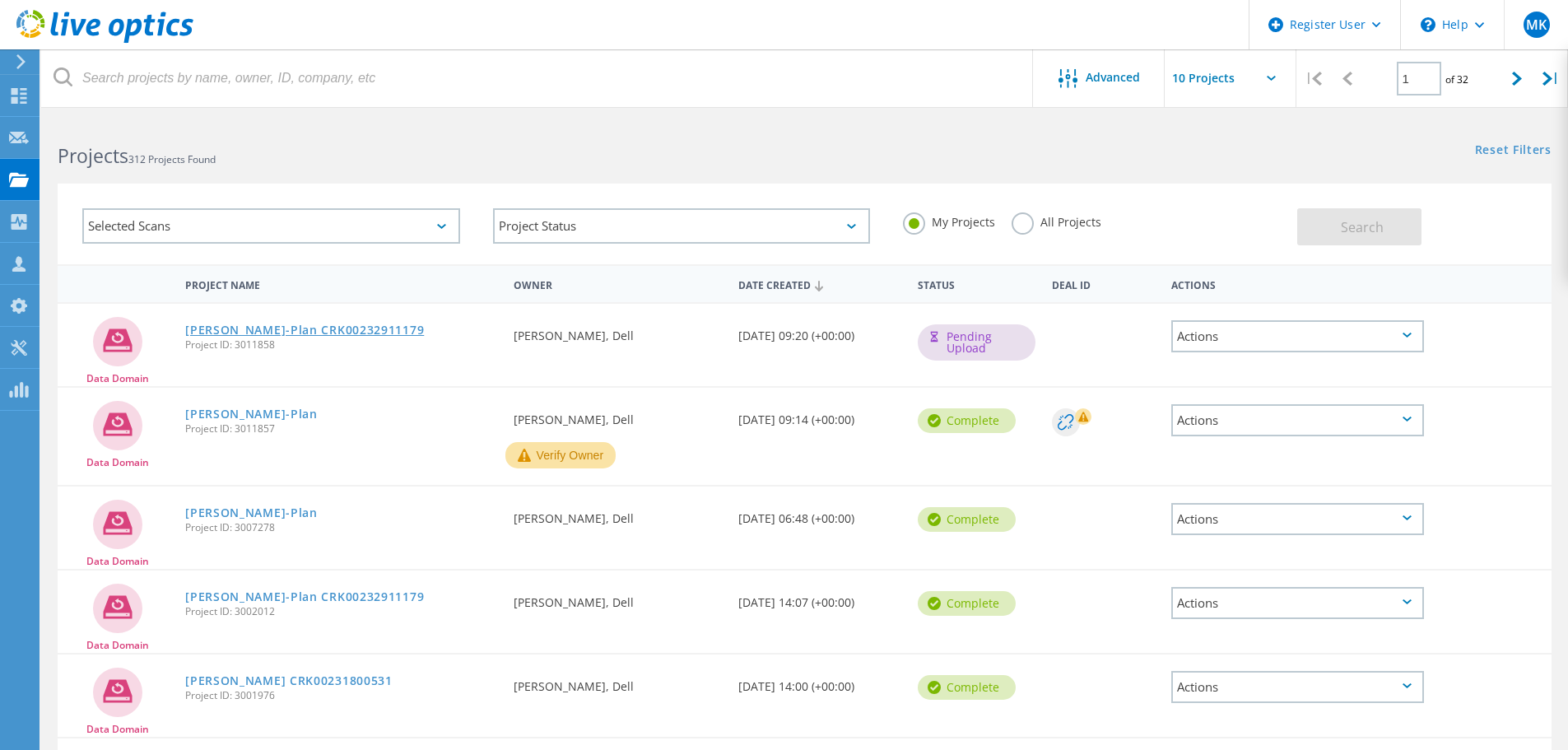
click at [287, 335] on link "[PERSON_NAME]-Plan CRK00232911179" at bounding box center [304, 330] width 239 height 11
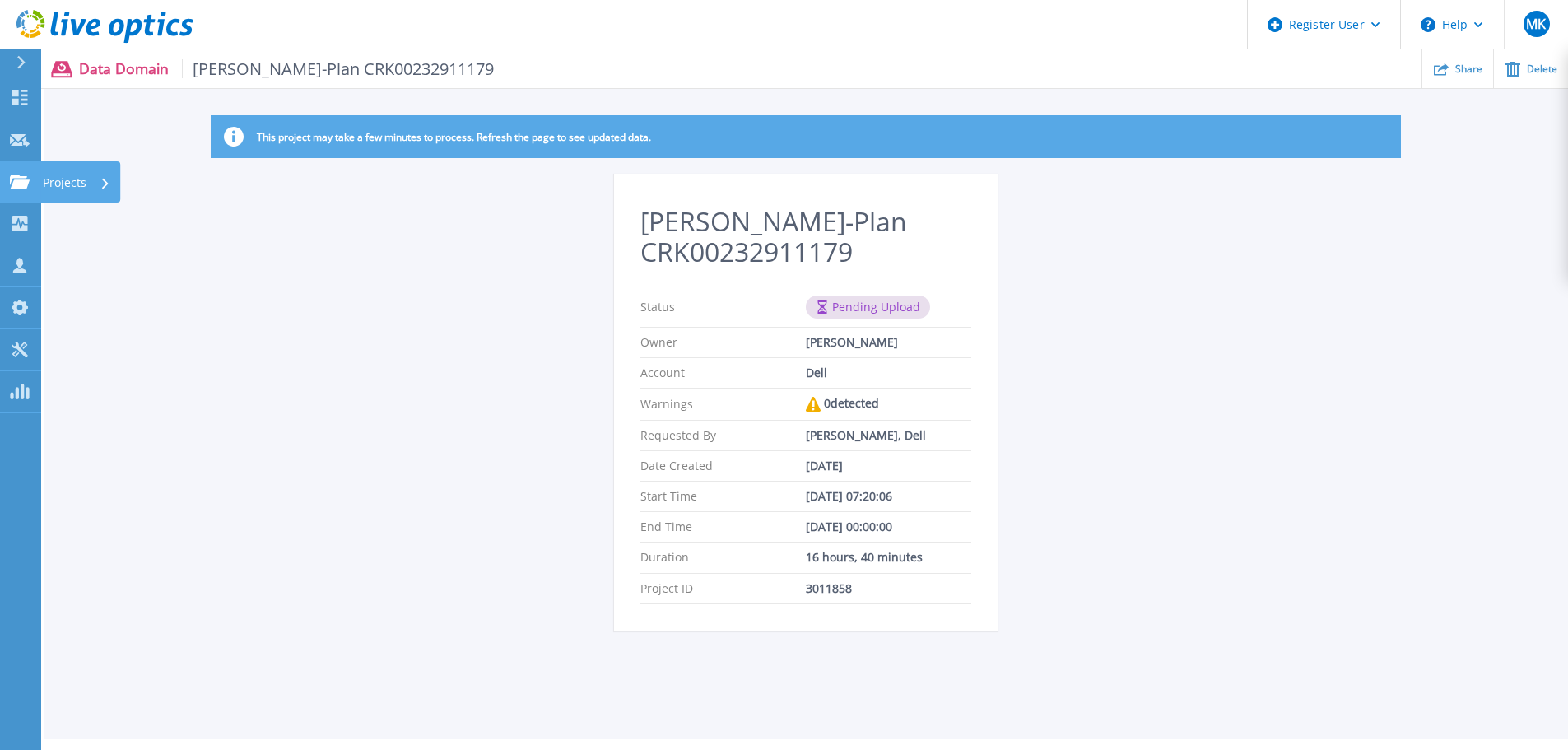
click at [35, 189] on link "Projects Projects" at bounding box center [20, 183] width 41 height 42
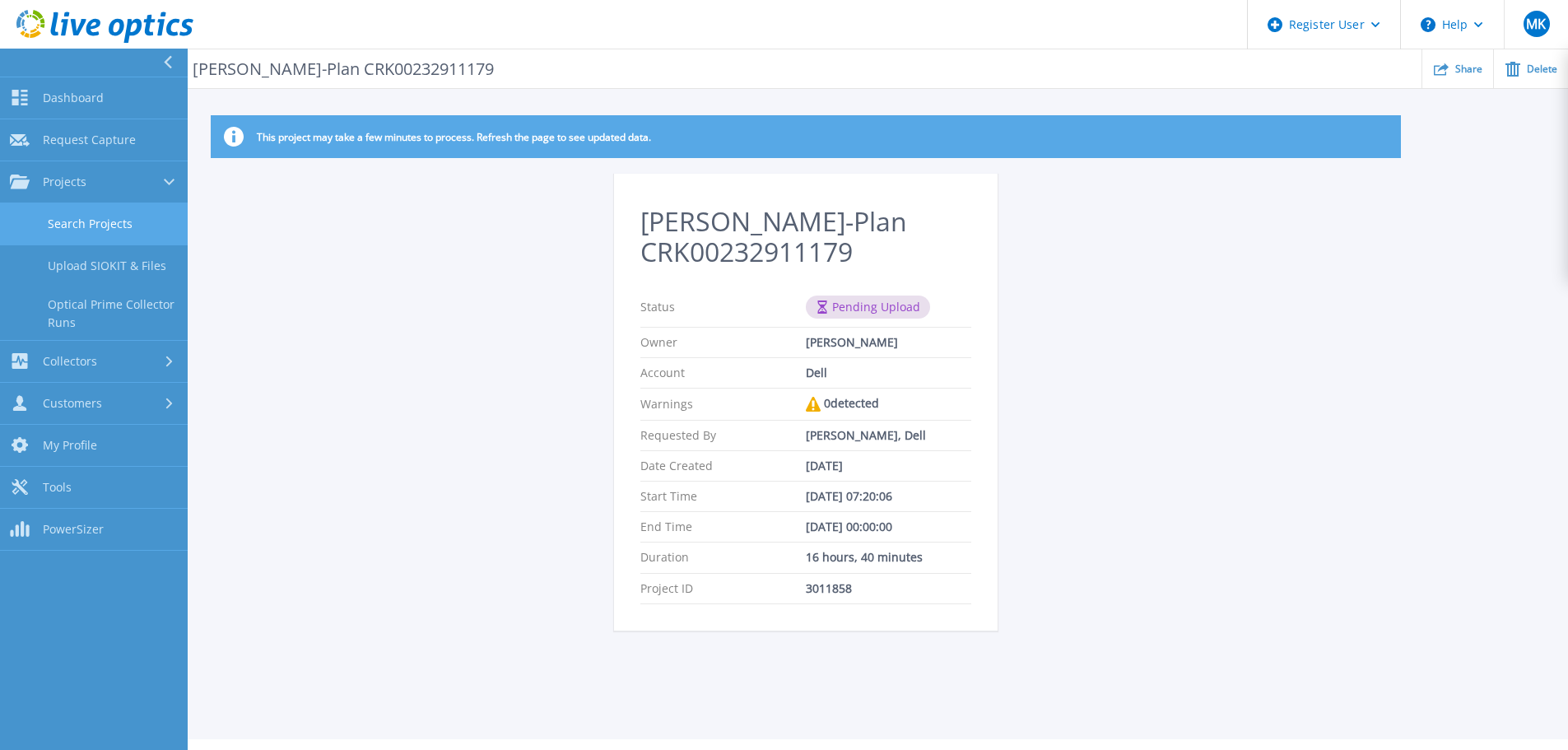
click at [74, 225] on link "Search Projects" at bounding box center [94, 224] width 188 height 42
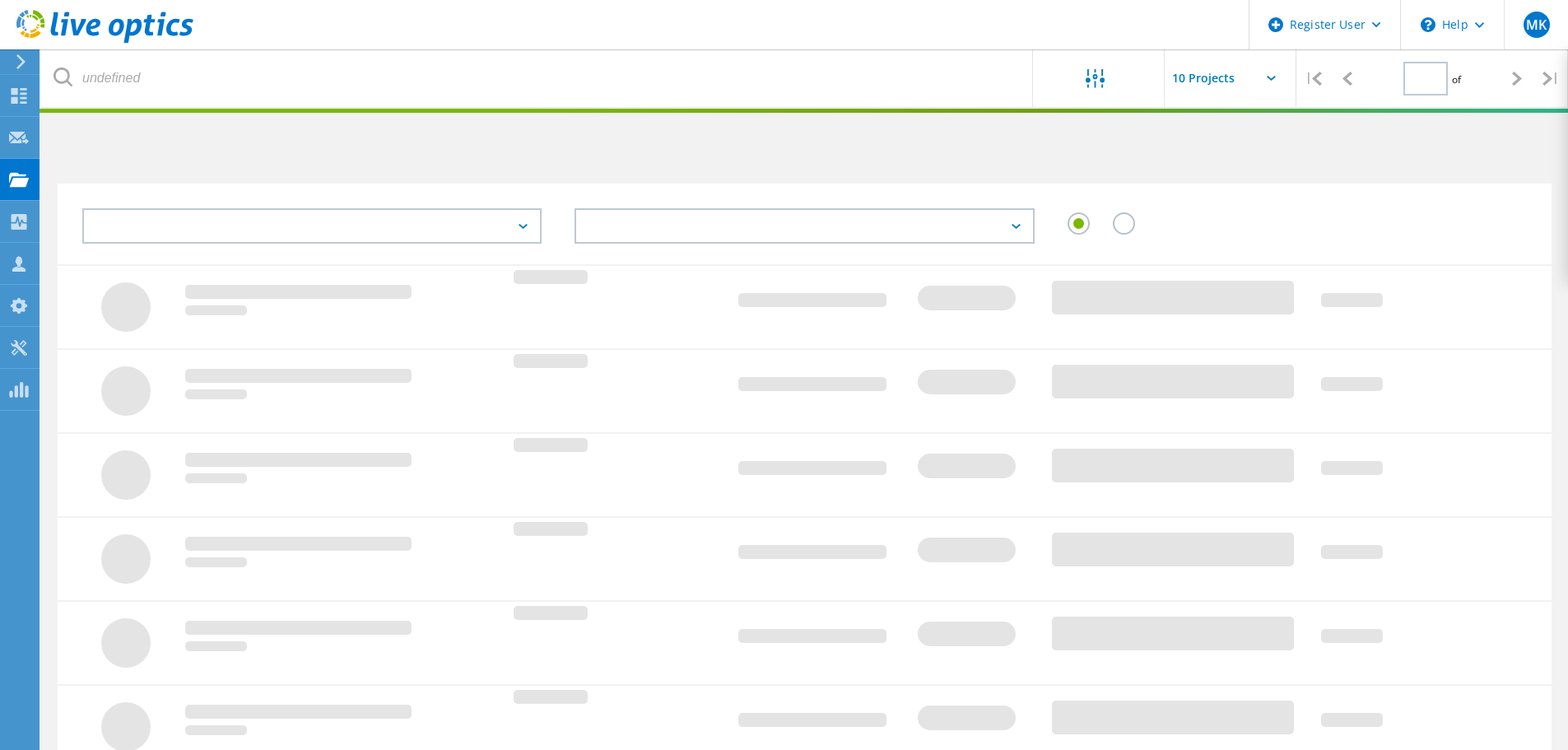
type input "1"
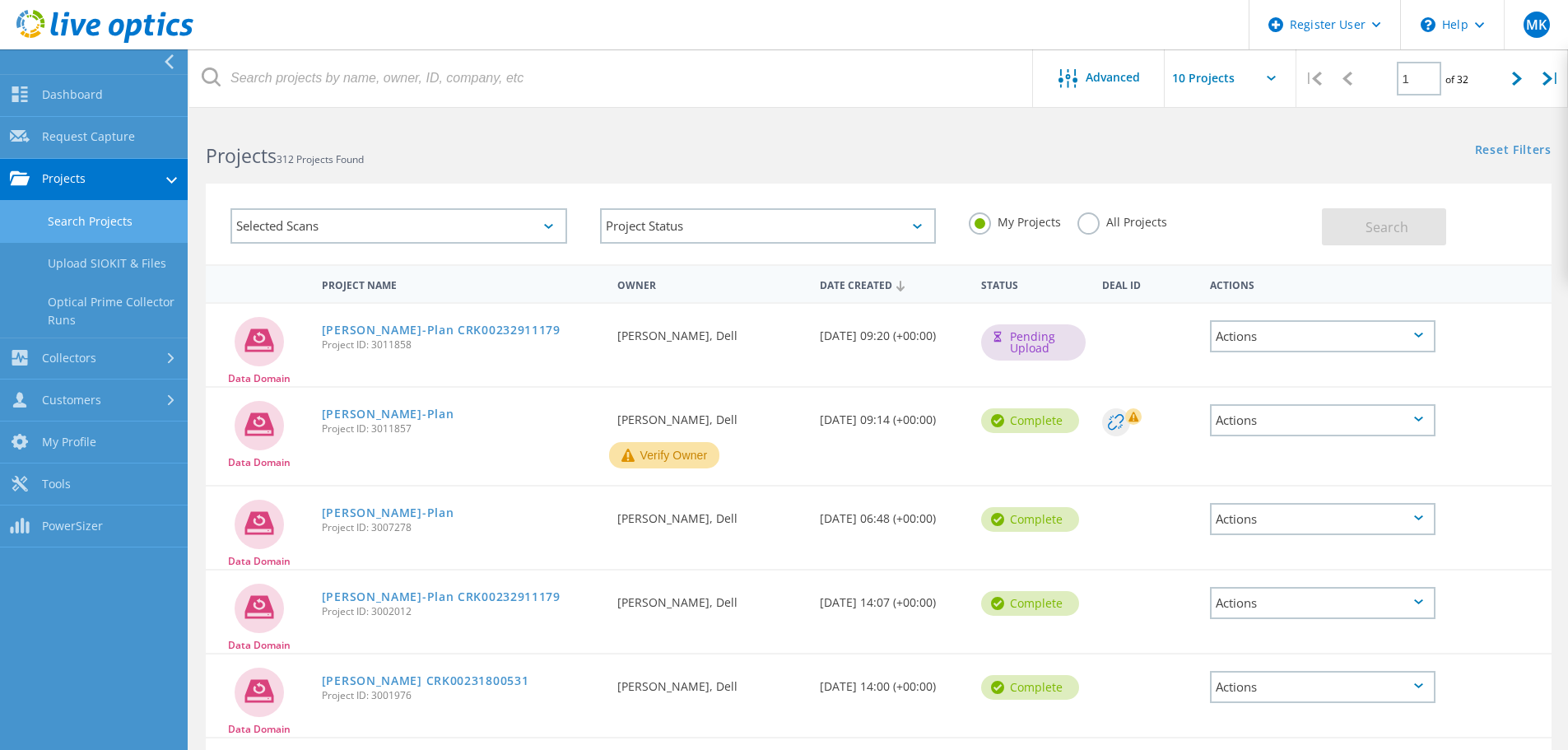
click at [68, 212] on link "Search Projects" at bounding box center [94, 221] width 188 height 42
click at [475, 330] on link "Schüßler-Plan CRK00232911179" at bounding box center [441, 330] width 239 height 11
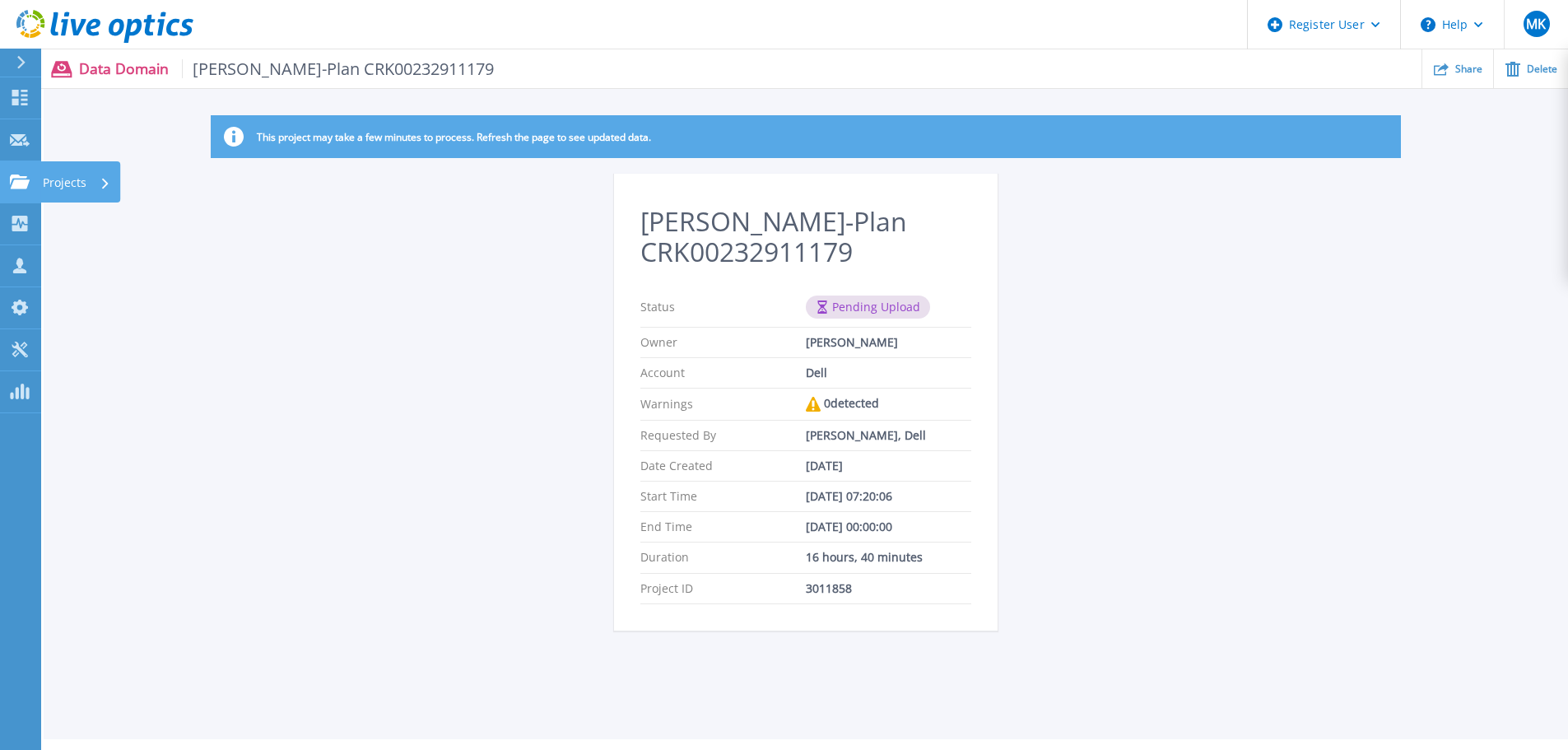
click at [23, 163] on link "Projects Projects" at bounding box center [20, 183] width 41 height 42
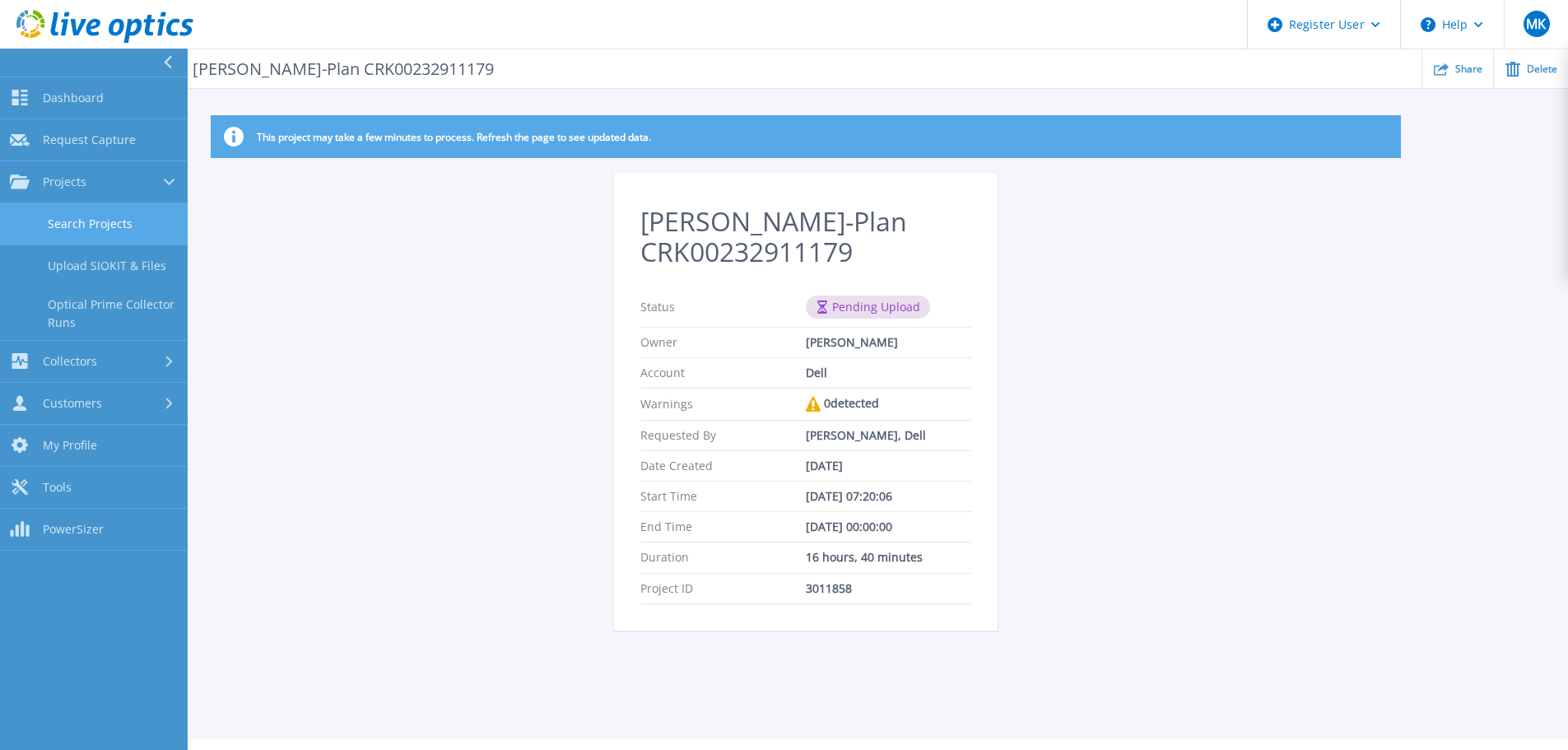
click at [50, 208] on link "Search Projects" at bounding box center [94, 224] width 188 height 42
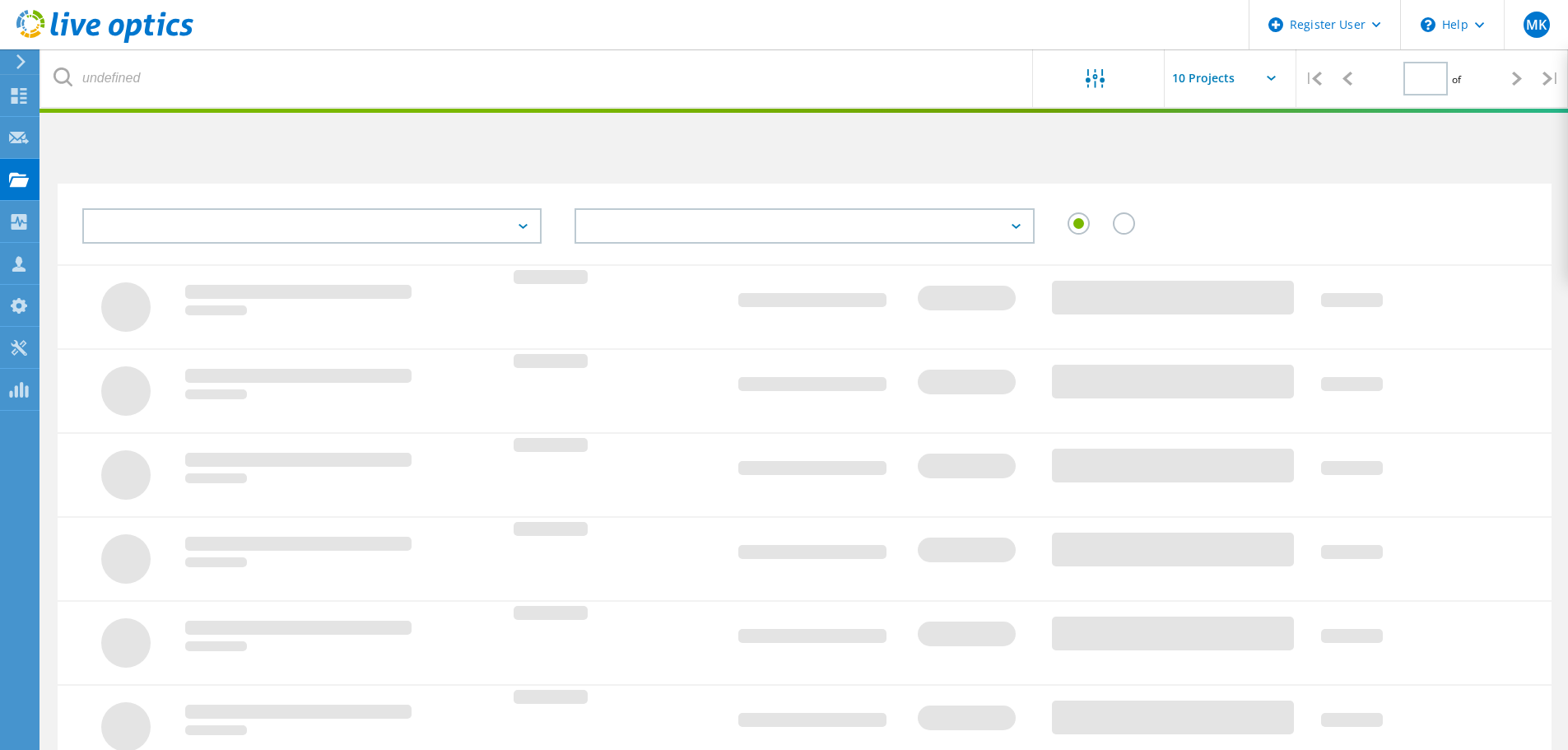
type input "1"
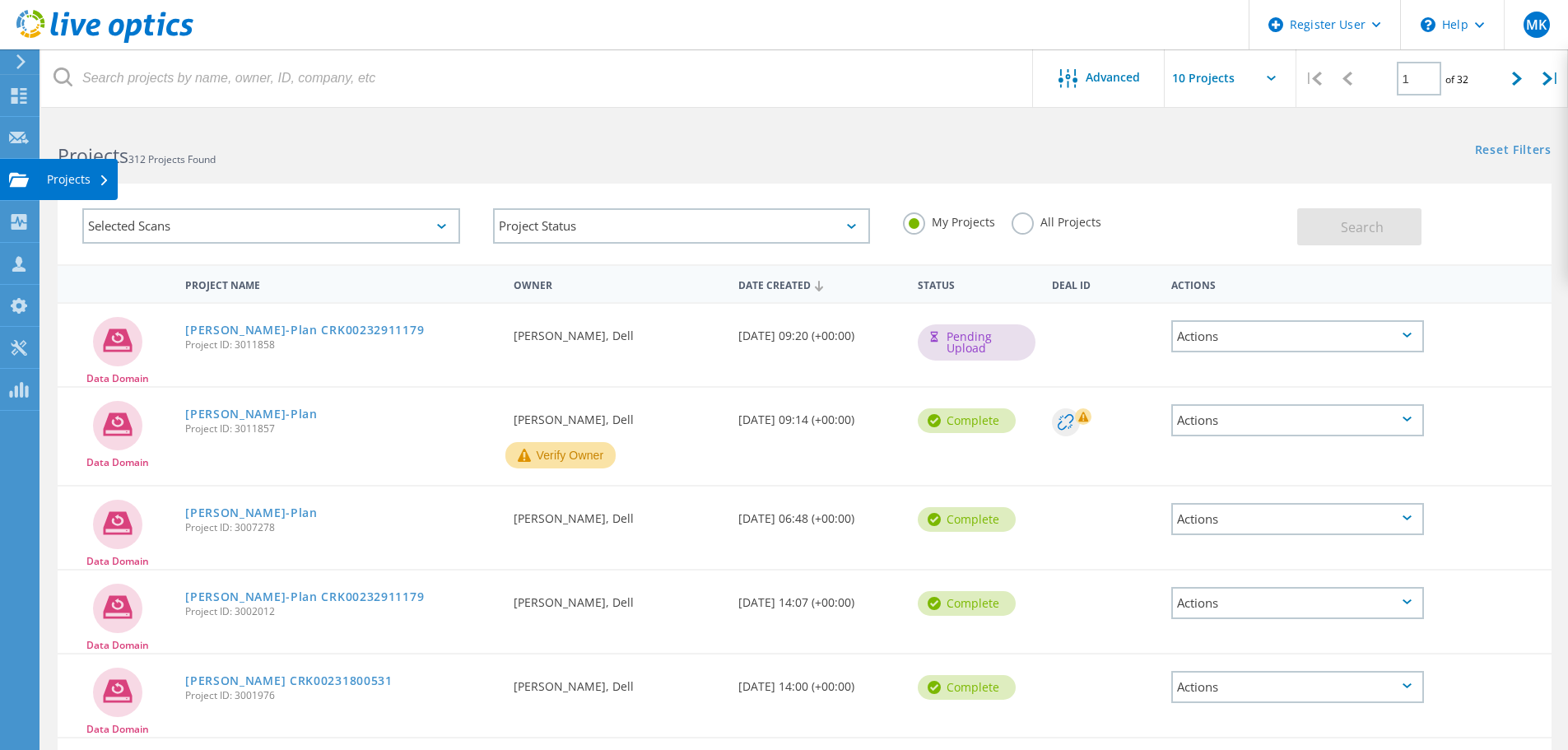
click at [12, 184] on use at bounding box center [19, 179] width 20 height 14
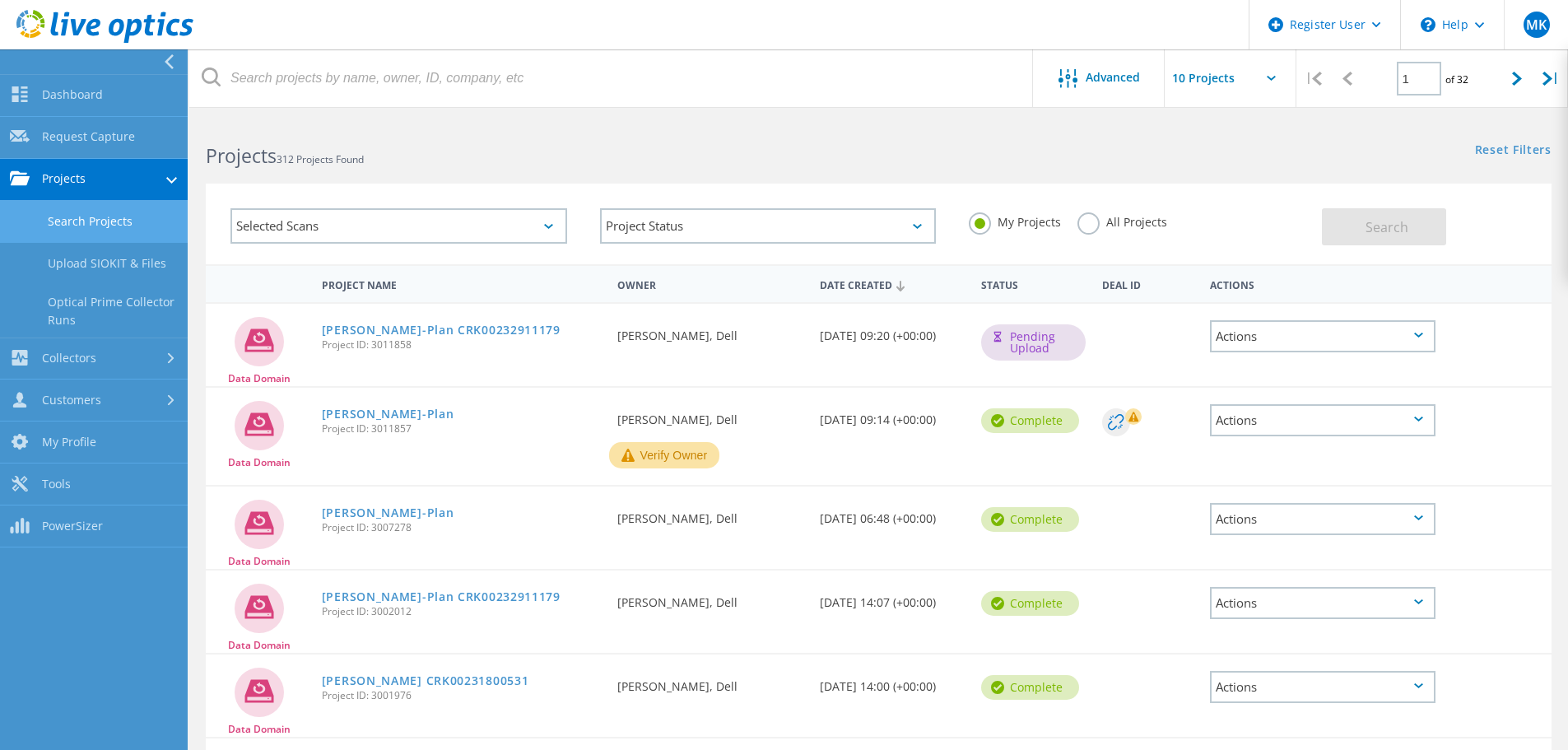
click at [73, 225] on link "Search Projects" at bounding box center [94, 221] width 188 height 42
click at [84, 262] on link "Upload SIOKIT & Files" at bounding box center [94, 264] width 188 height 42
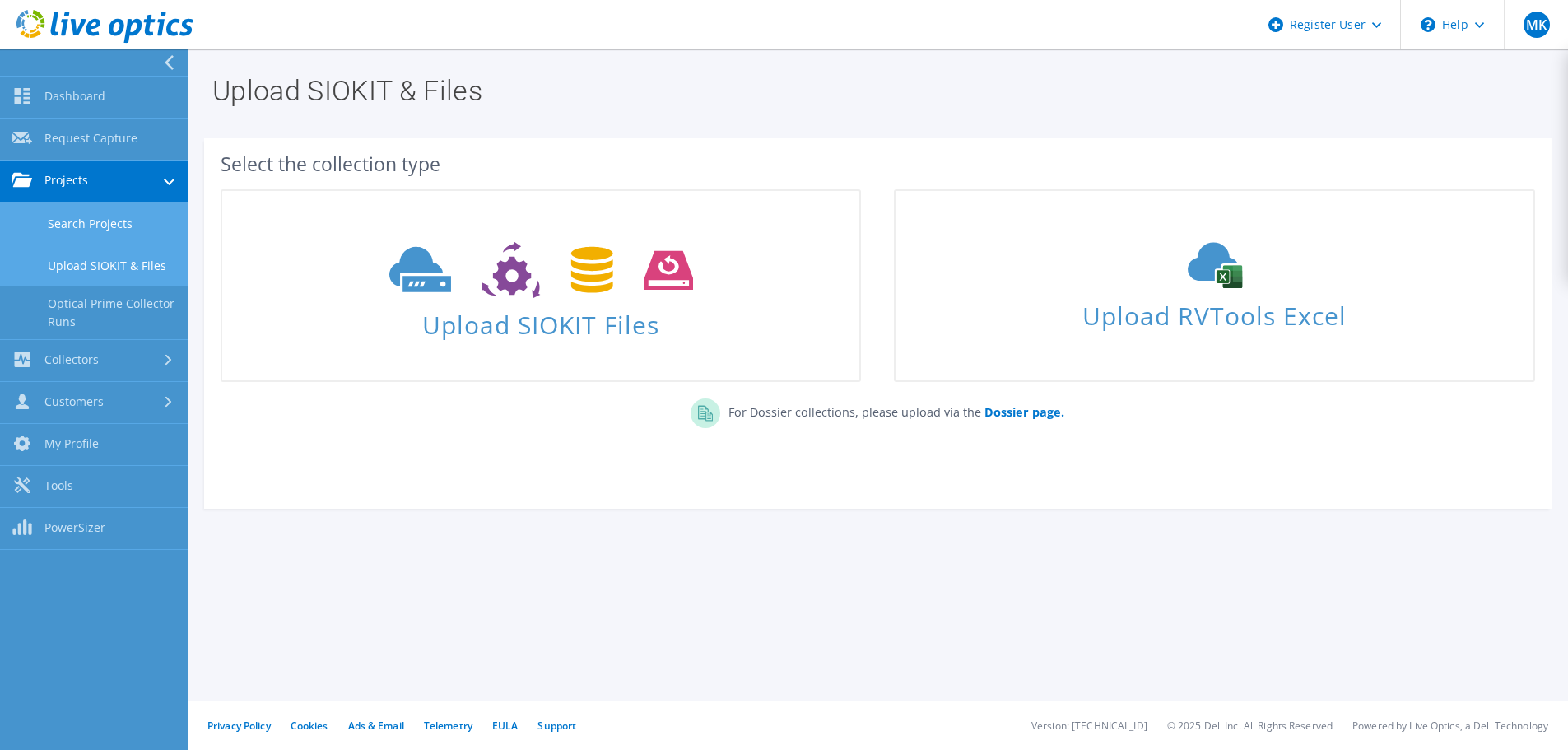
click at [94, 218] on link "Search Projects" at bounding box center [94, 223] width 188 height 42
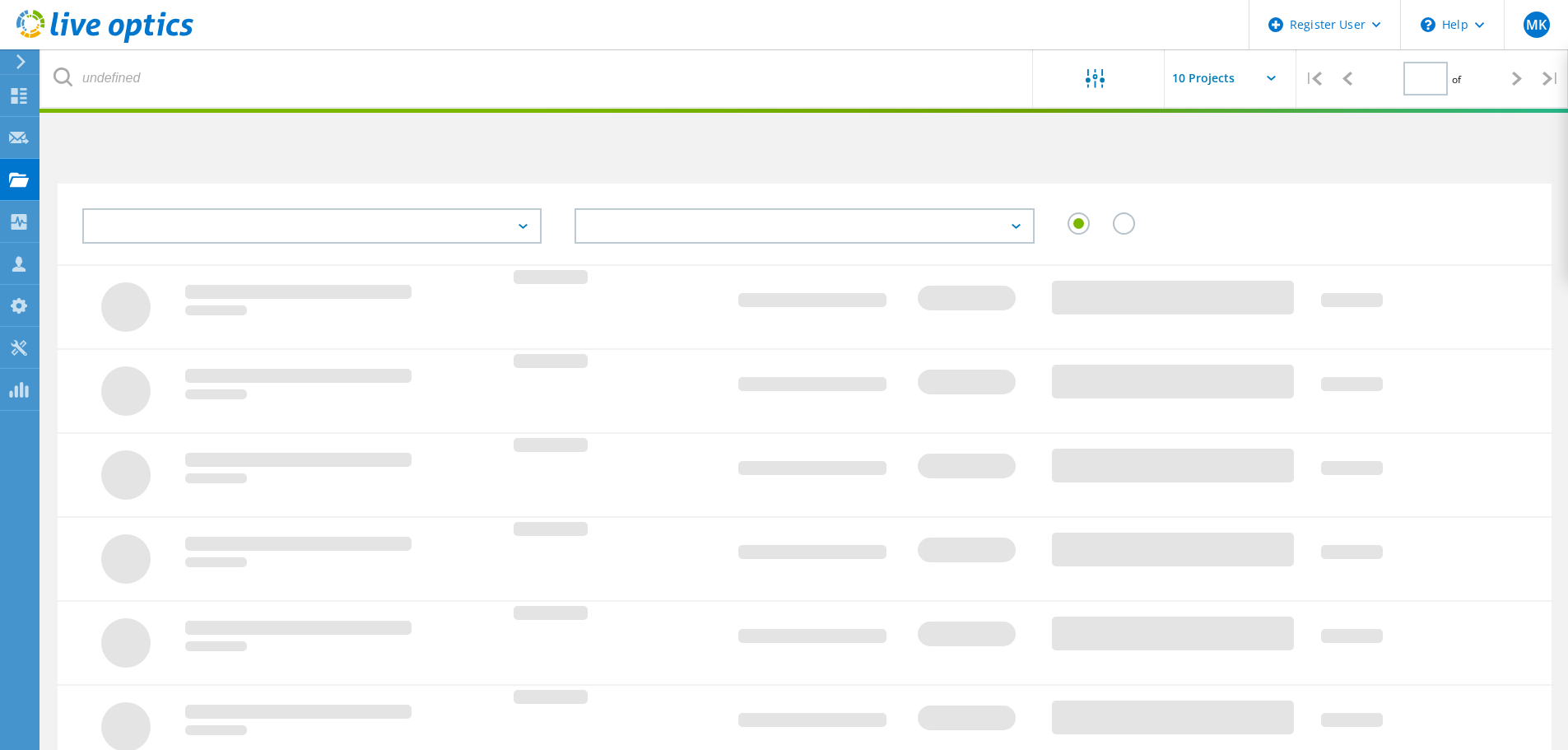
type input "1"
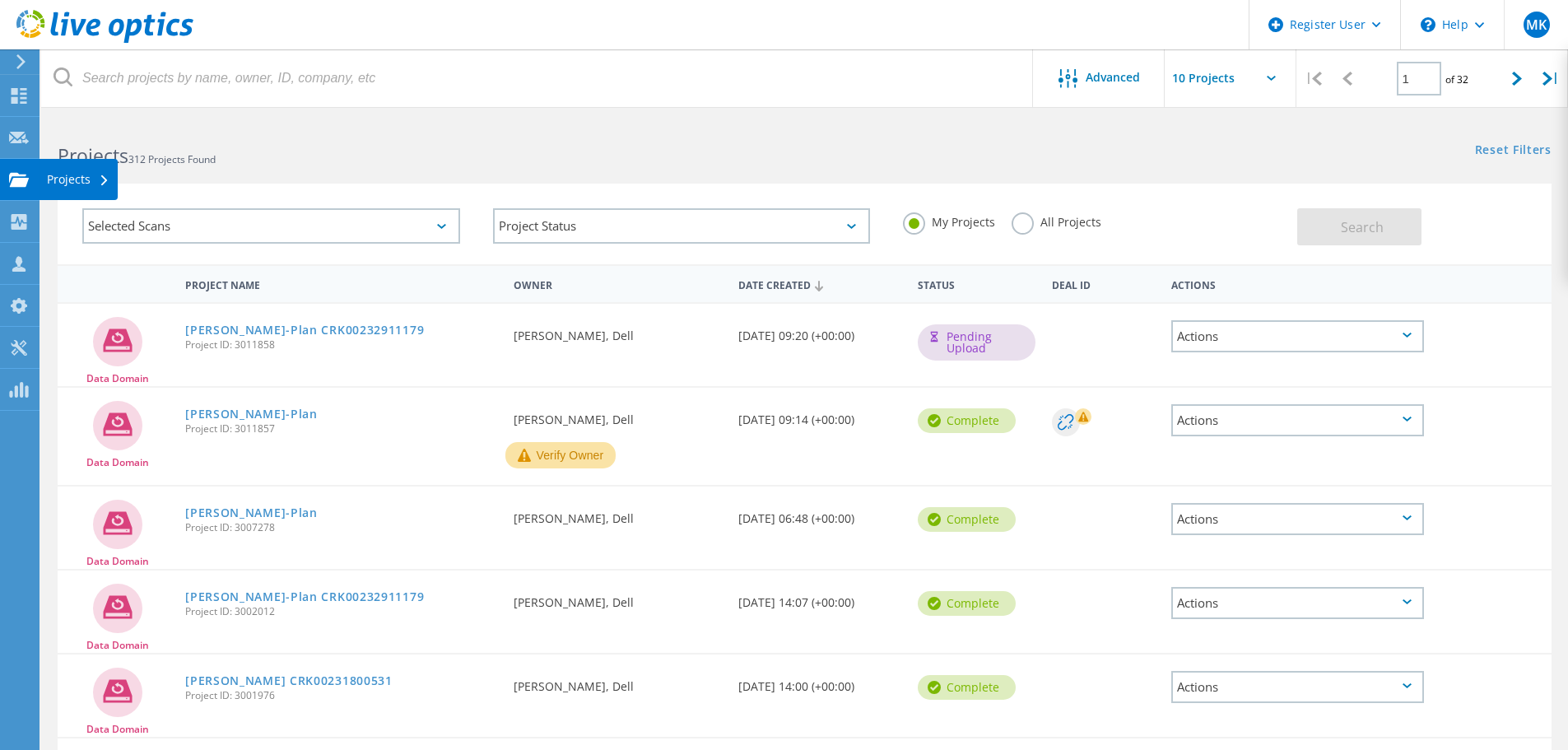
click at [28, 189] on div at bounding box center [19, 182] width 20 height 18
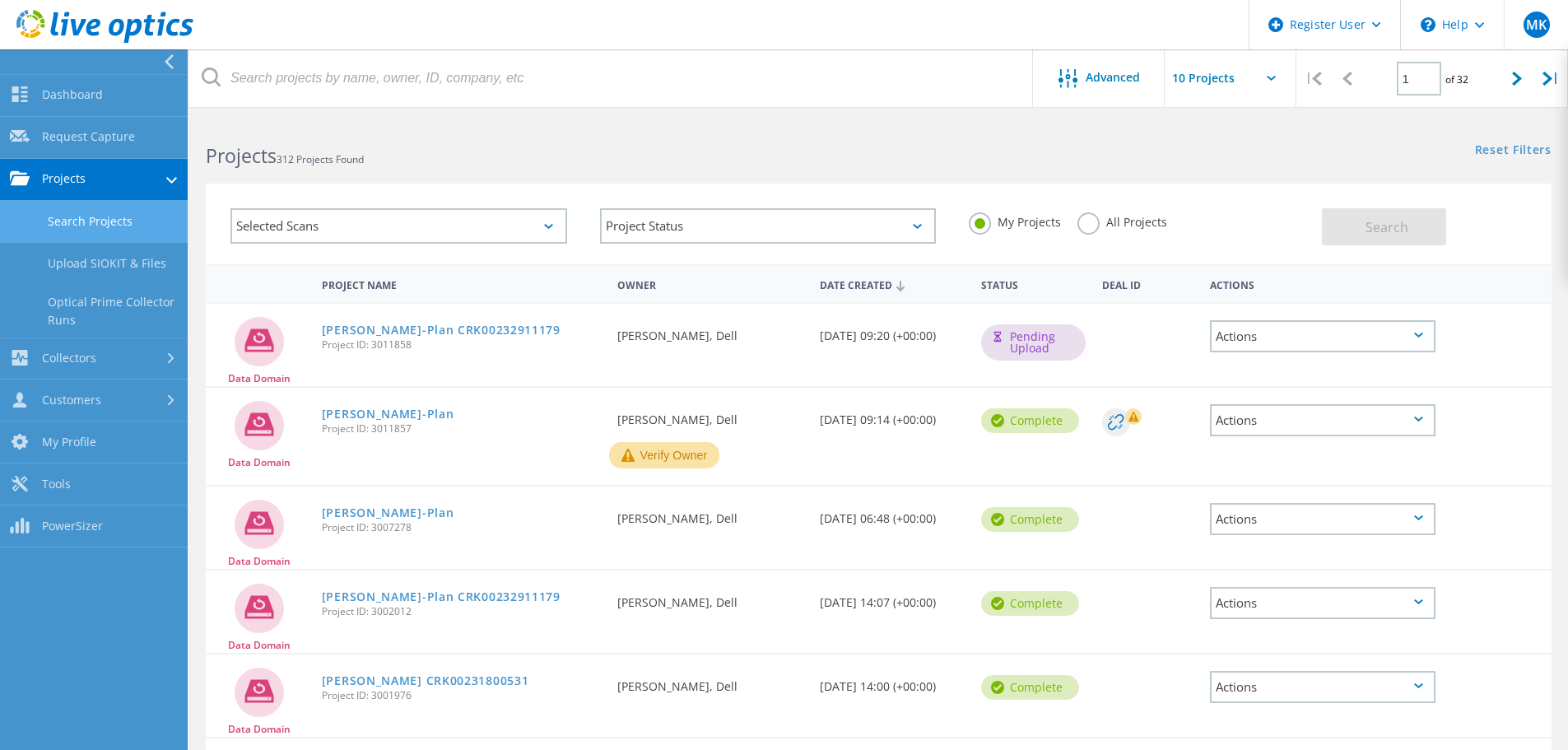
click at [70, 223] on link "Search Projects" at bounding box center [94, 221] width 188 height 42
click at [72, 221] on link "Search Projects" at bounding box center [94, 221] width 188 height 42
click at [111, 84] on link "Dashboard" at bounding box center [94, 96] width 188 height 42
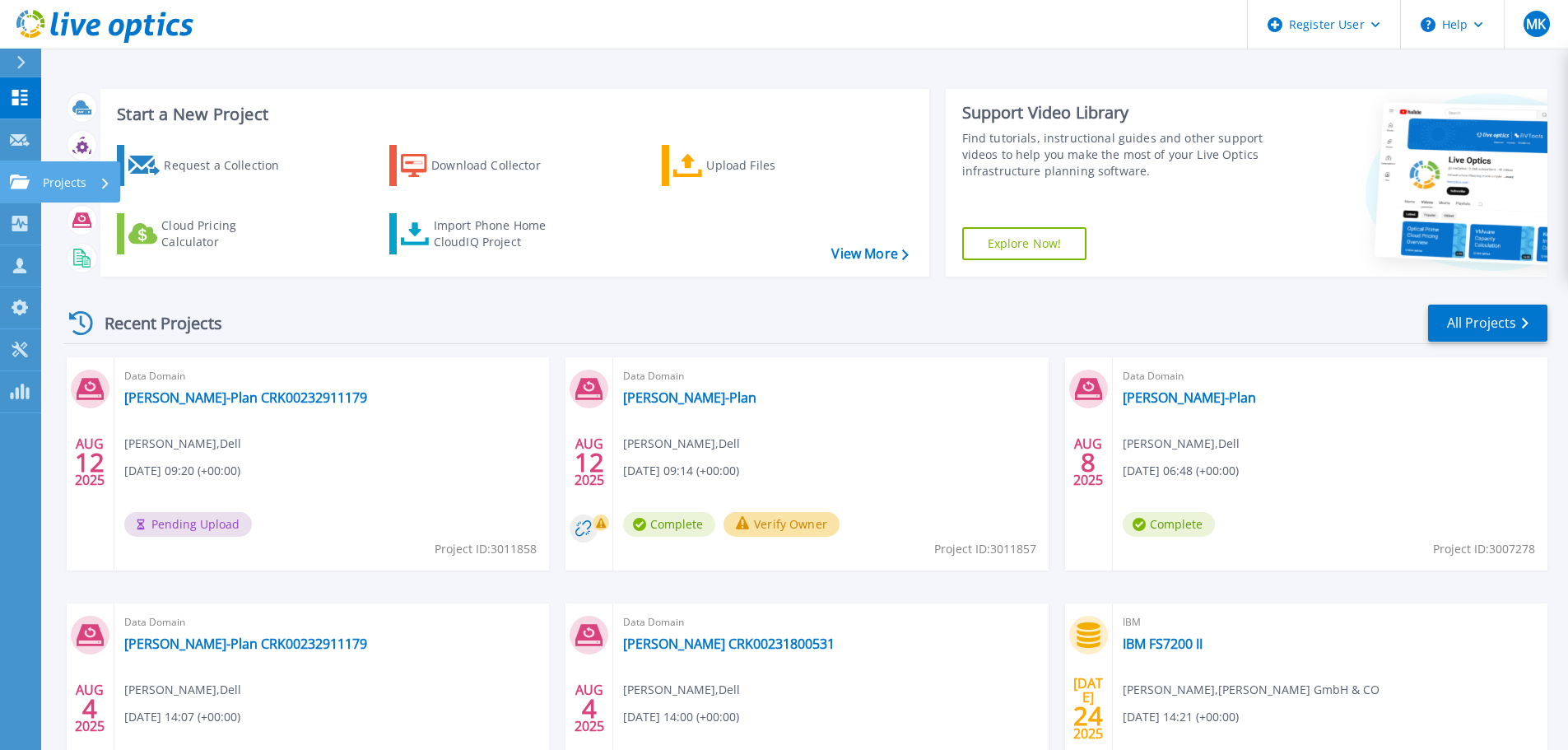
click at [22, 188] on icon at bounding box center [19, 182] width 20 height 14
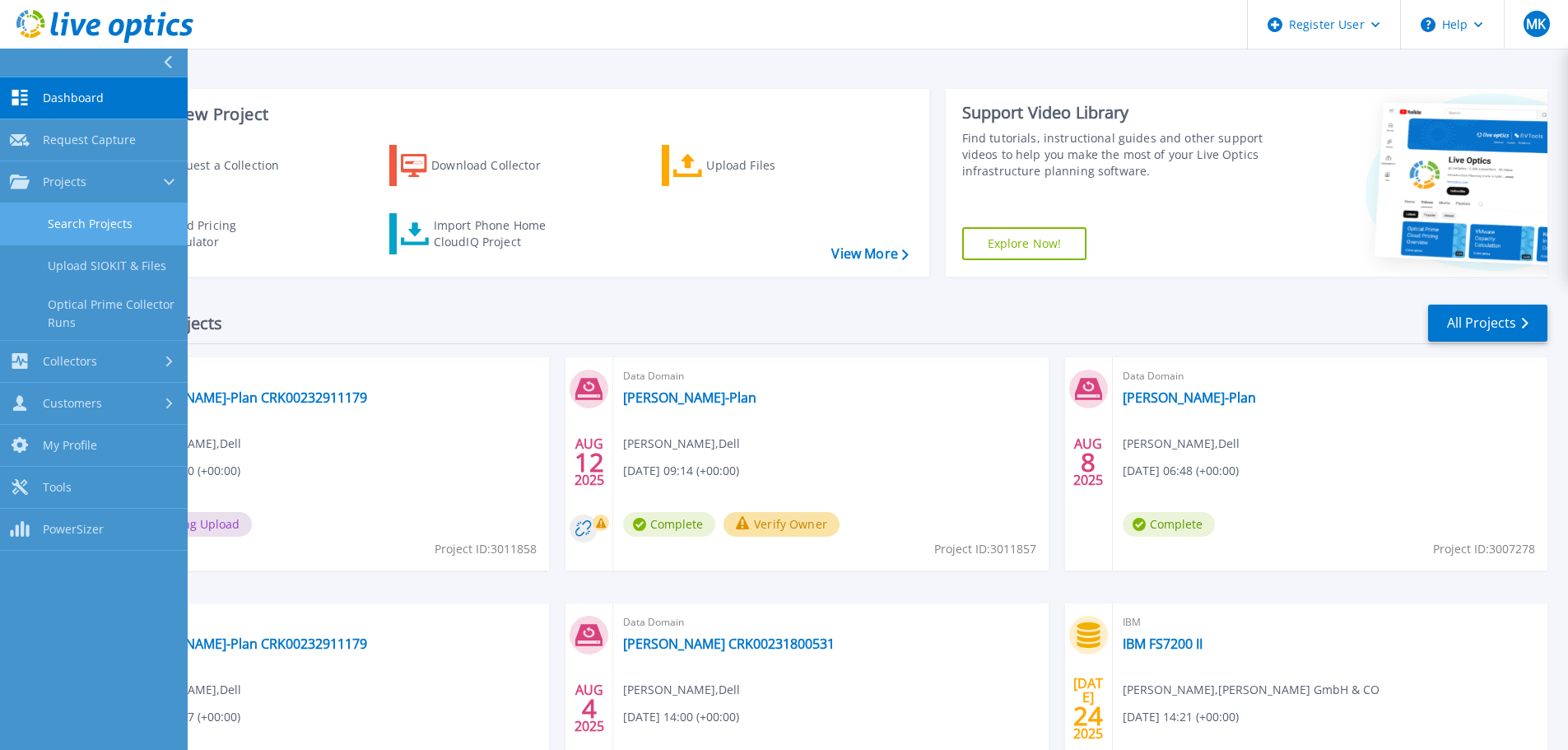
click at [48, 221] on link "Search Projects" at bounding box center [94, 224] width 188 height 42
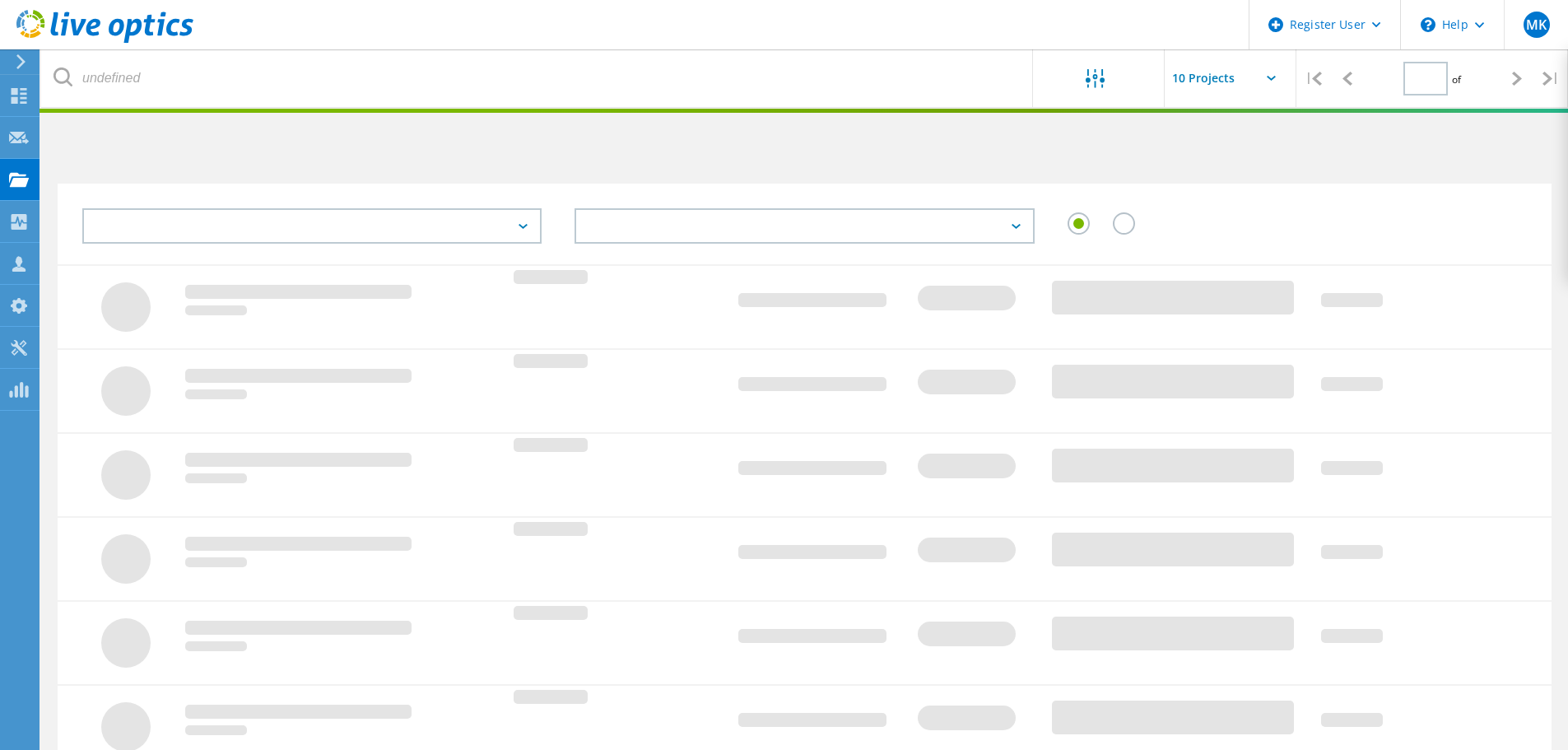
type input "1"
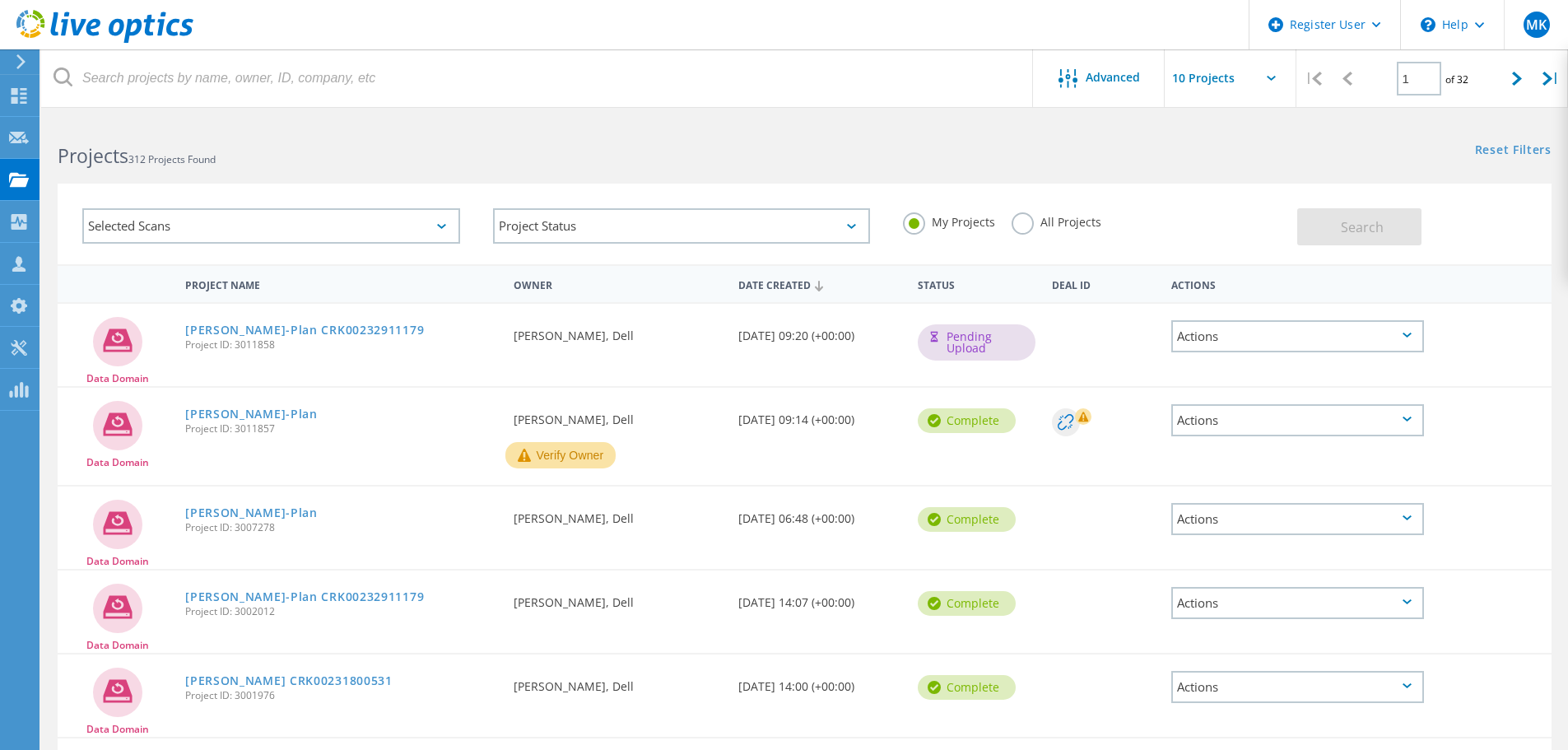
click at [79, 28] on use at bounding box center [105, 26] width 177 height 33
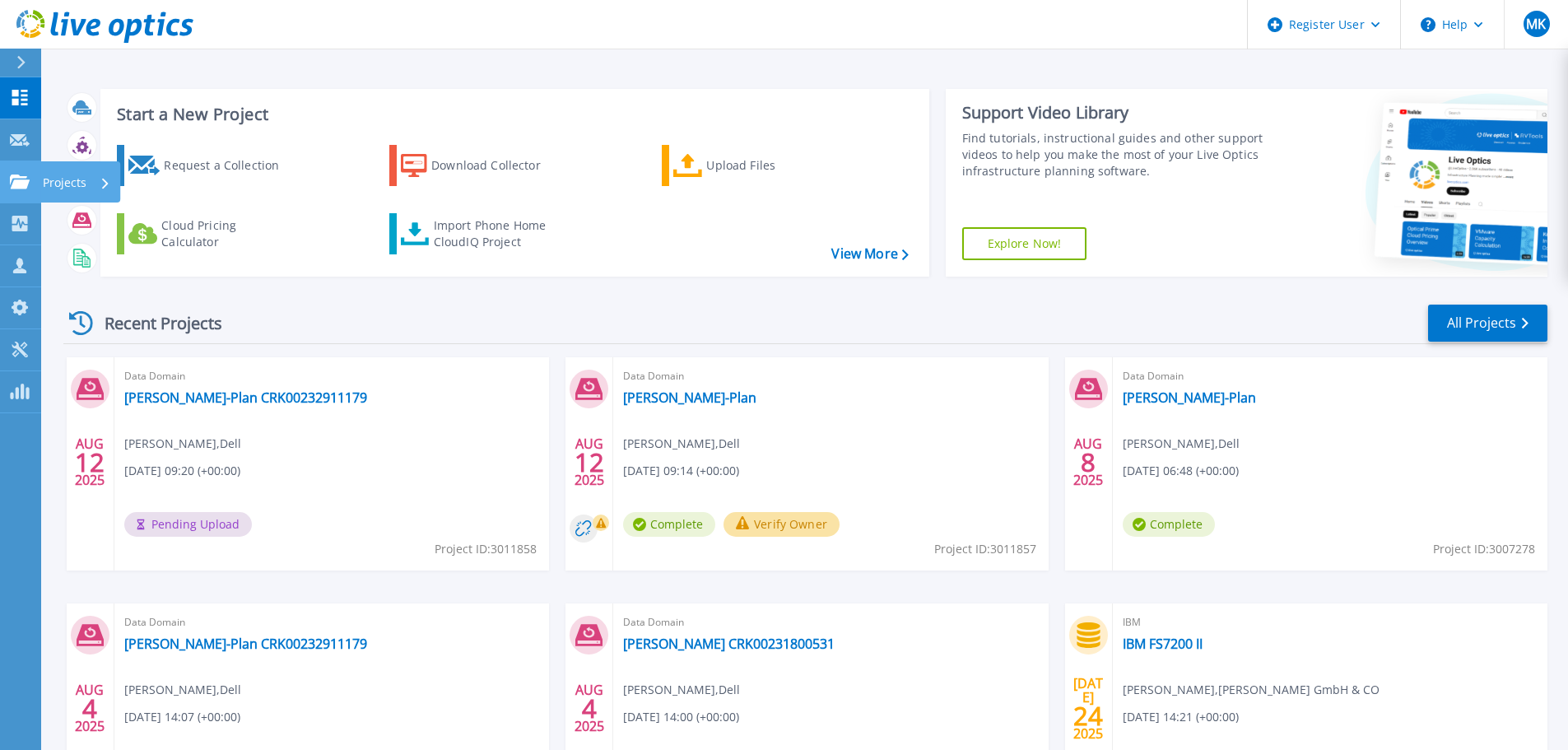
click at [14, 196] on link "Projects Projects" at bounding box center [20, 183] width 41 height 42
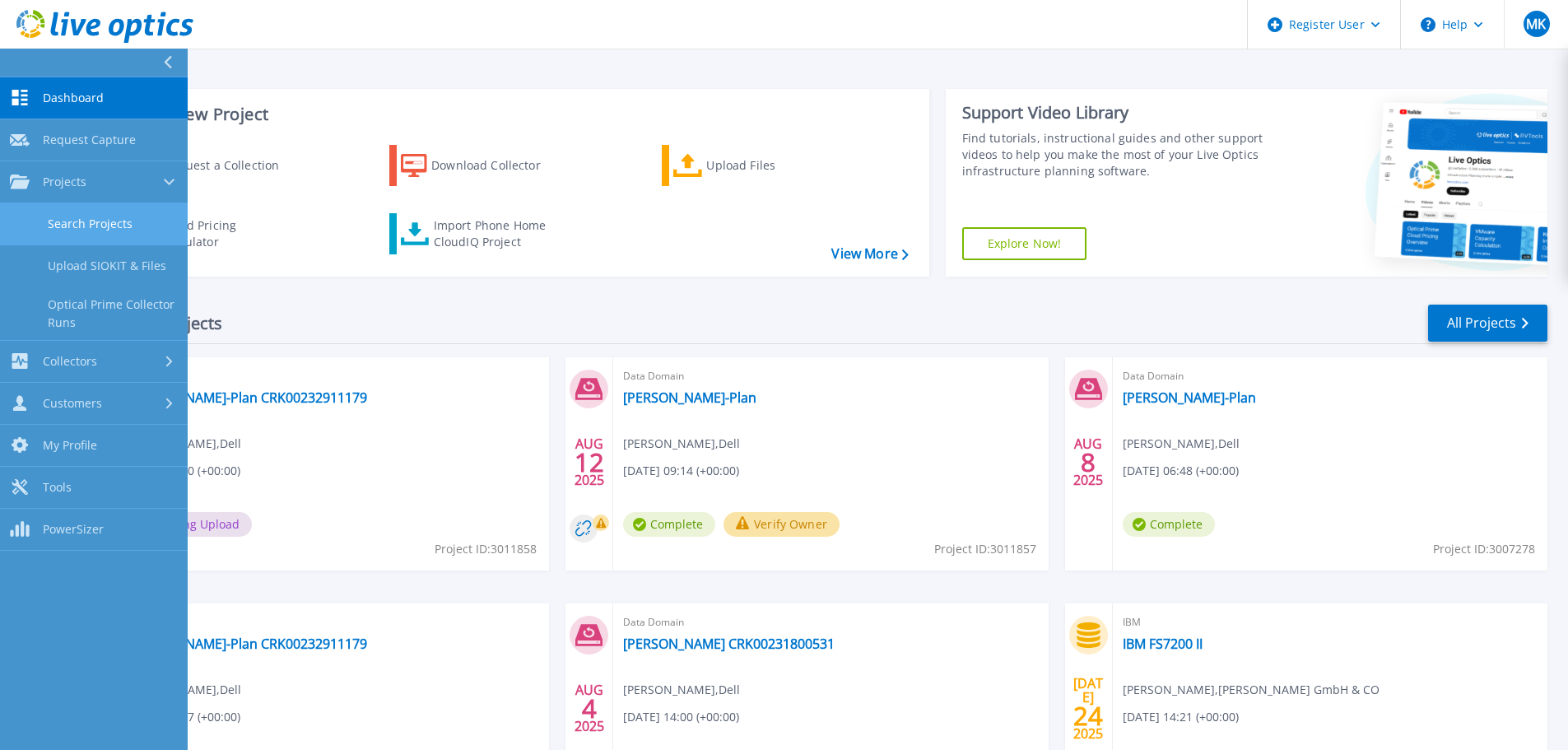
click at [103, 236] on link "Search Projects" at bounding box center [94, 224] width 188 height 42
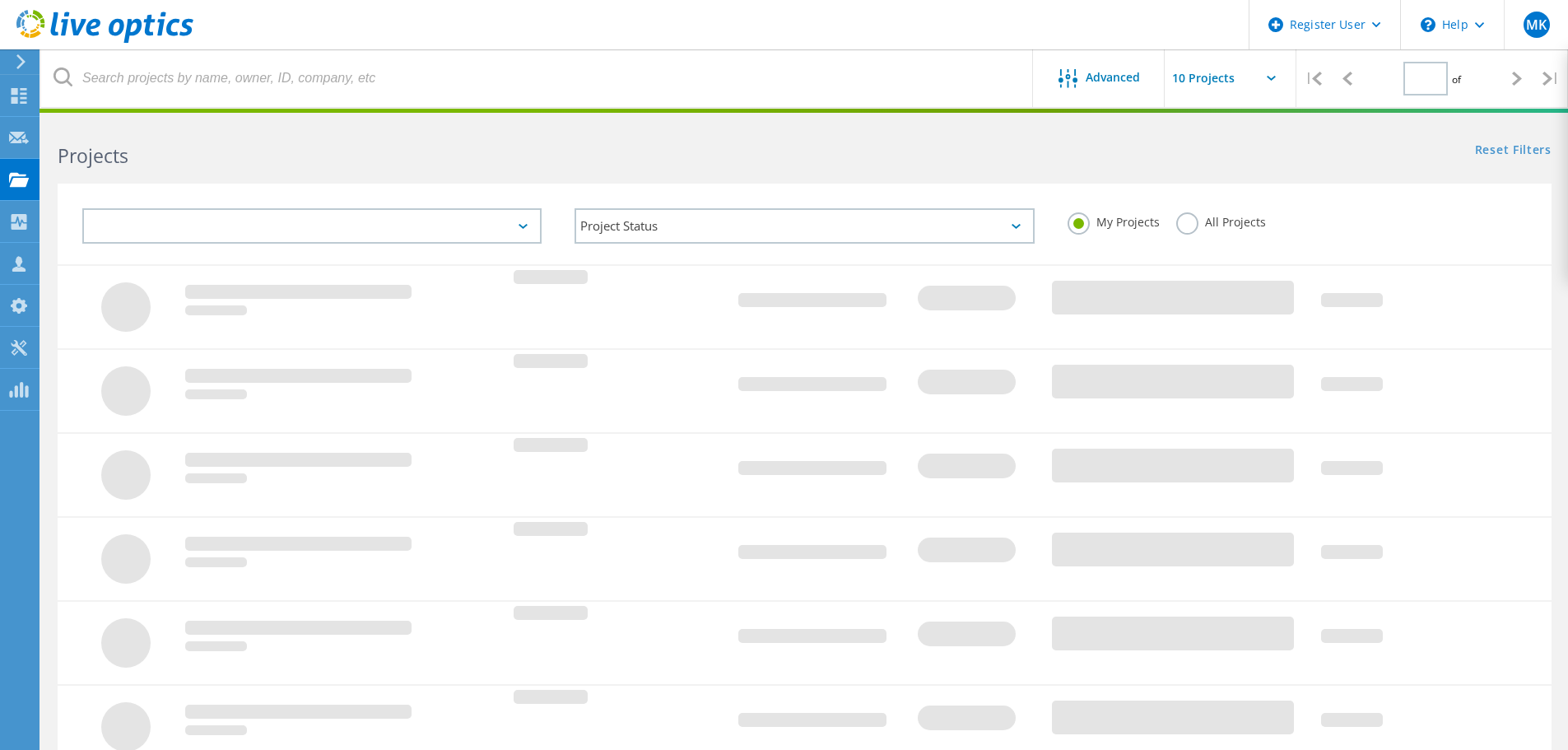
type input "1"
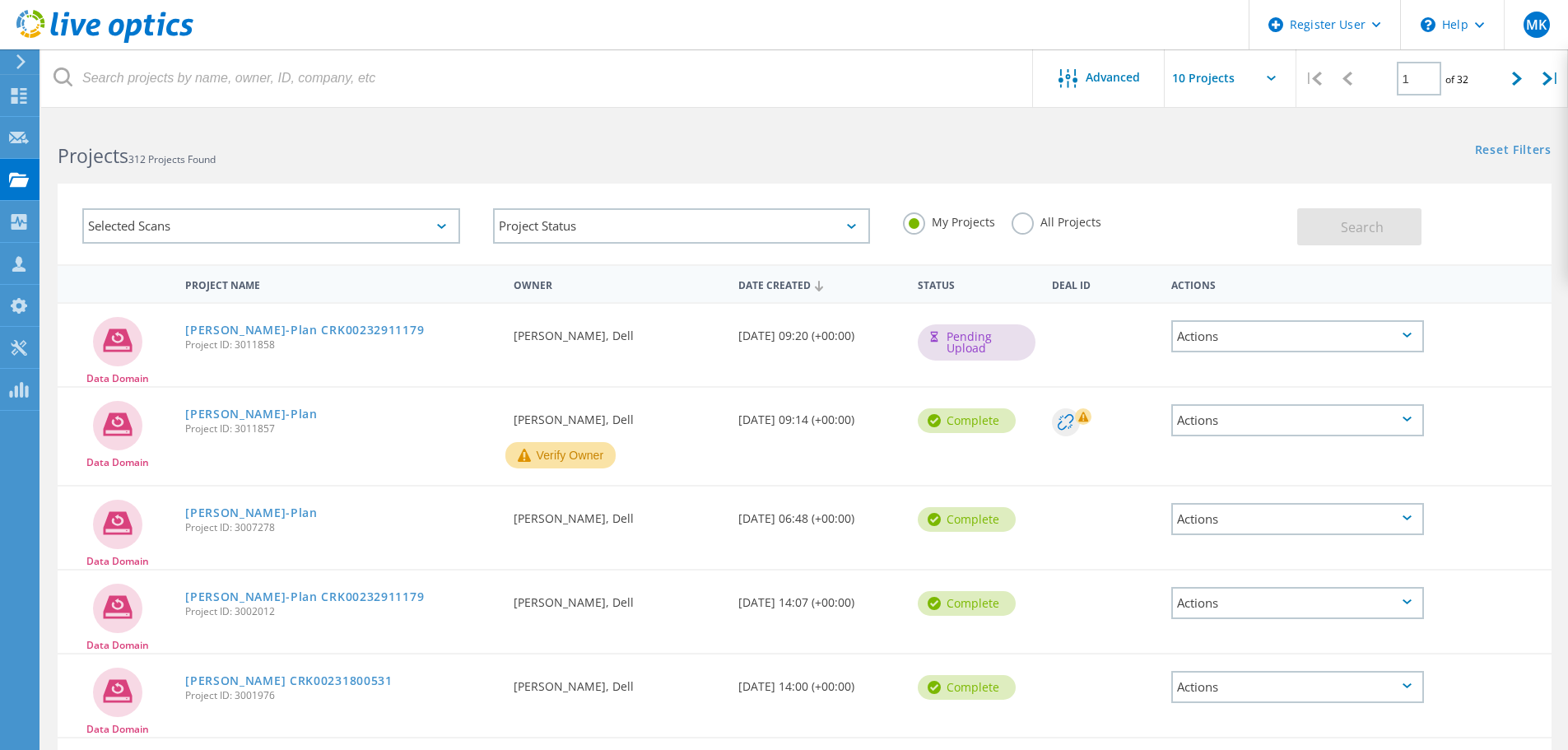
click at [58, 37] on icon at bounding box center [105, 27] width 177 height 34
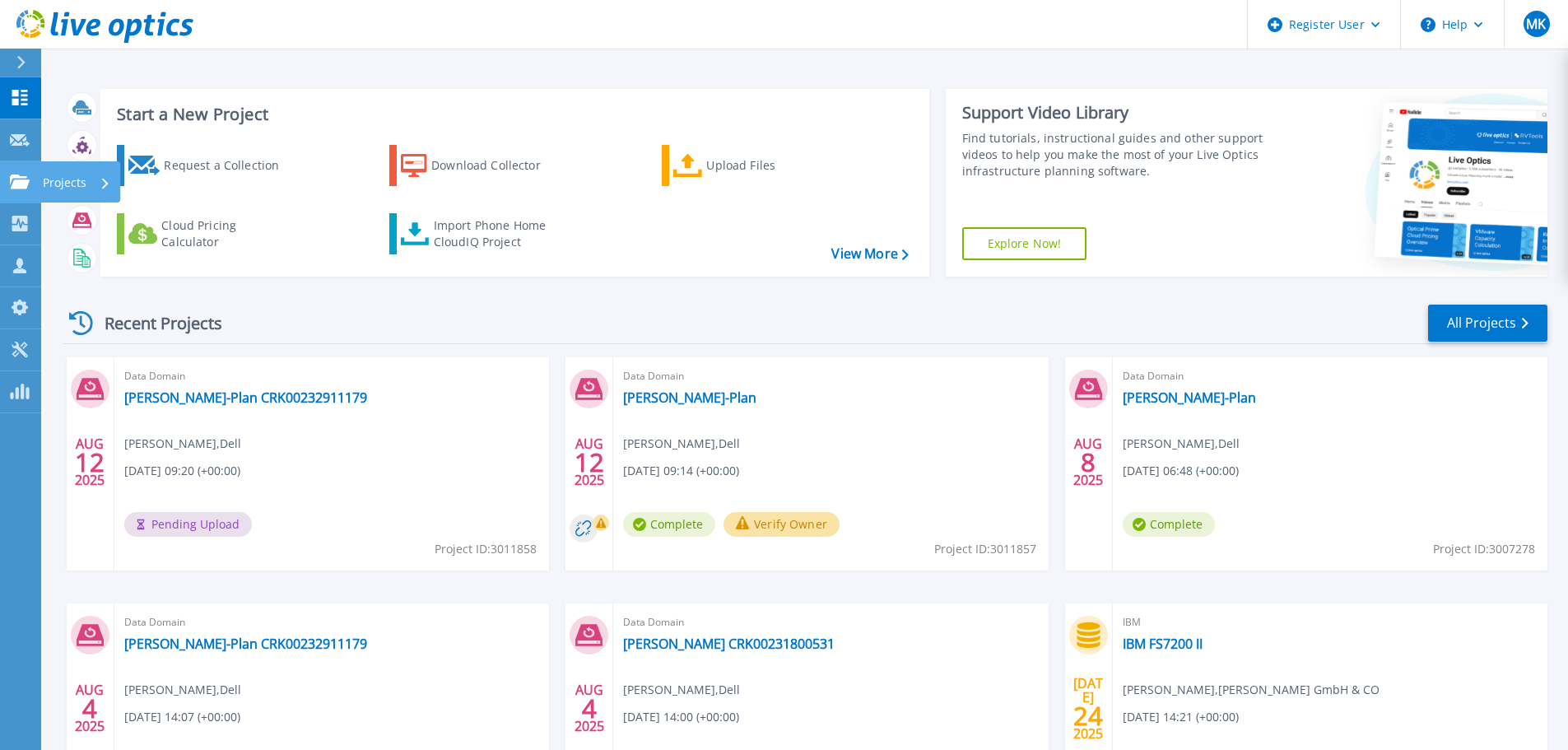
click at [9, 180] on link "Projects Projects" at bounding box center [20, 183] width 41 height 42
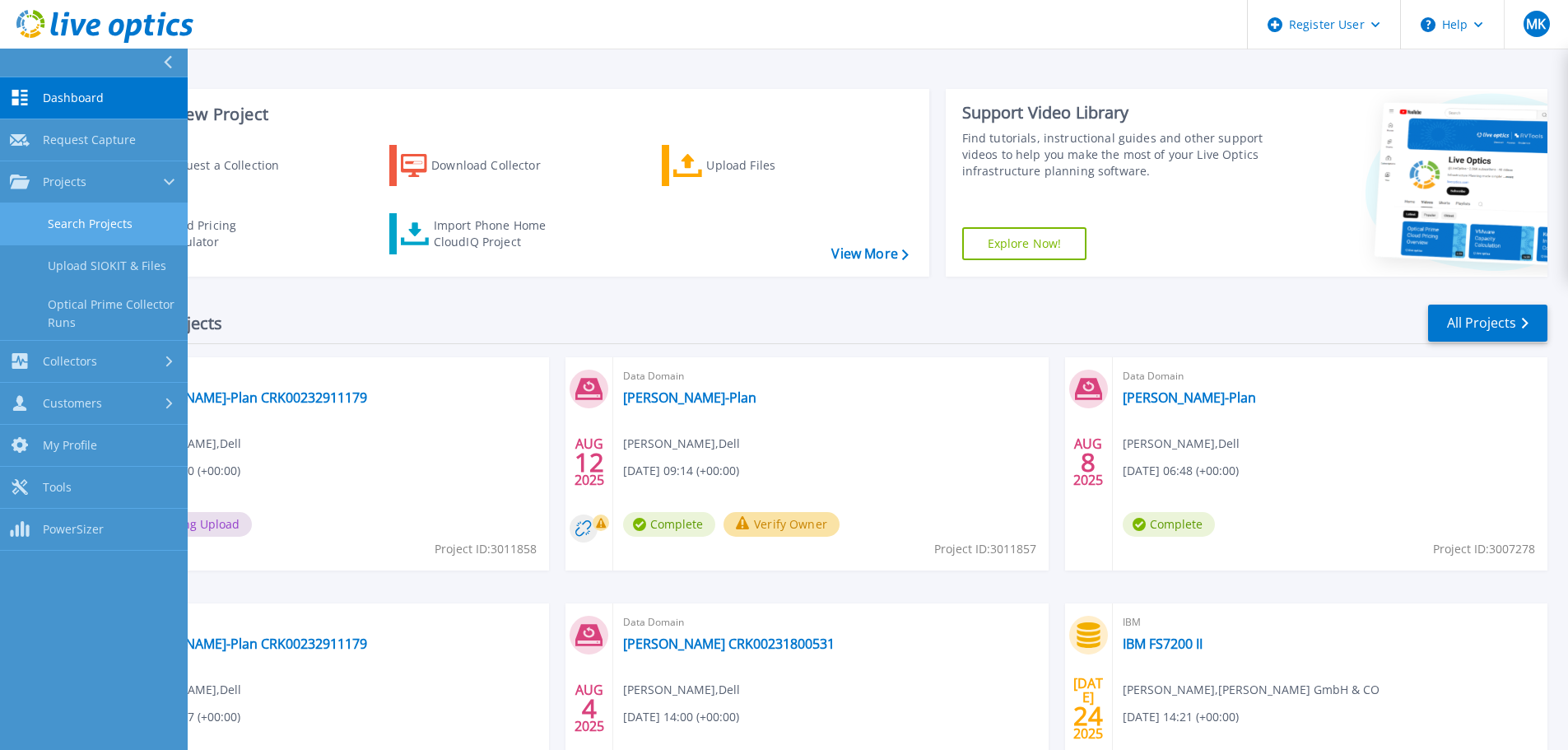
click at [114, 217] on link "Search Projects" at bounding box center [94, 224] width 188 height 42
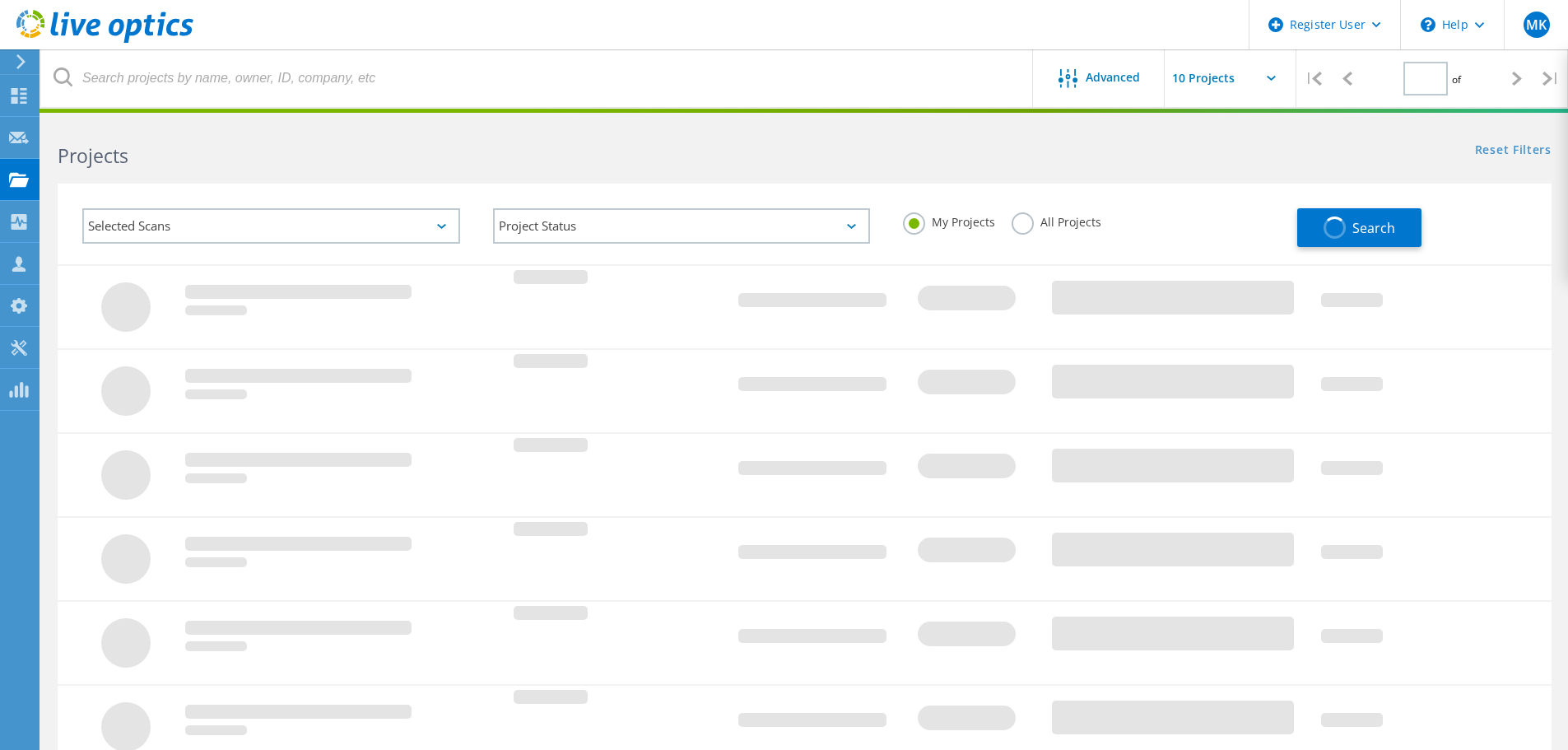
type input "1"
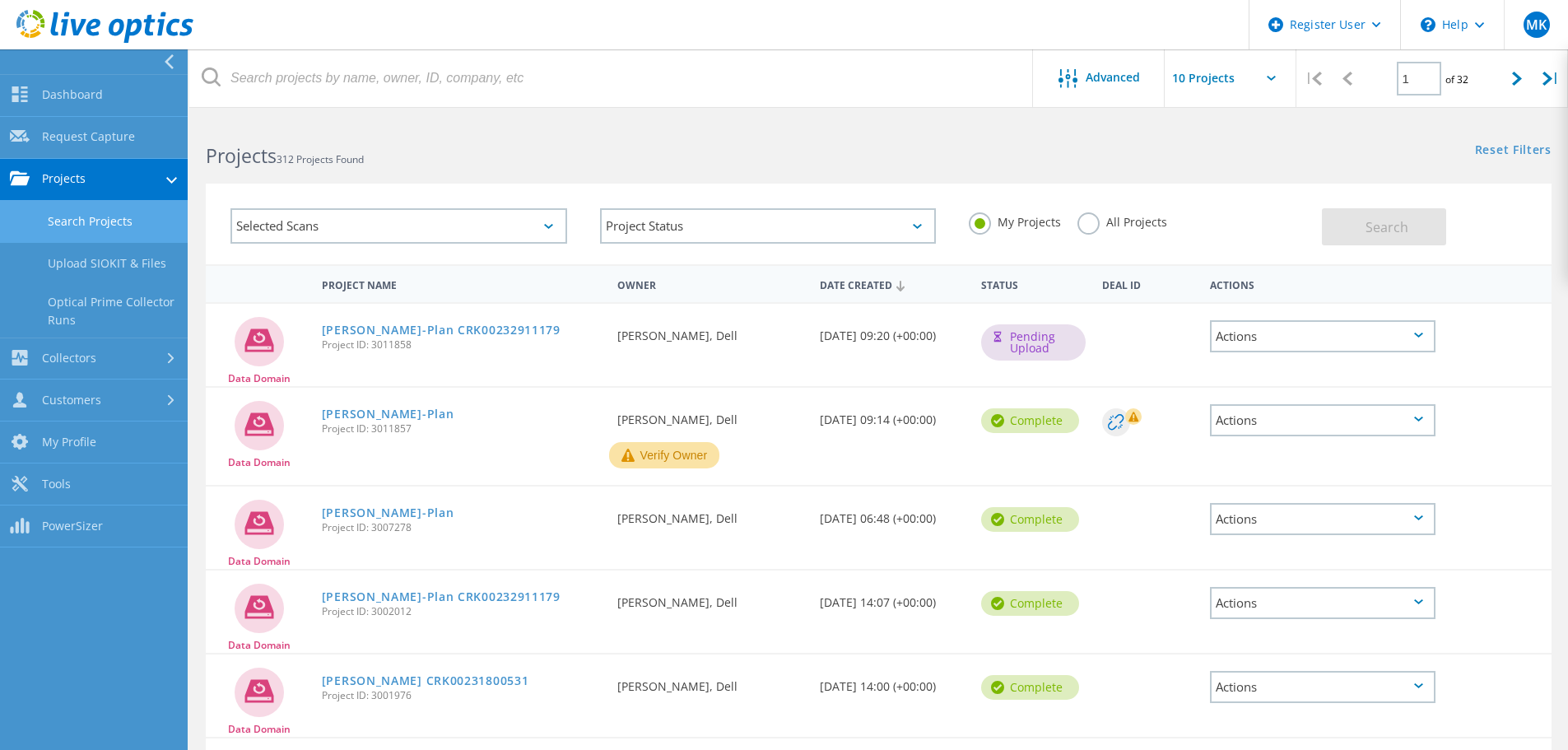
click at [57, 219] on link "Search Projects" at bounding box center [94, 221] width 188 height 42
click at [104, 259] on link "Upload SIOKIT & Files" at bounding box center [94, 264] width 188 height 42
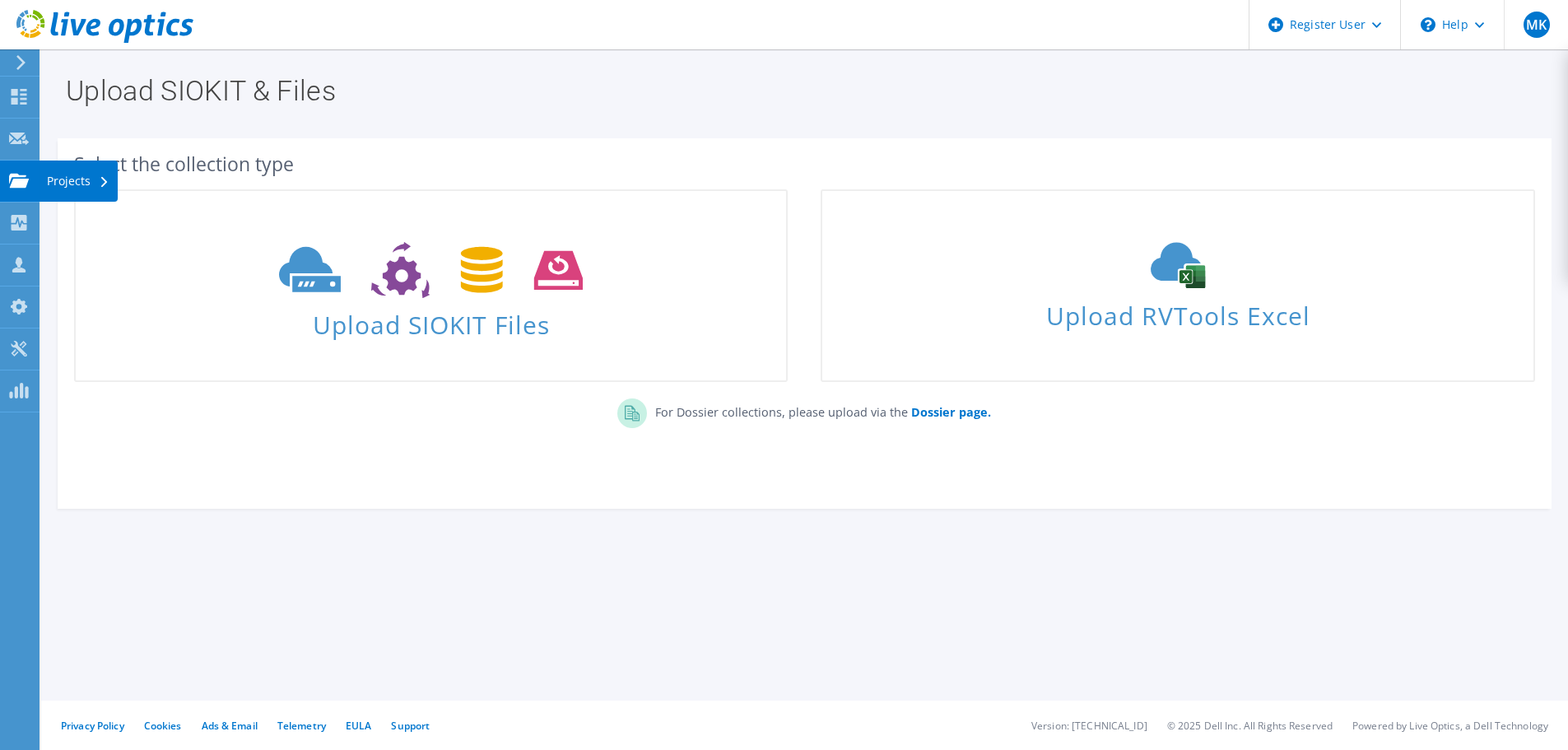
click at [11, 187] on icon at bounding box center [19, 181] width 20 height 15
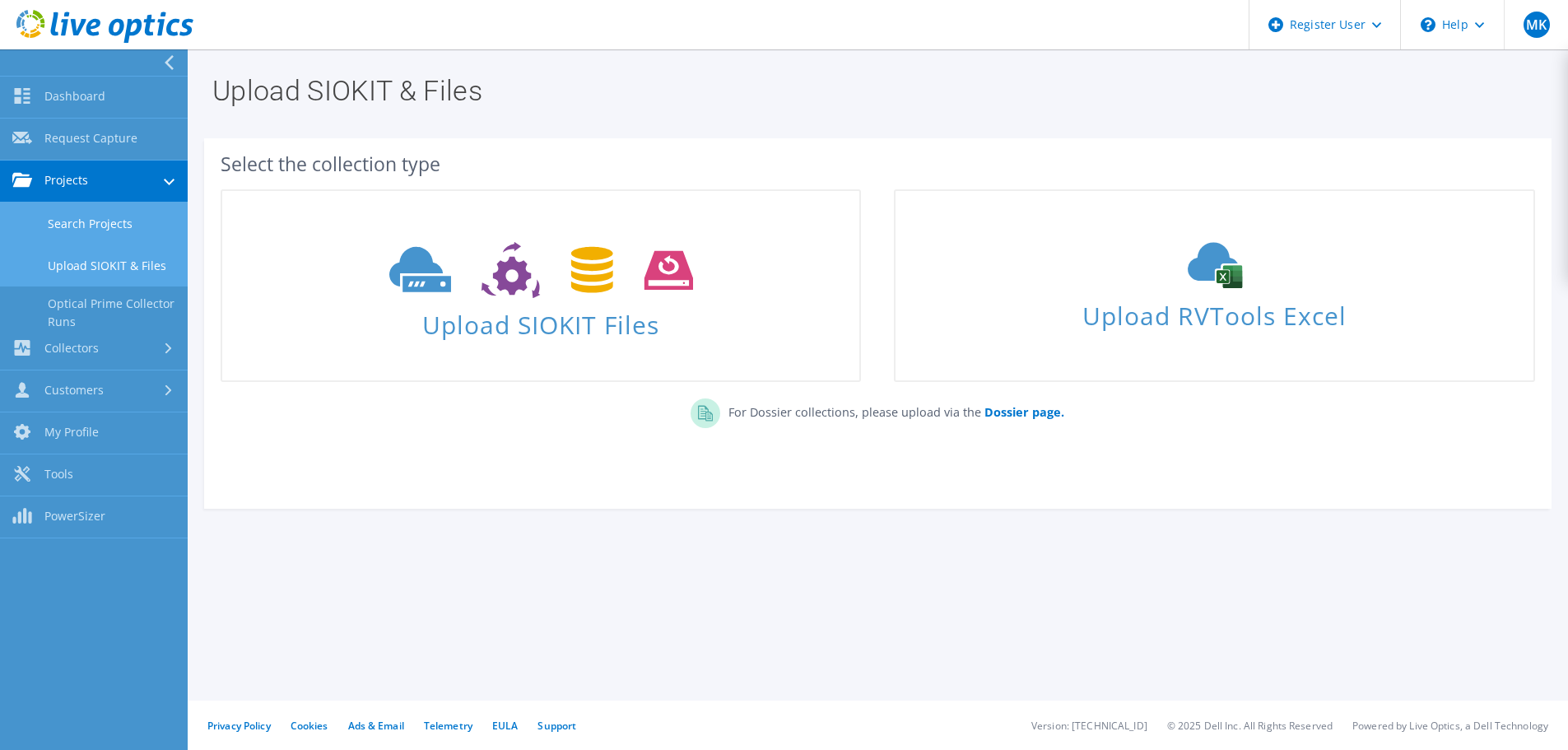
click at [34, 223] on link "Search Projects" at bounding box center [94, 223] width 188 height 42
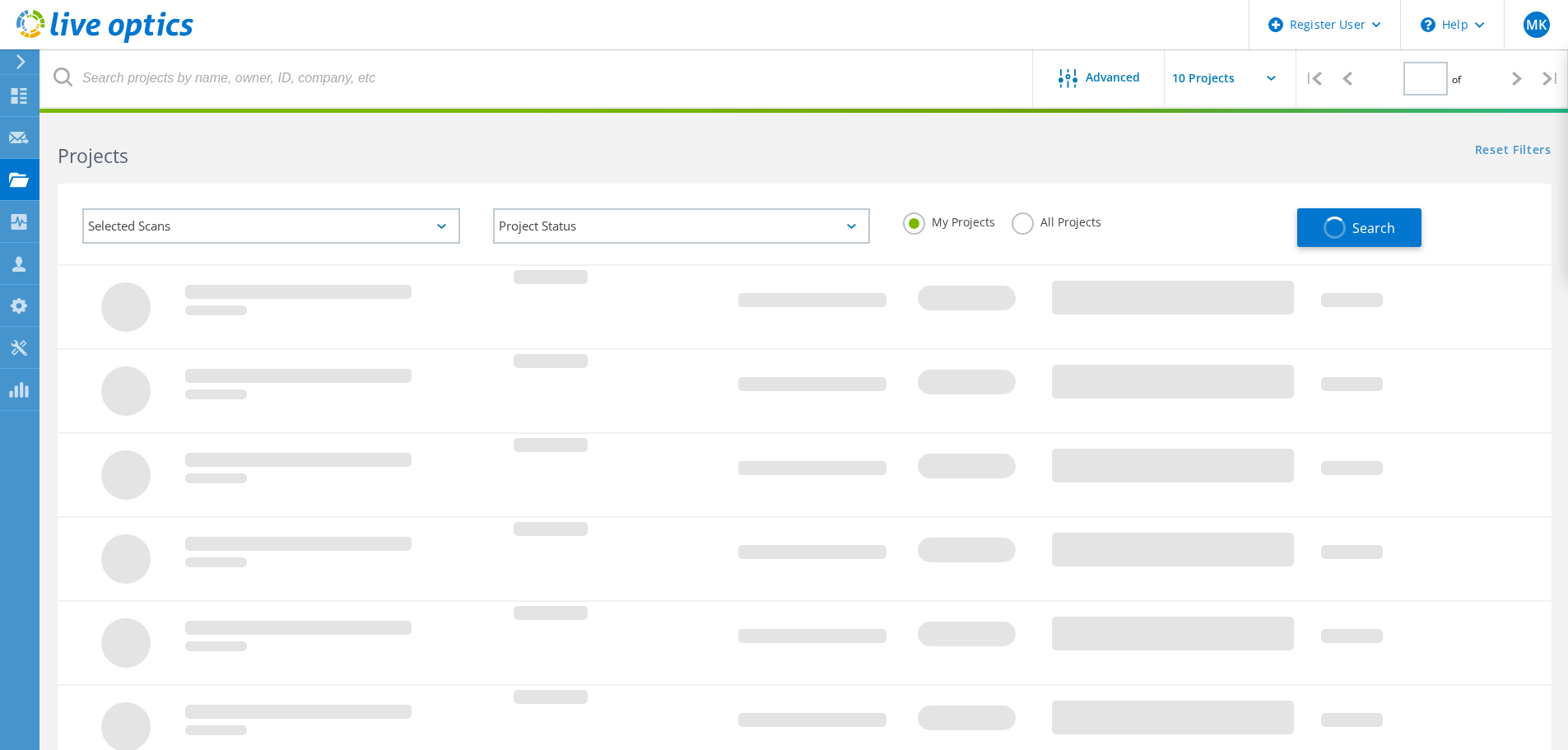
type input "1"
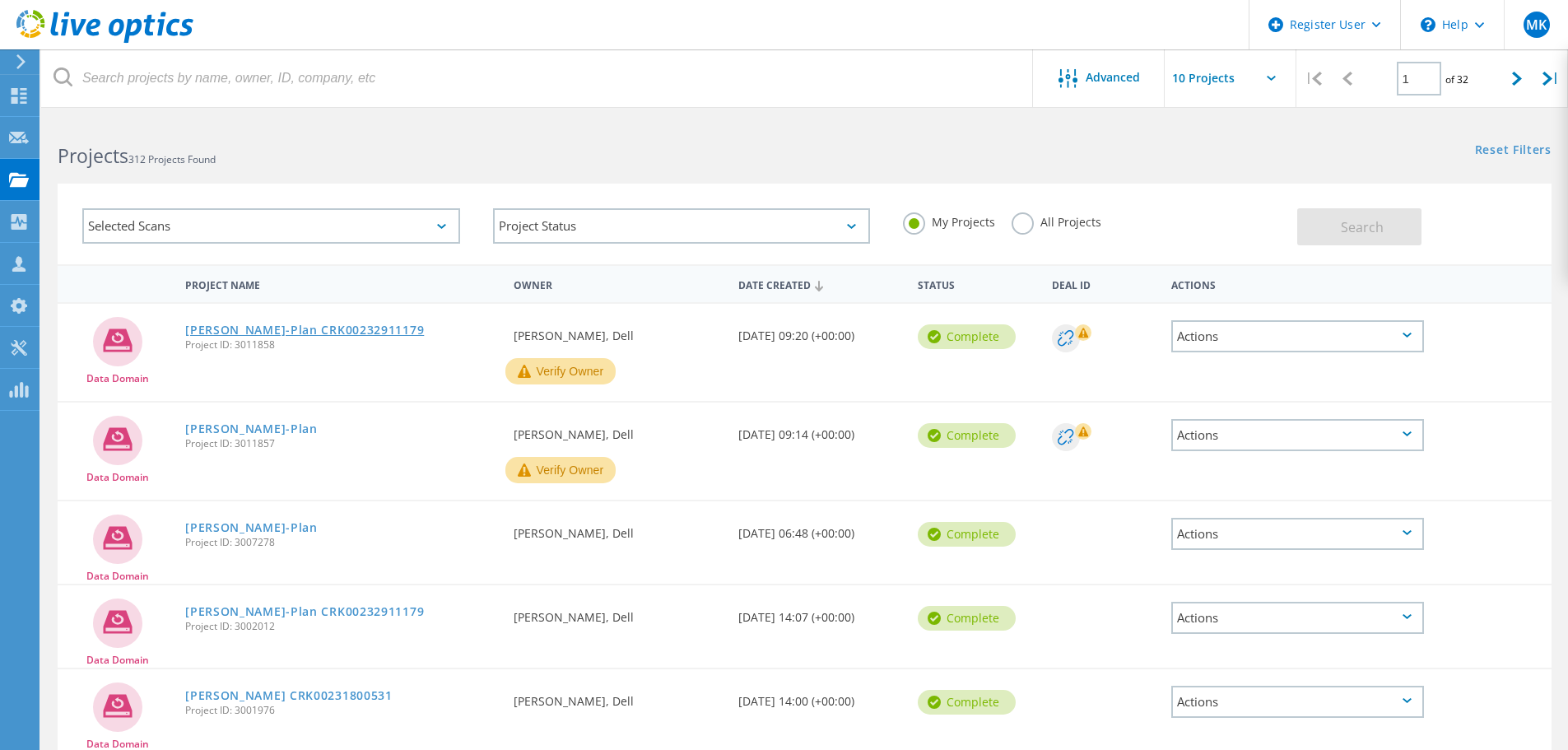
click at [254, 324] on link "Schüßler-Plan CRK00232911179" at bounding box center [304, 330] width 239 height 11
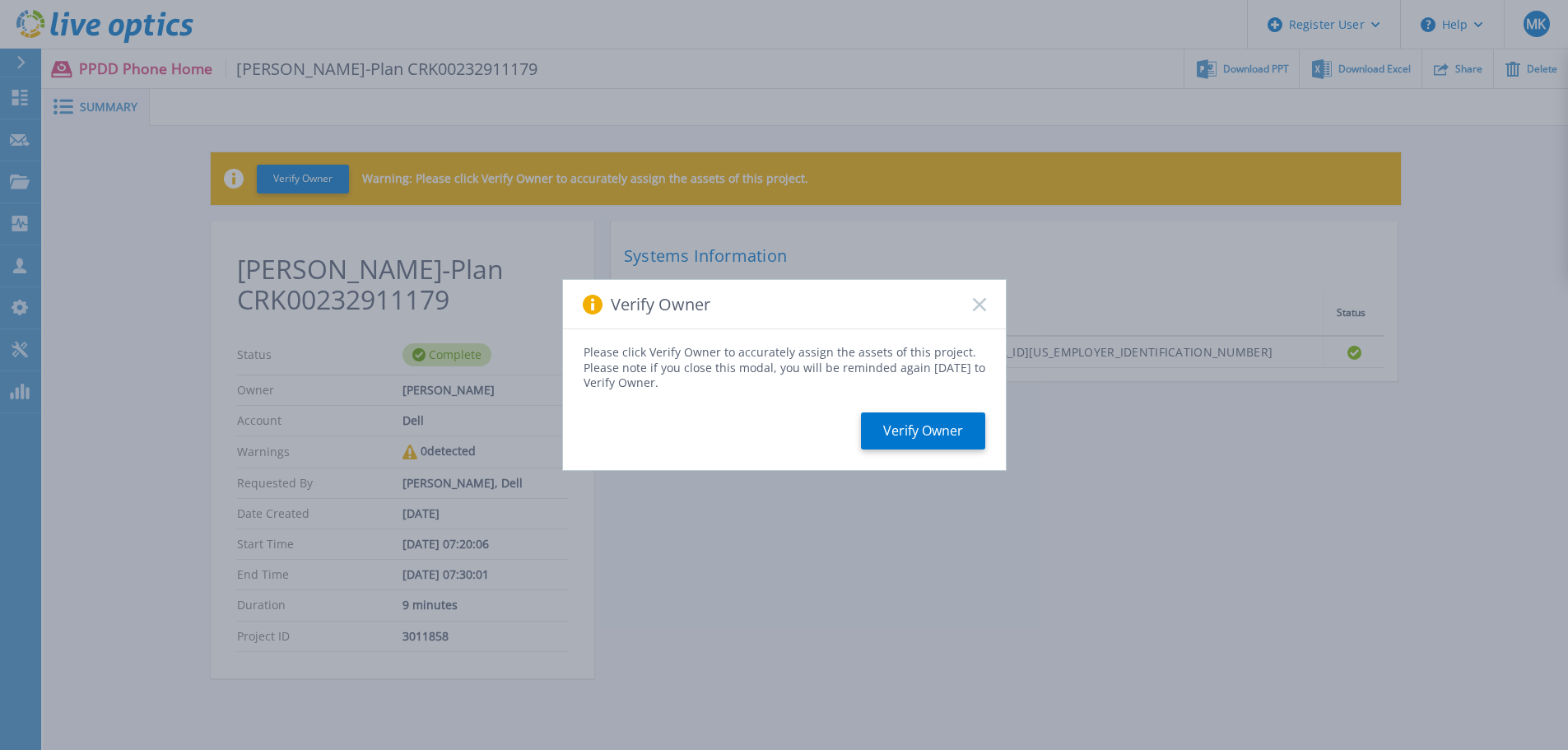
click at [973, 307] on icon at bounding box center [980, 305] width 13 height 13
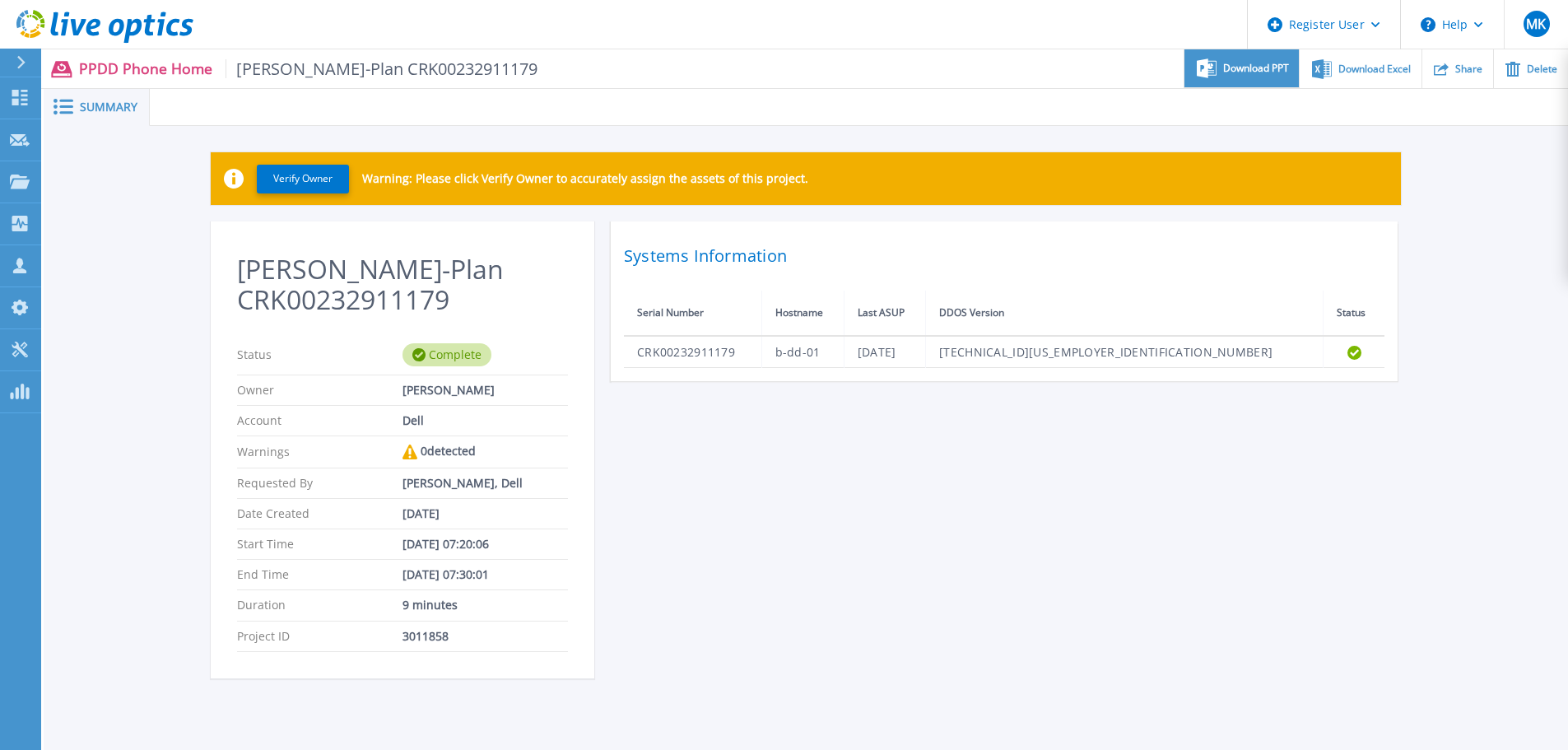
click at [1269, 71] on span "Download PPT" at bounding box center [1255, 68] width 66 height 10
